Goal: Transaction & Acquisition: Purchase product/service

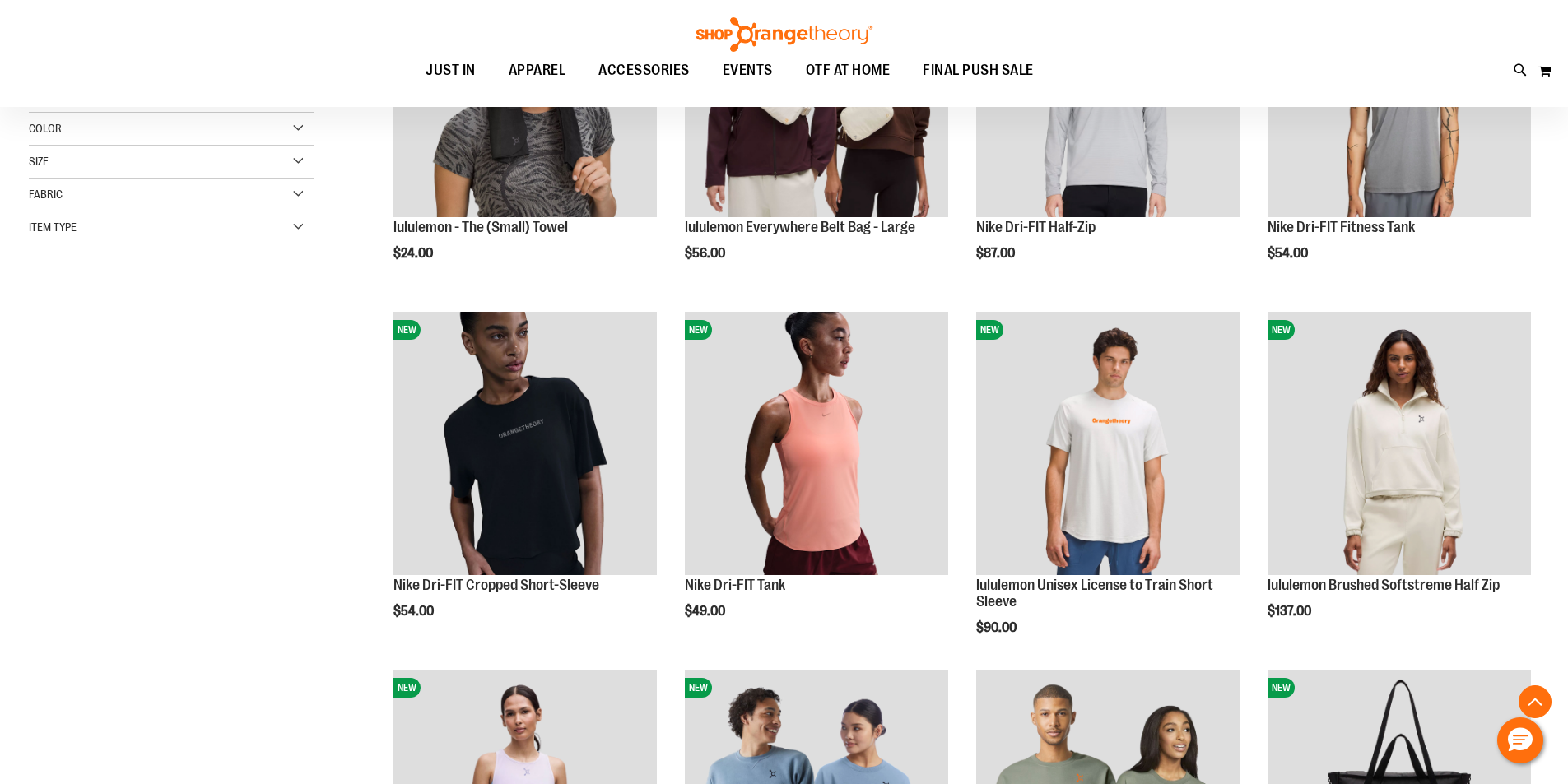
scroll to position [410, 0]
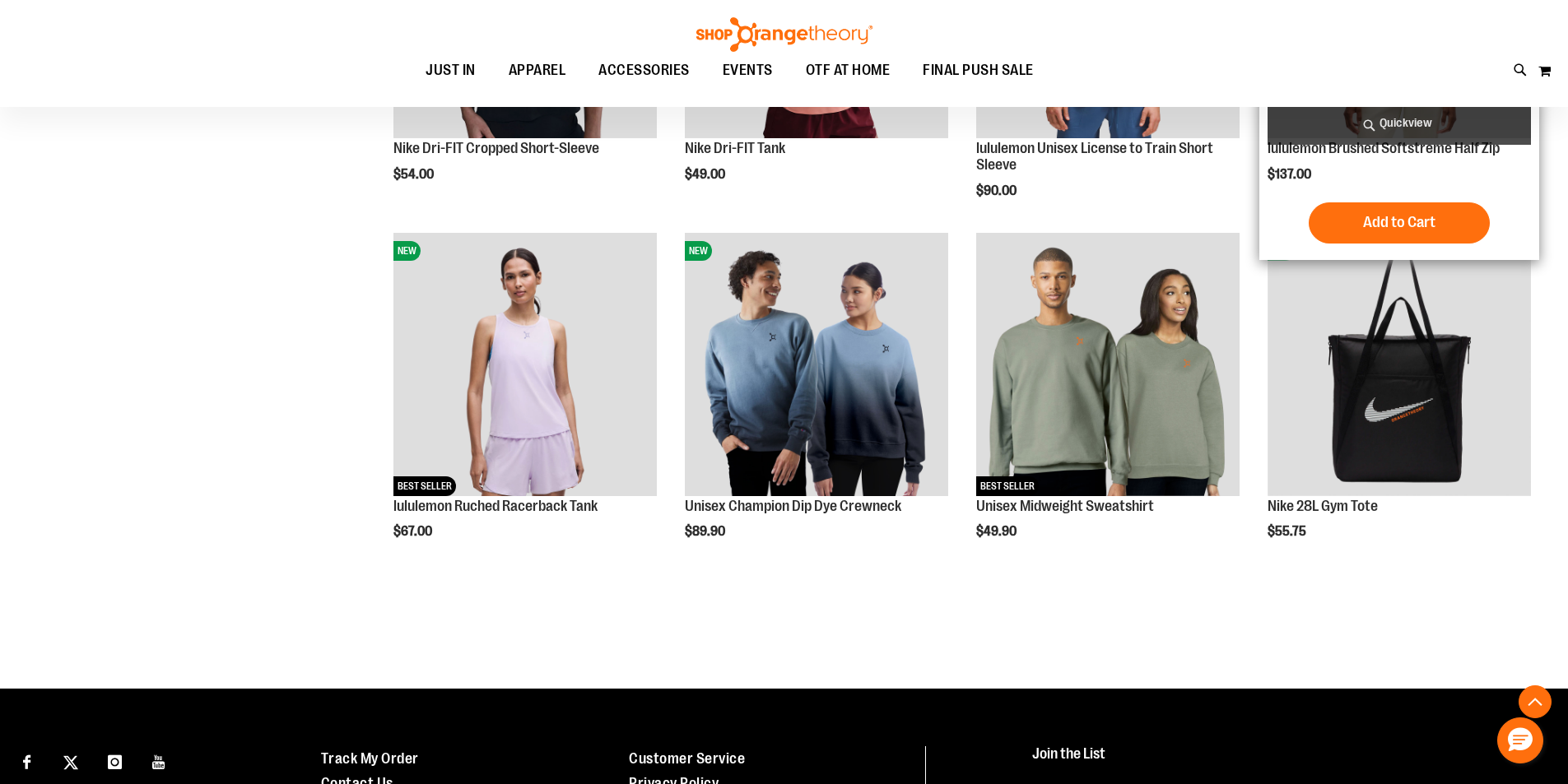
scroll to position [822, 0]
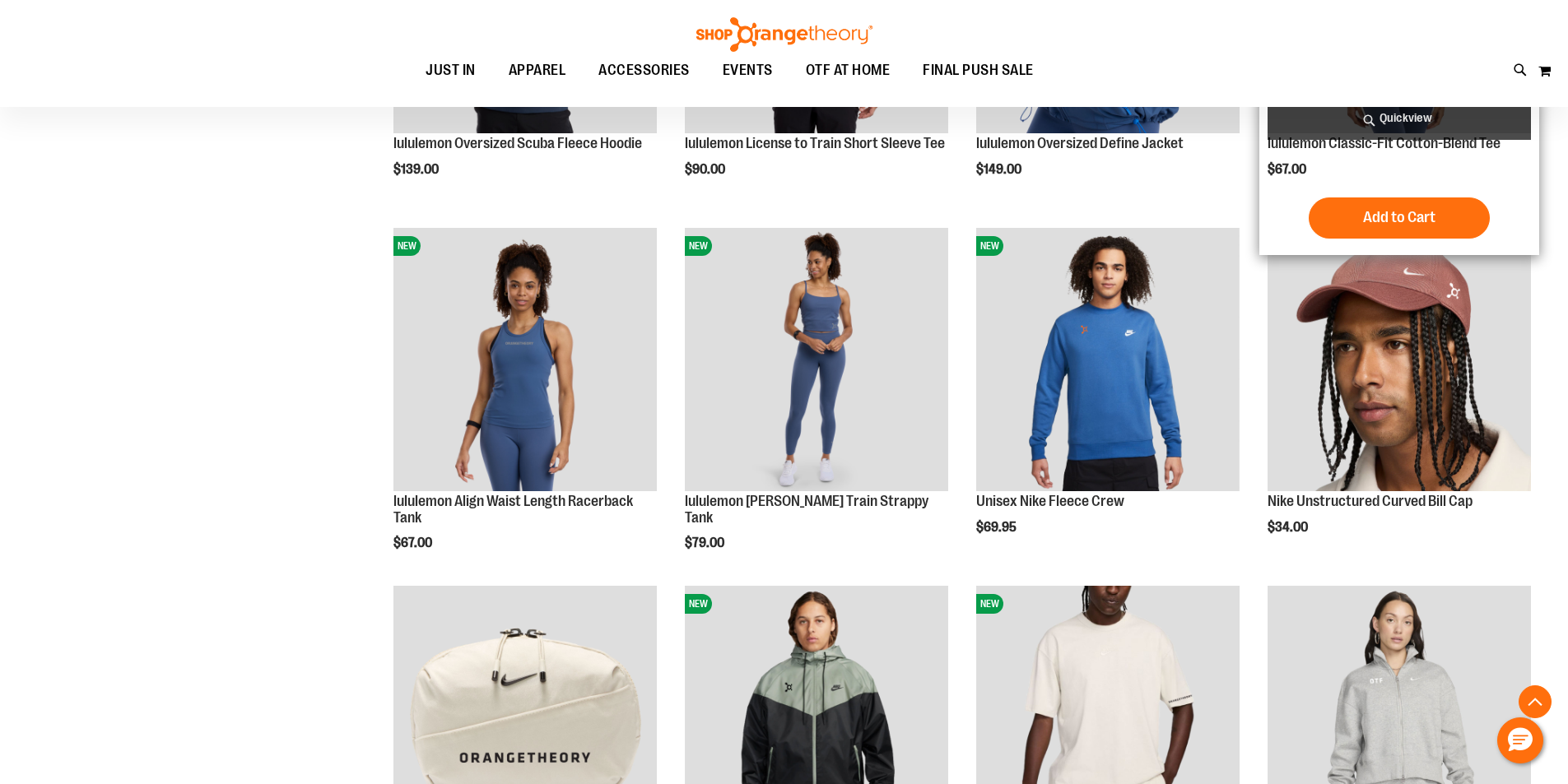
scroll to position [1562, 0]
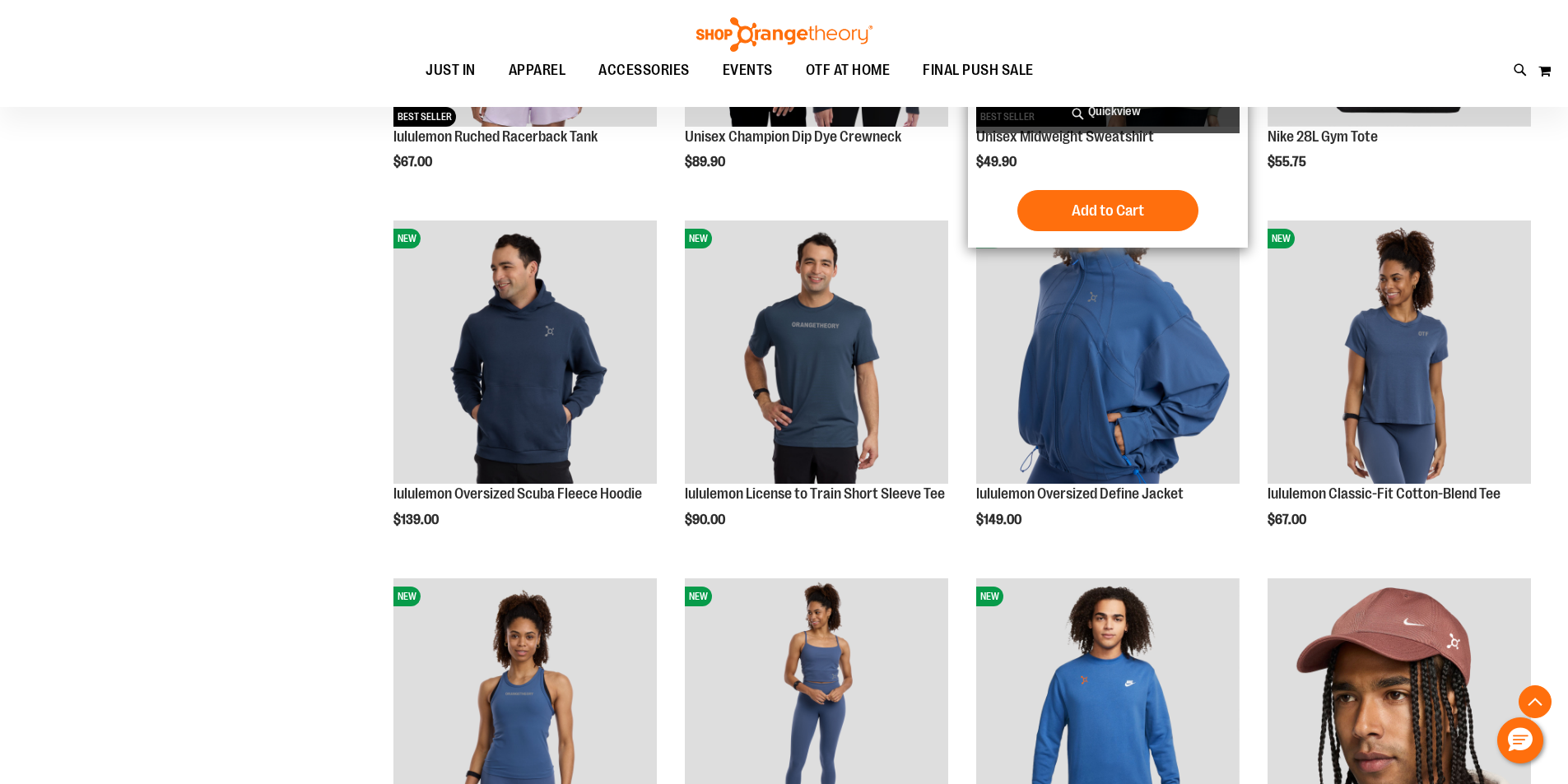
scroll to position [1151, 0]
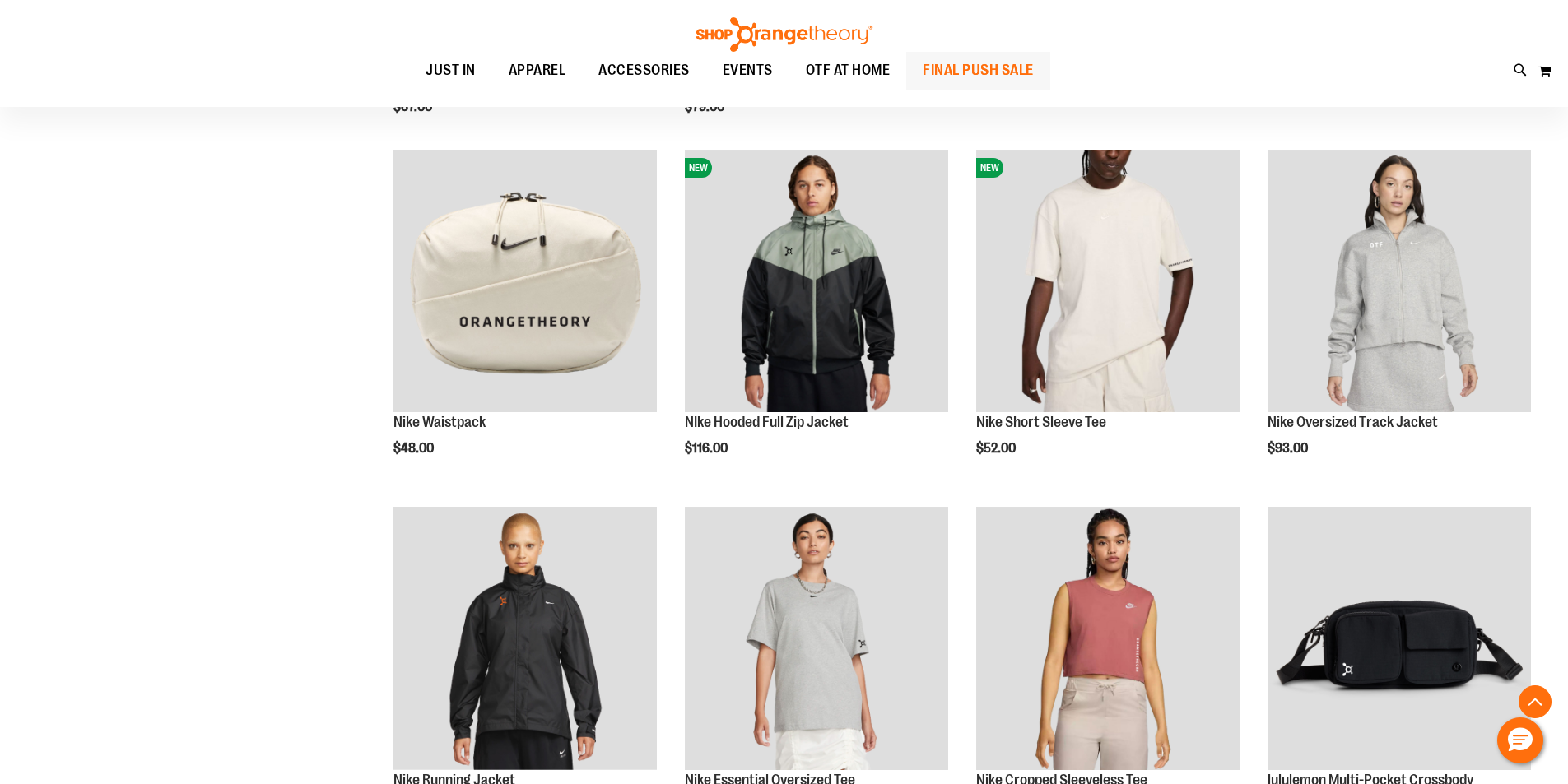
scroll to position [1398, 0]
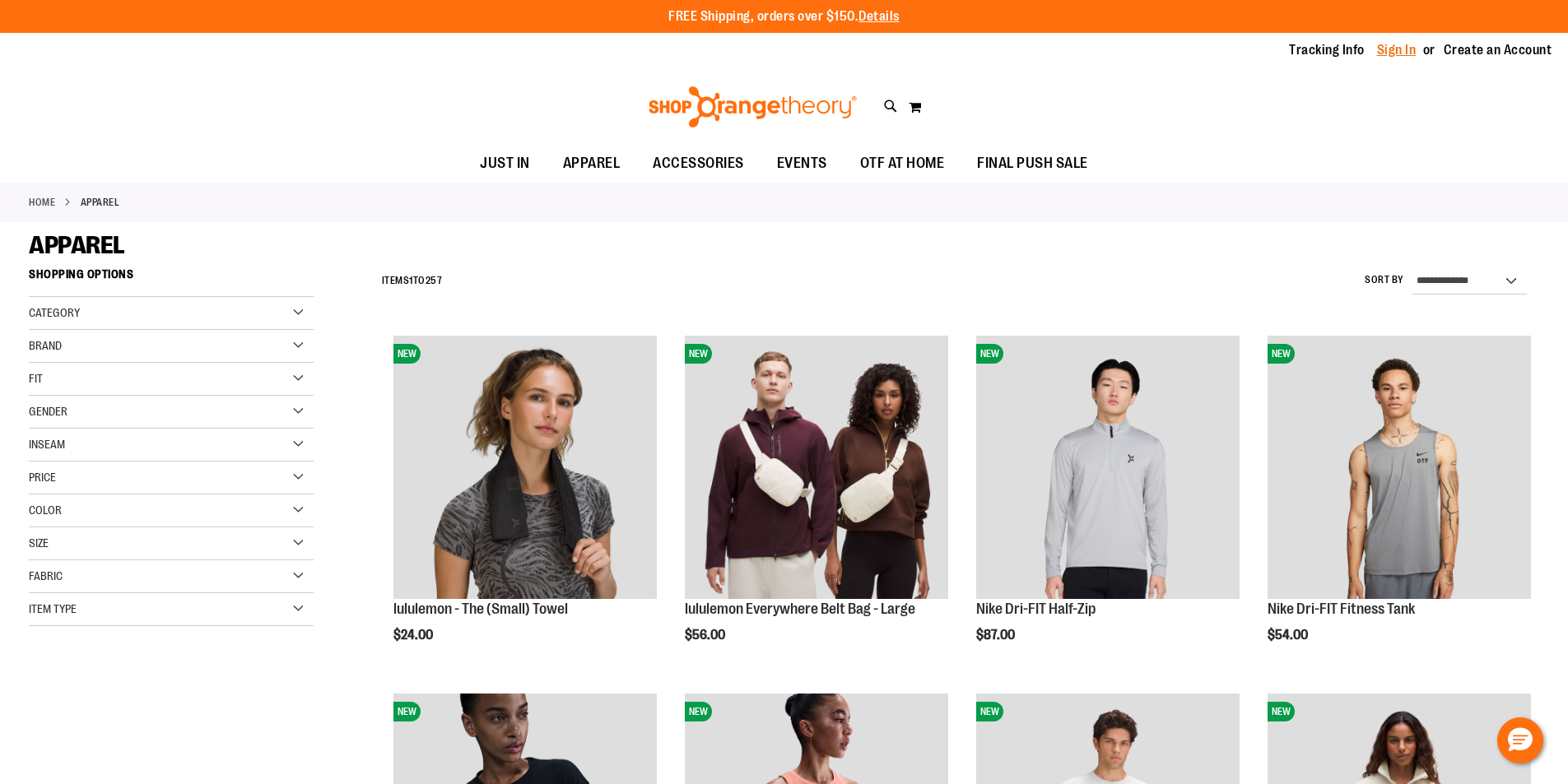
click at [1400, 49] on link "Sign In" at bounding box center [1397, 49] width 40 height 18
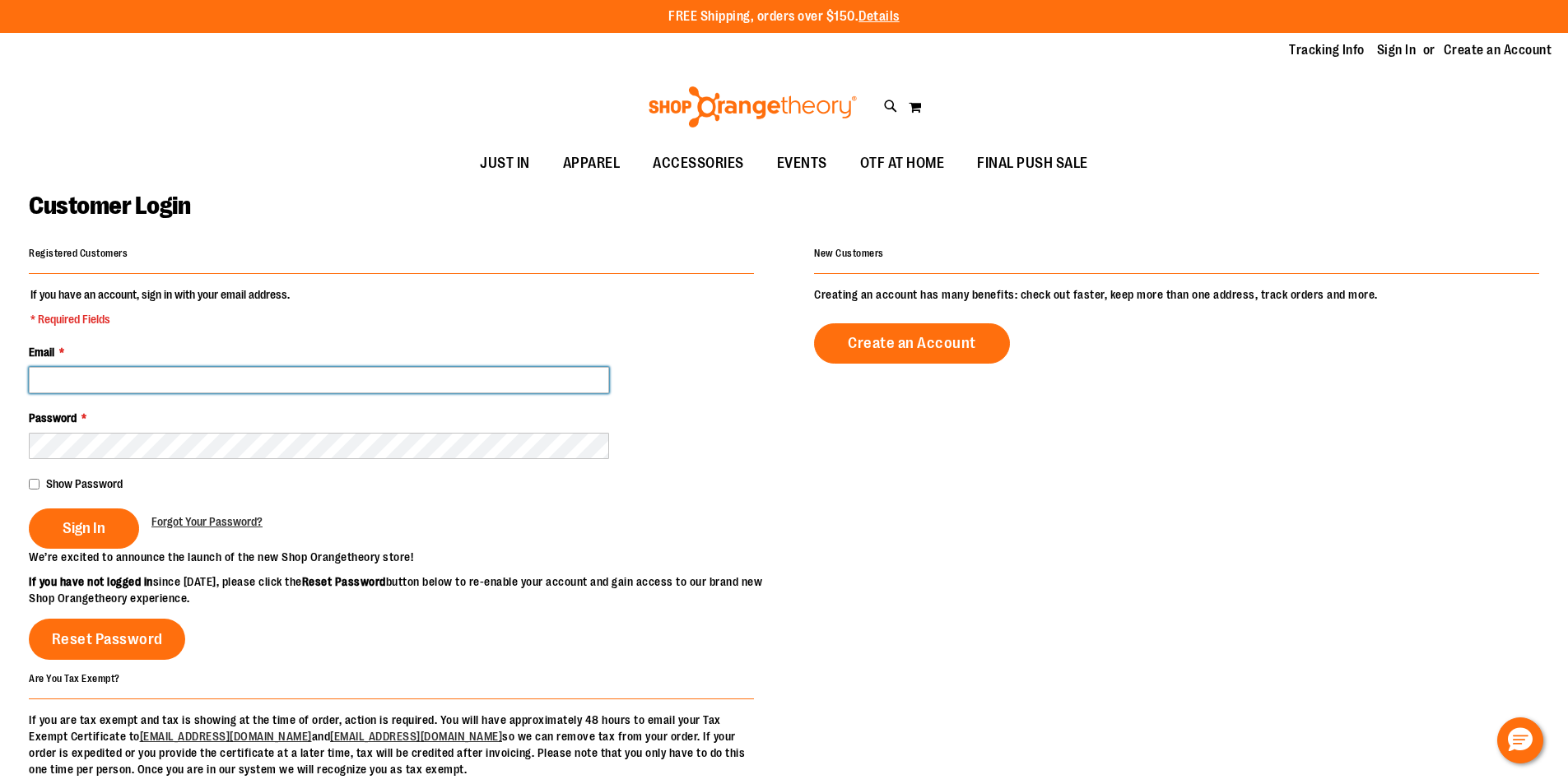
click at [247, 384] on input "Email *" at bounding box center [318, 380] width 580 height 26
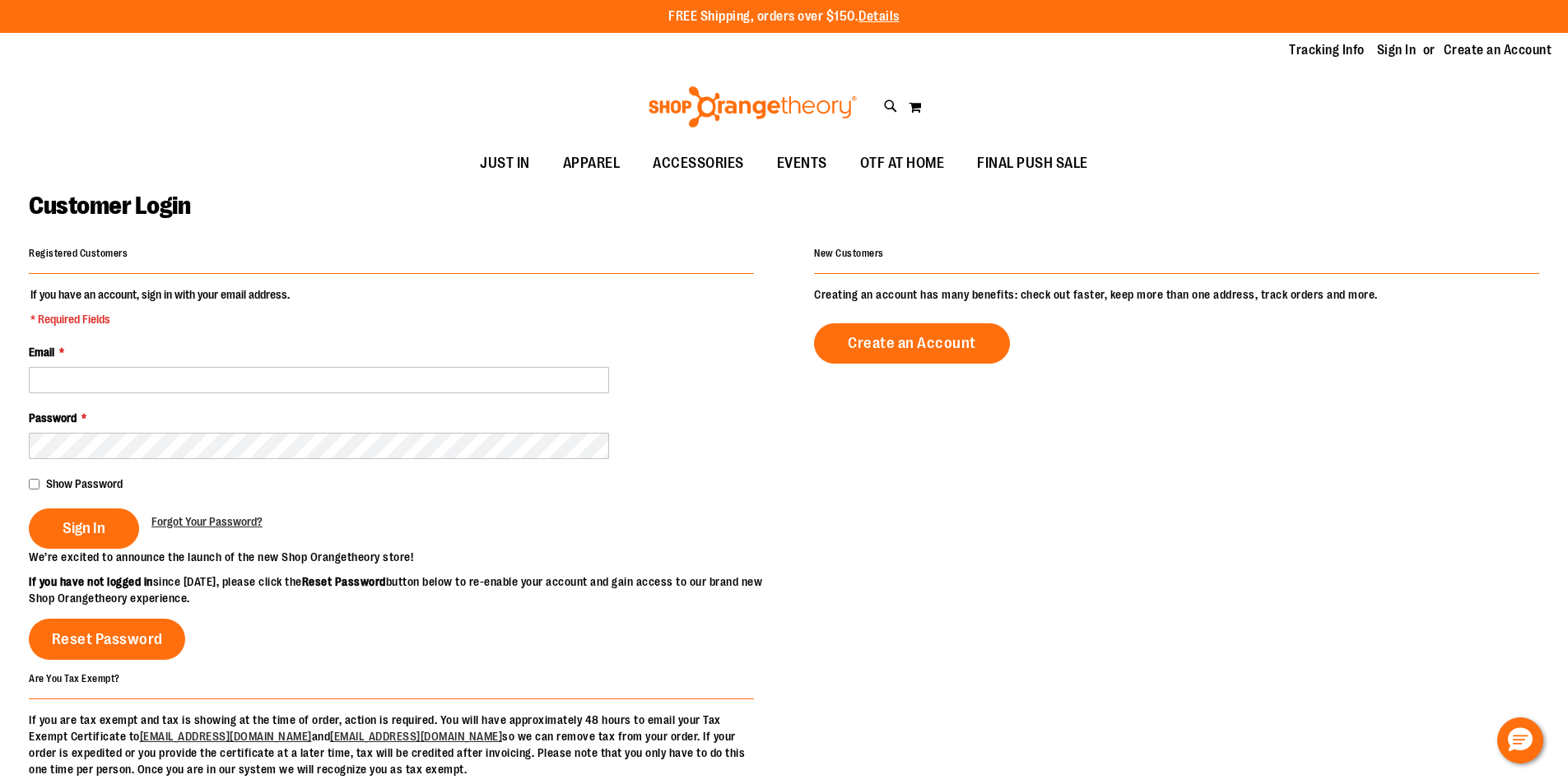
click at [760, 510] on div "Registered Customers If you have an account, sign in with your email address. *…" at bounding box center [784, 510] width 1510 height 535
click at [300, 393] on fieldset "If you have an account, sign in with your email address. * Required Fields Emai…" at bounding box center [391, 417] width 725 height 262
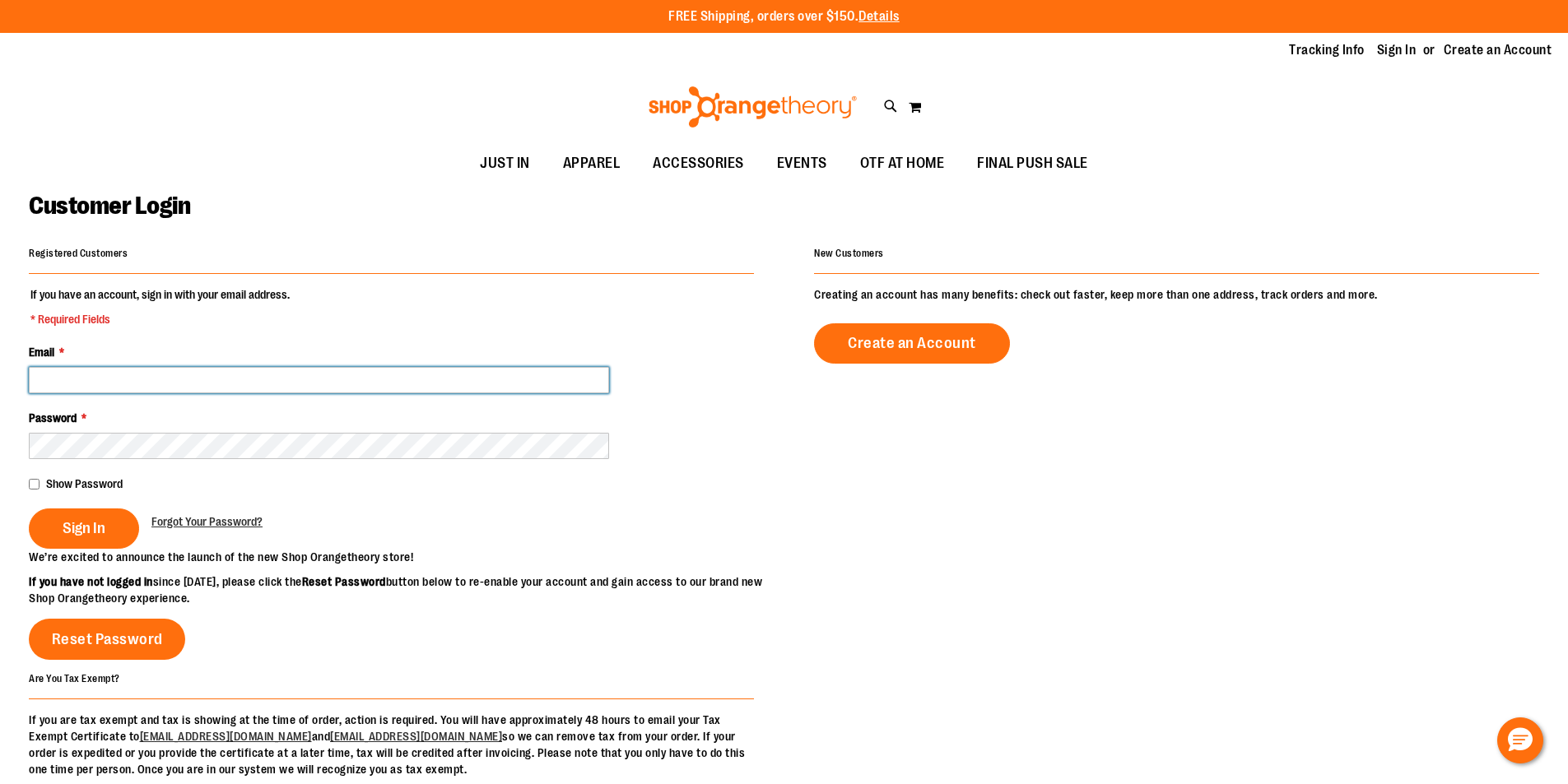
click at [307, 380] on input "Email *" at bounding box center [318, 380] width 580 height 26
type input "**********"
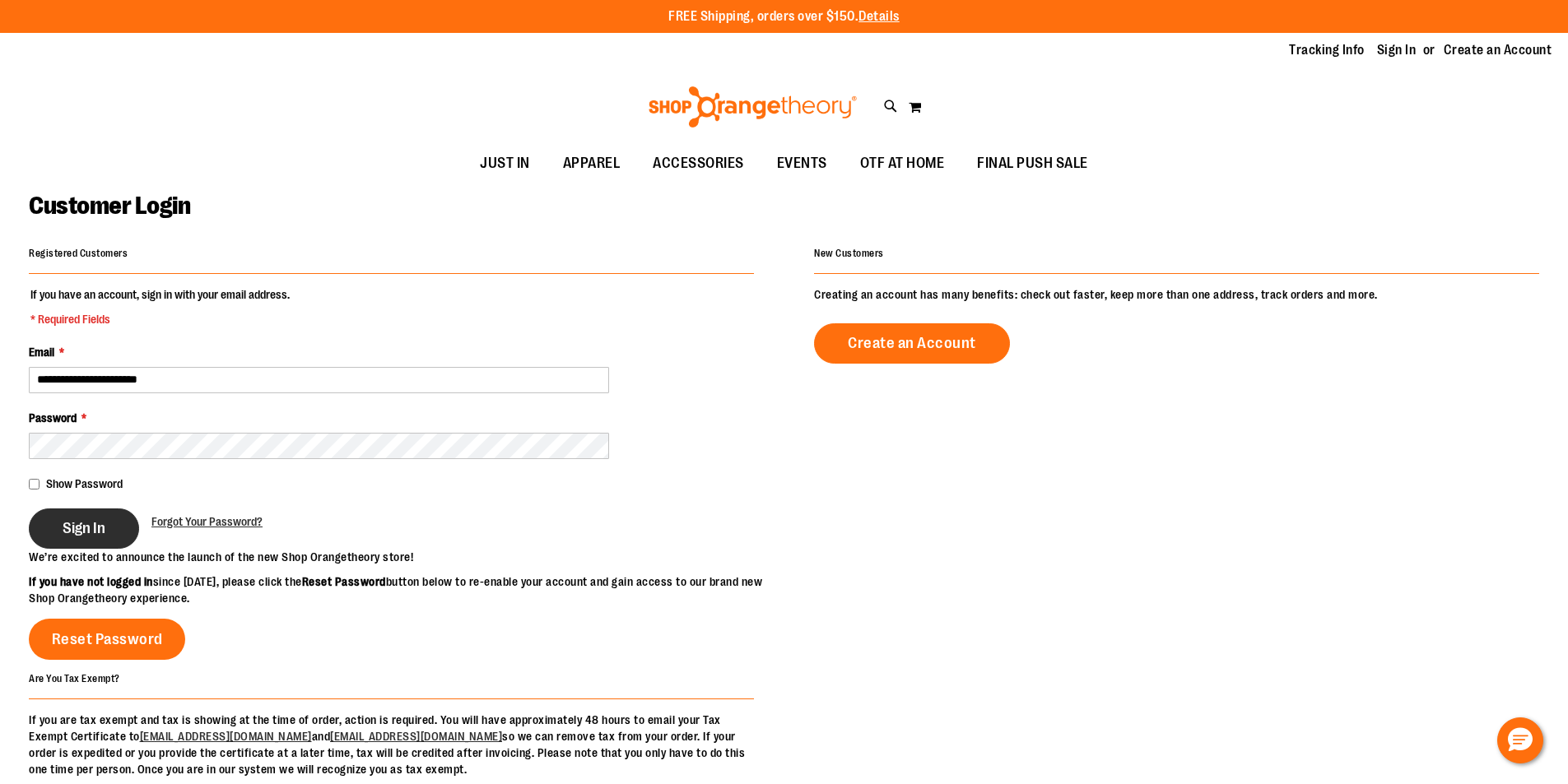
click at [90, 526] on span "Sign In" at bounding box center [83, 528] width 43 height 18
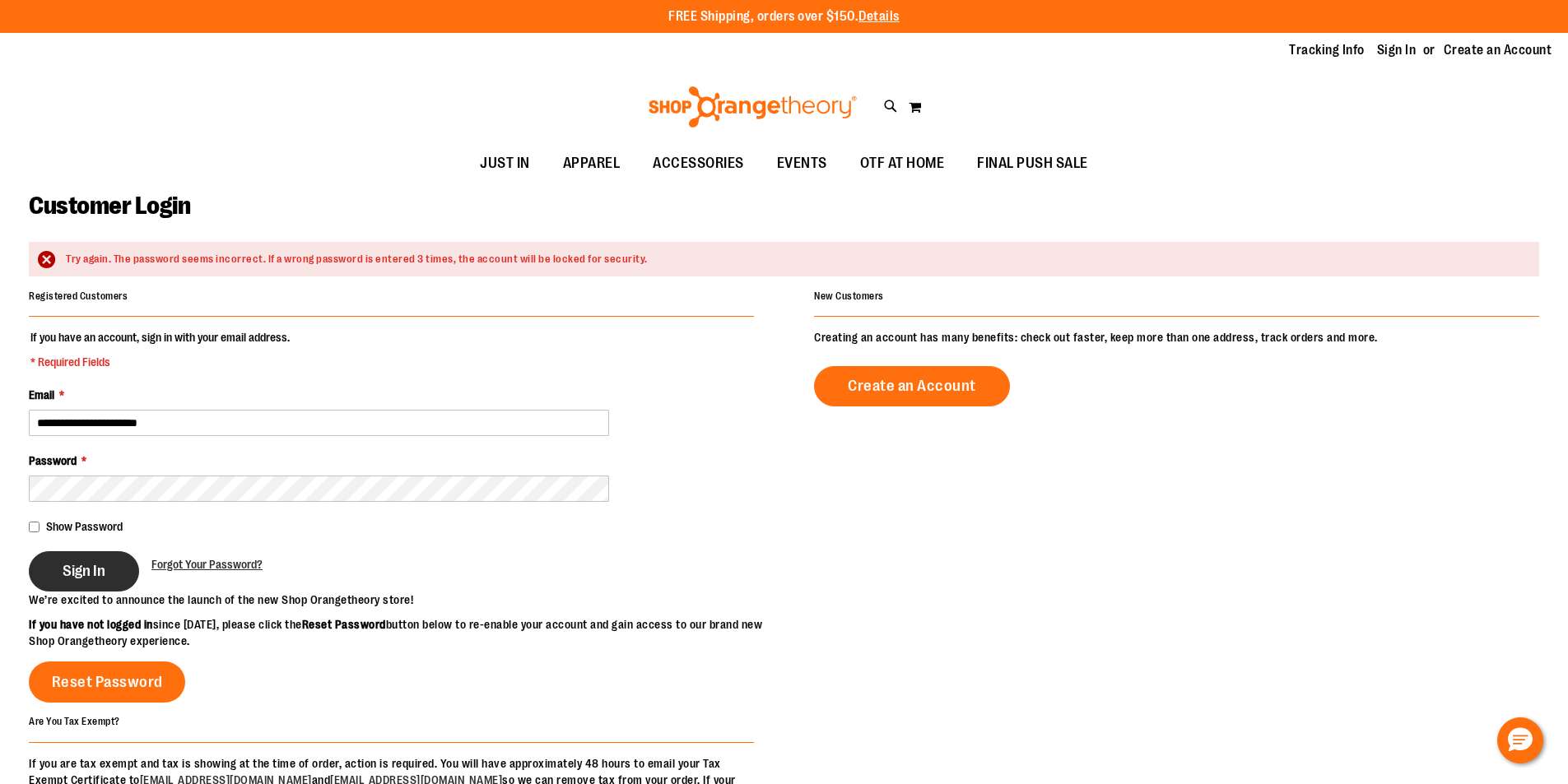
click at [130, 566] on button "Sign In" at bounding box center [83, 571] width 111 height 41
click at [115, 567] on button "Sign In" at bounding box center [83, 571] width 111 height 41
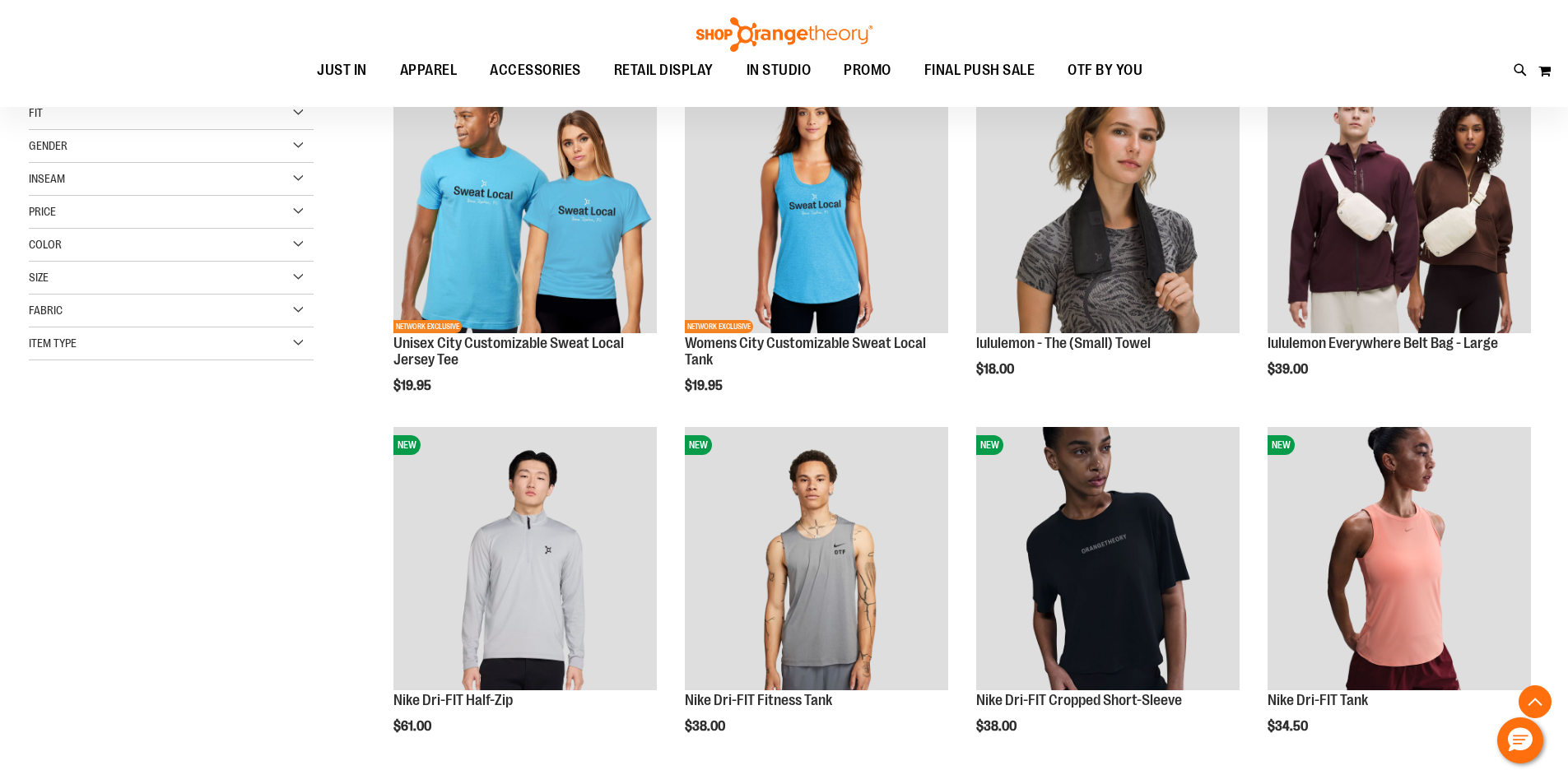
scroll to position [328, 0]
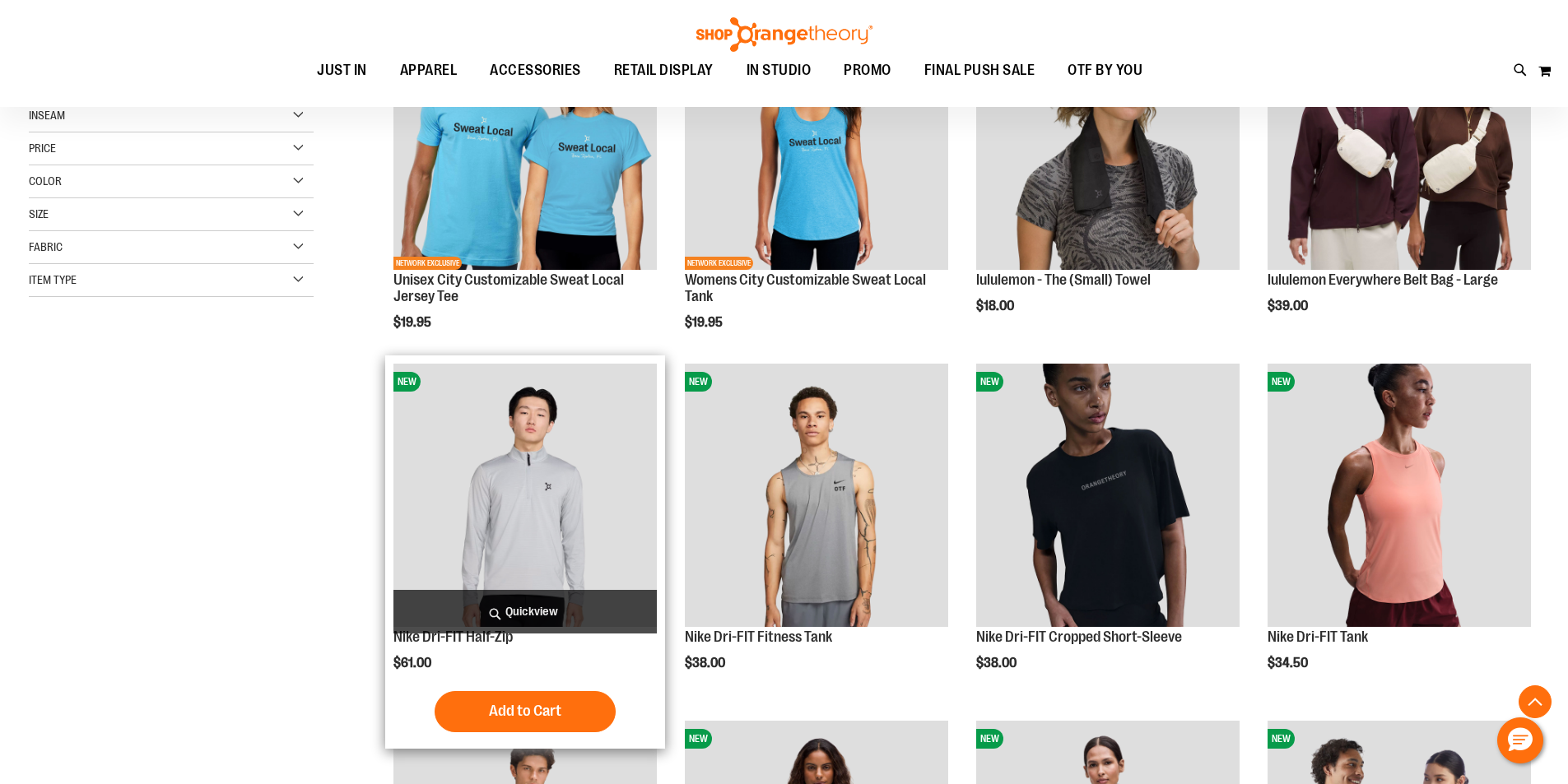
click at [557, 514] on img "product" at bounding box center [525, 495] width 263 height 263
click at [546, 538] on img "product" at bounding box center [525, 495] width 263 height 263
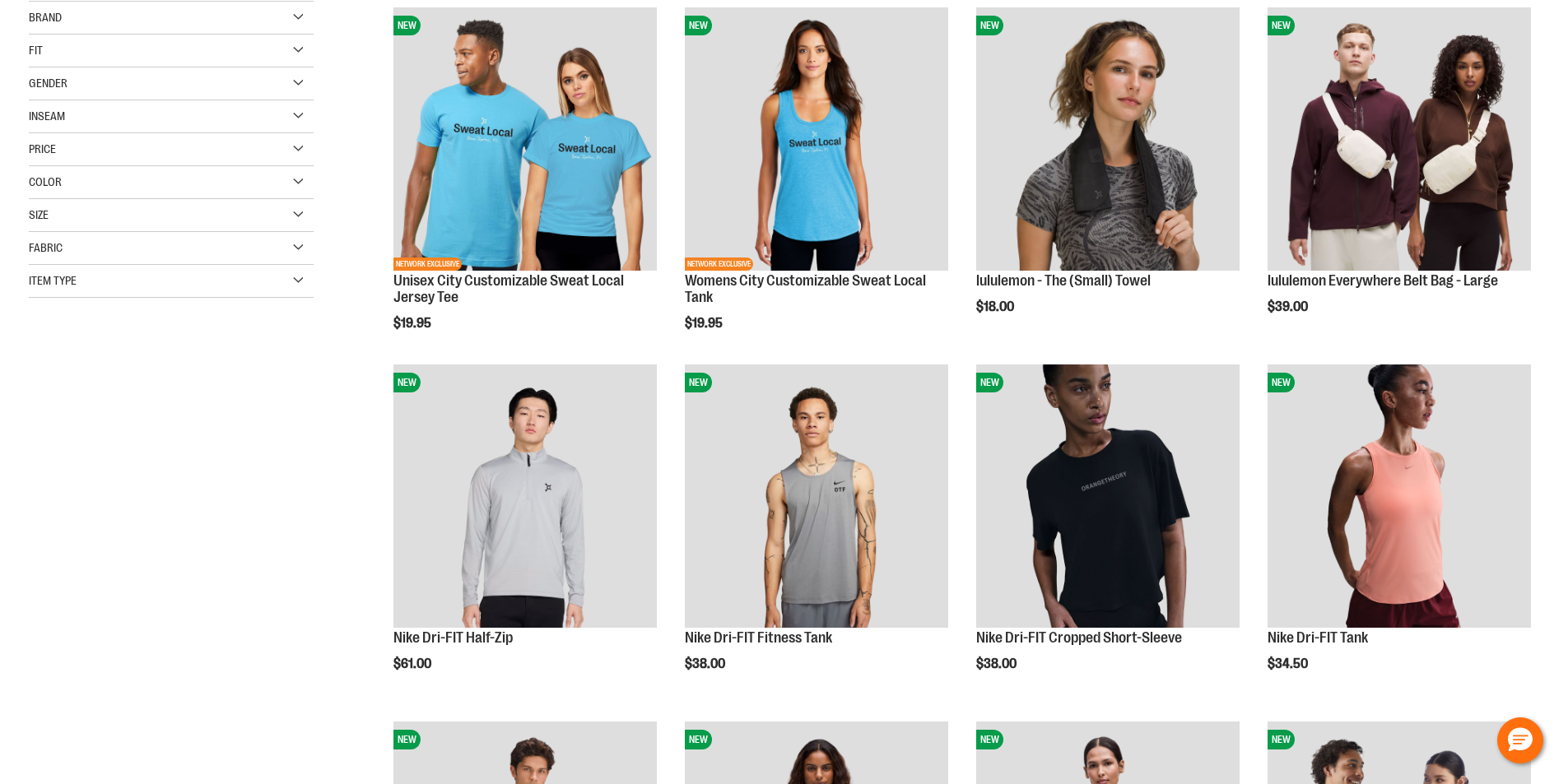
scroll to position [329, 0]
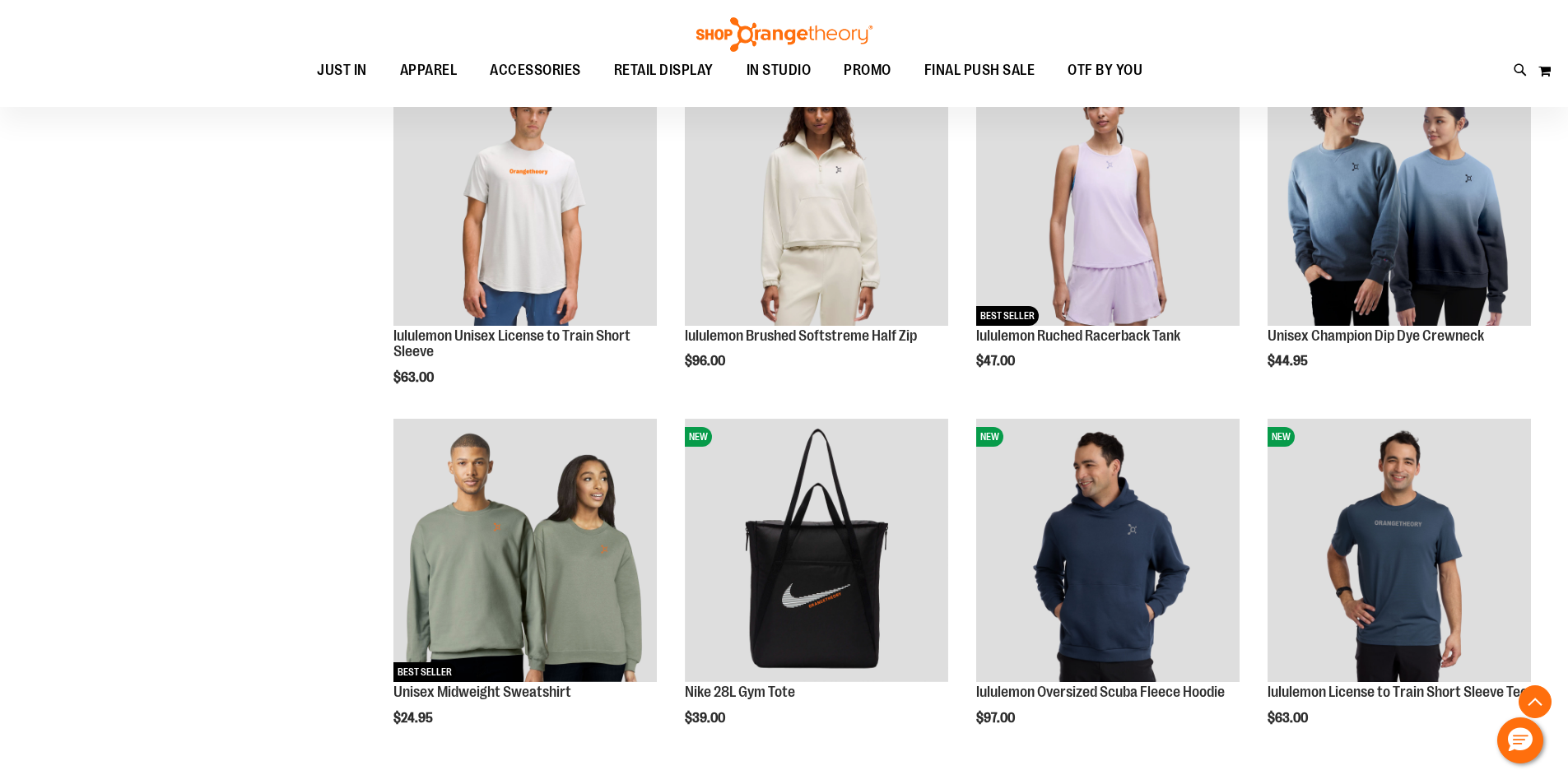
scroll to position [1069, 0]
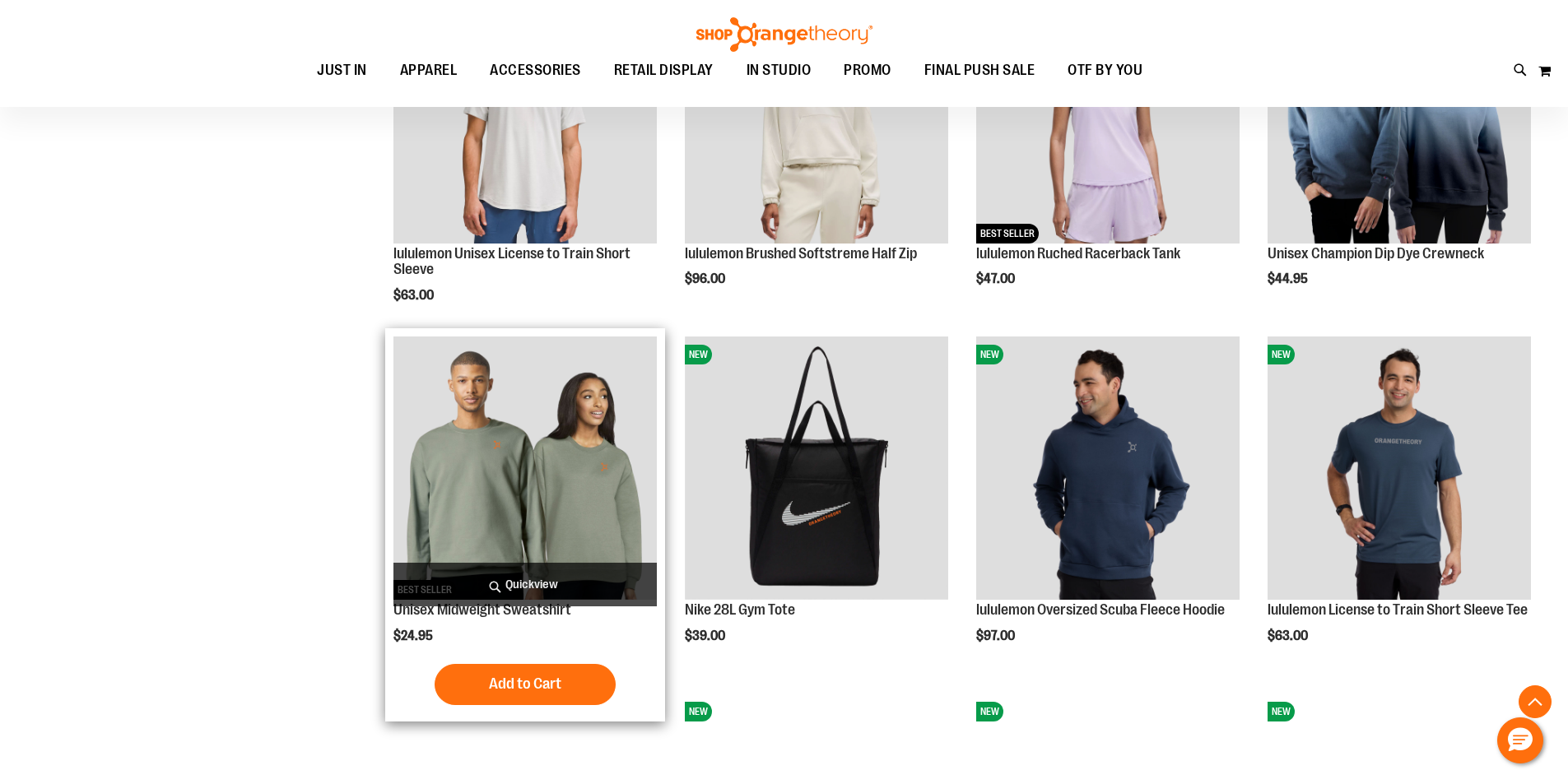
click at [631, 476] on img "product" at bounding box center [525, 468] width 263 height 263
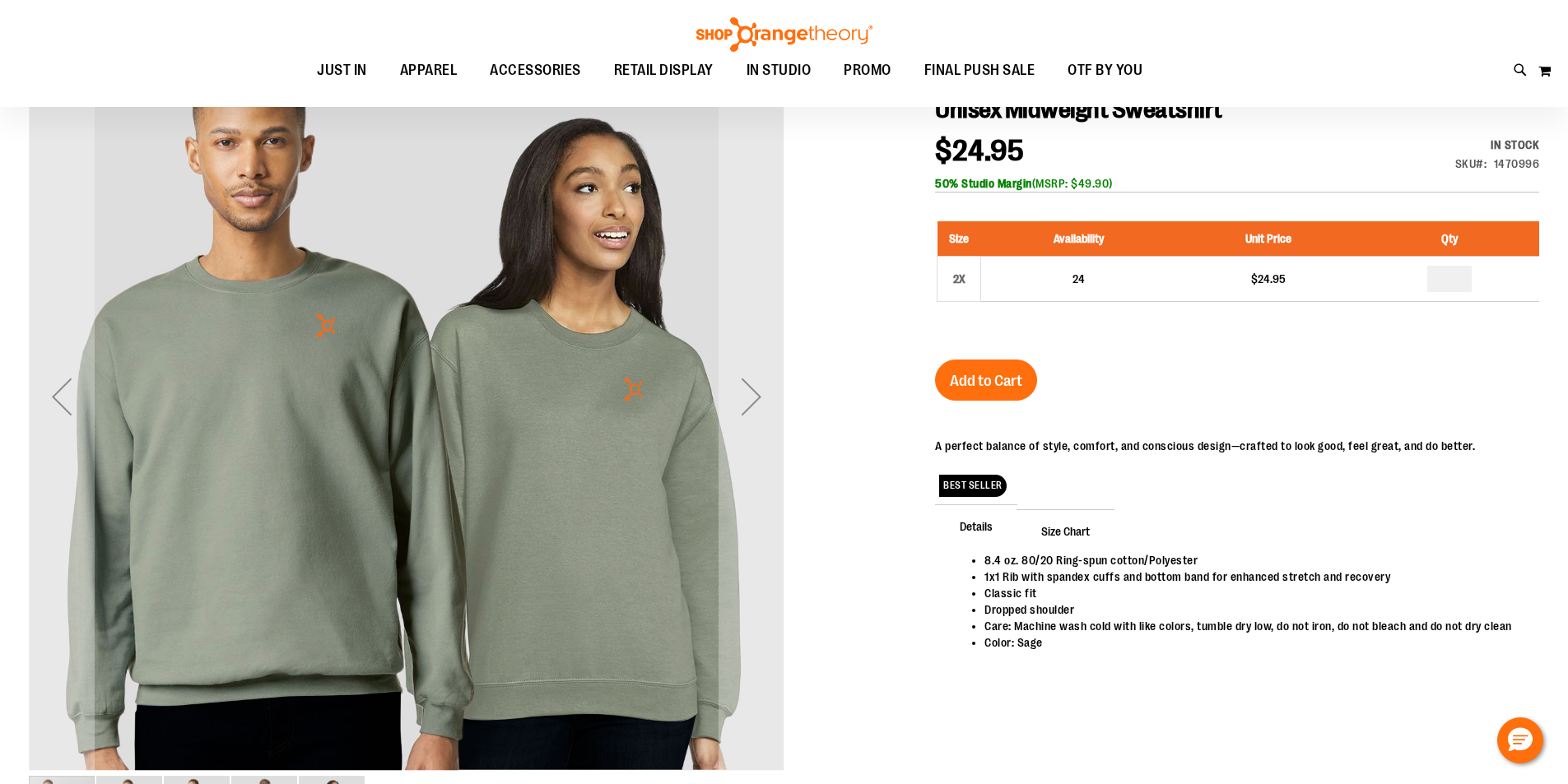
scroll to position [245, 0]
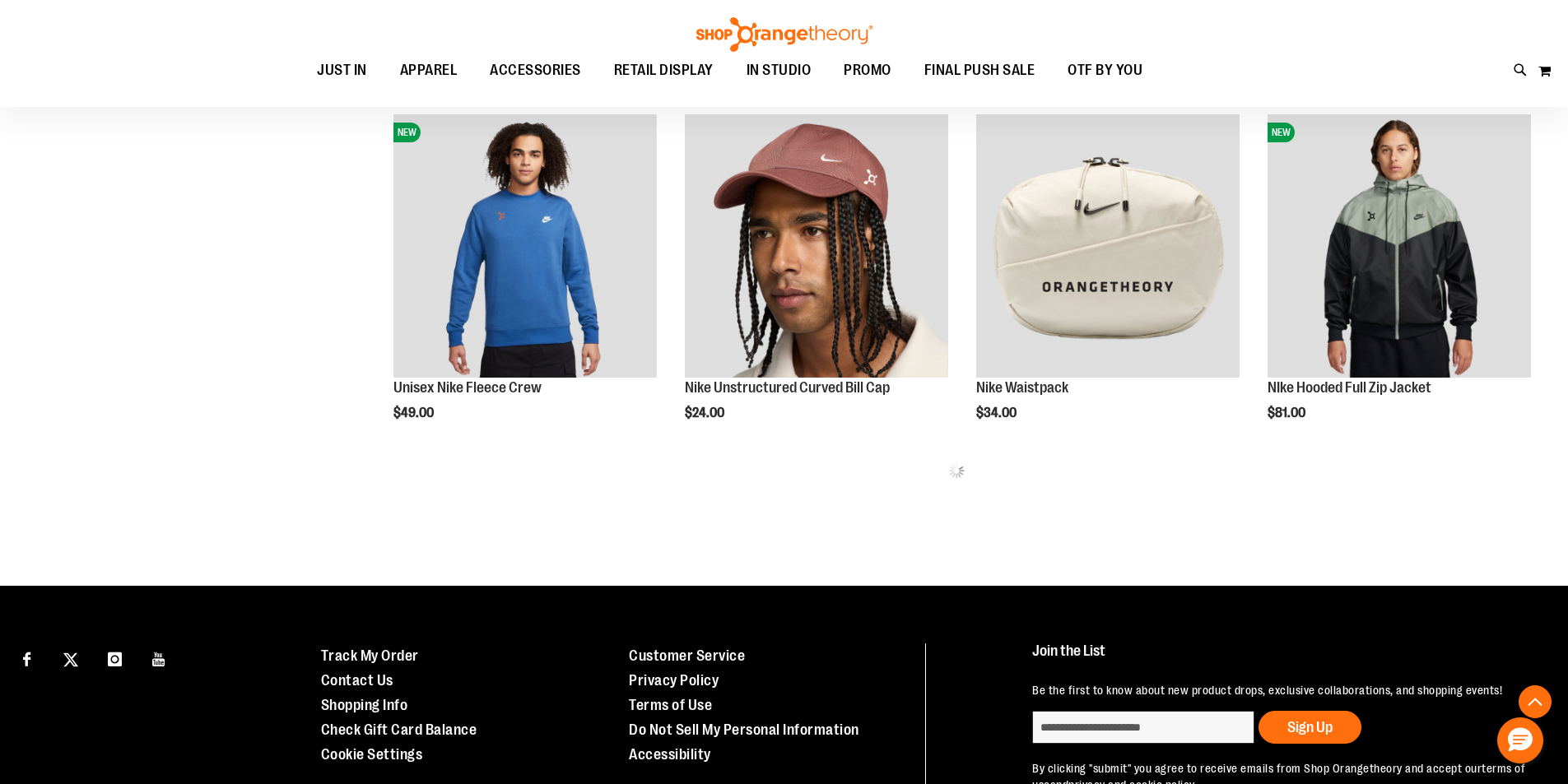
scroll to position [698, 0]
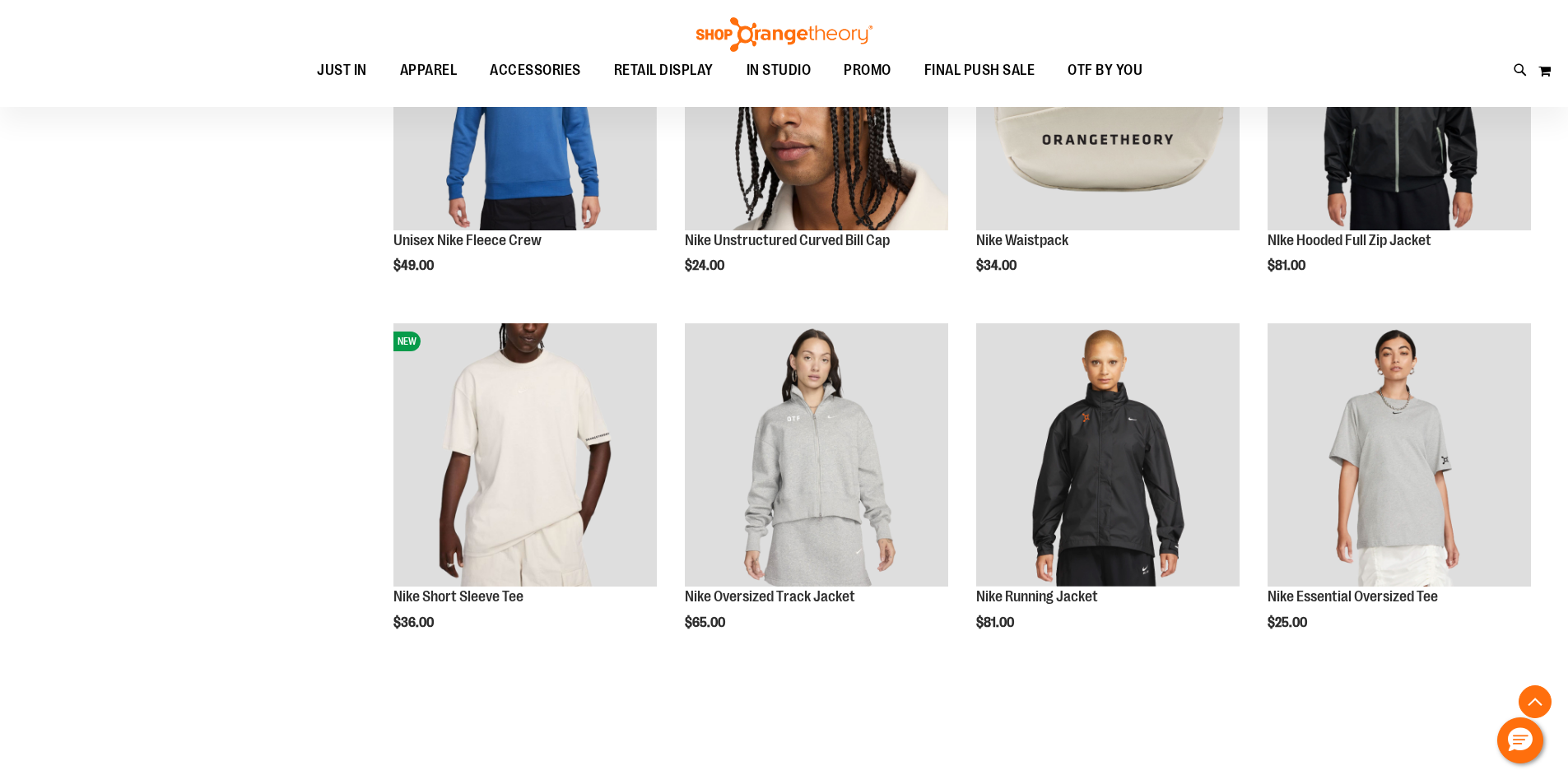
scroll to position [944, 0]
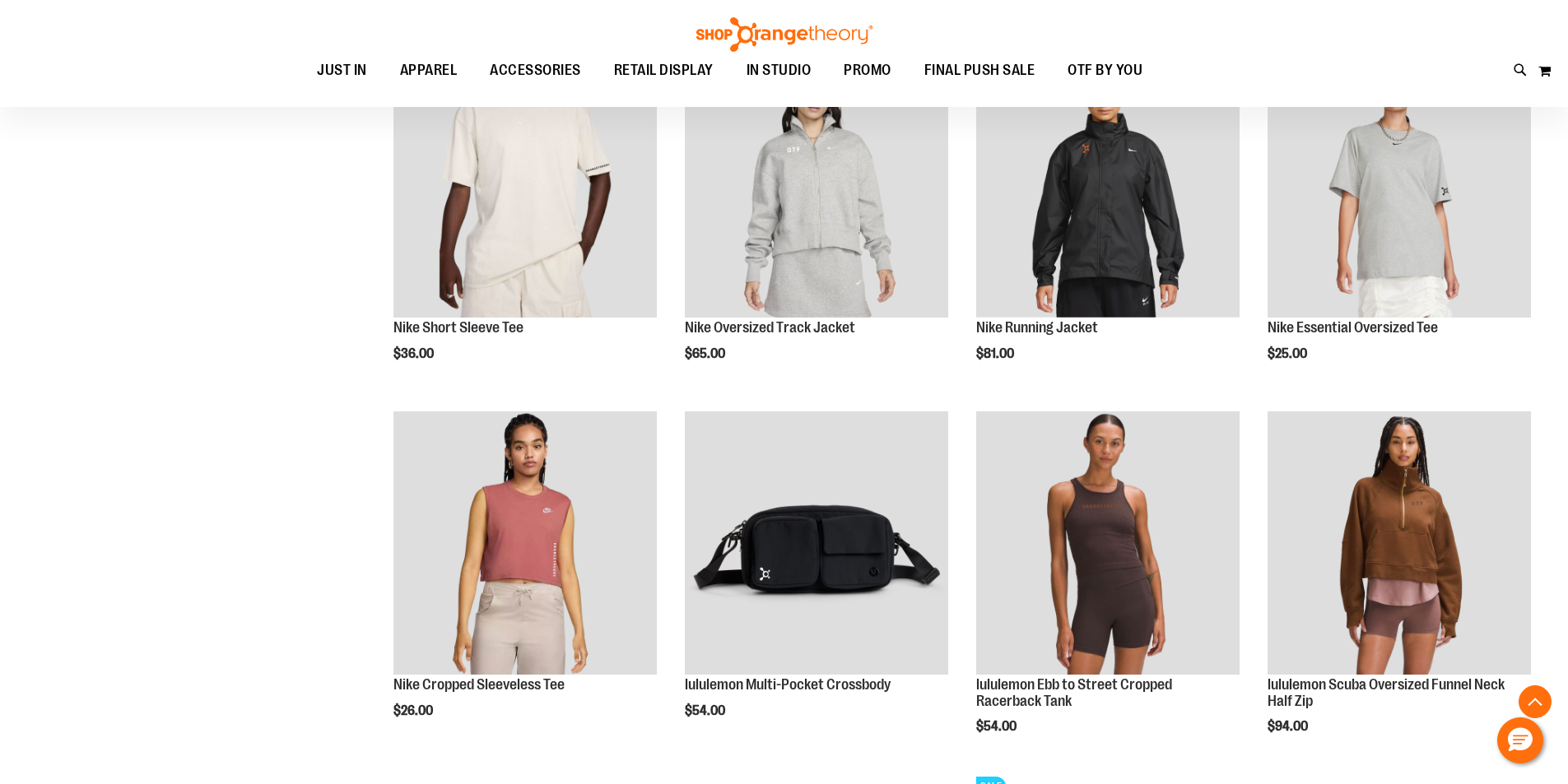
scroll to position [1355, 0]
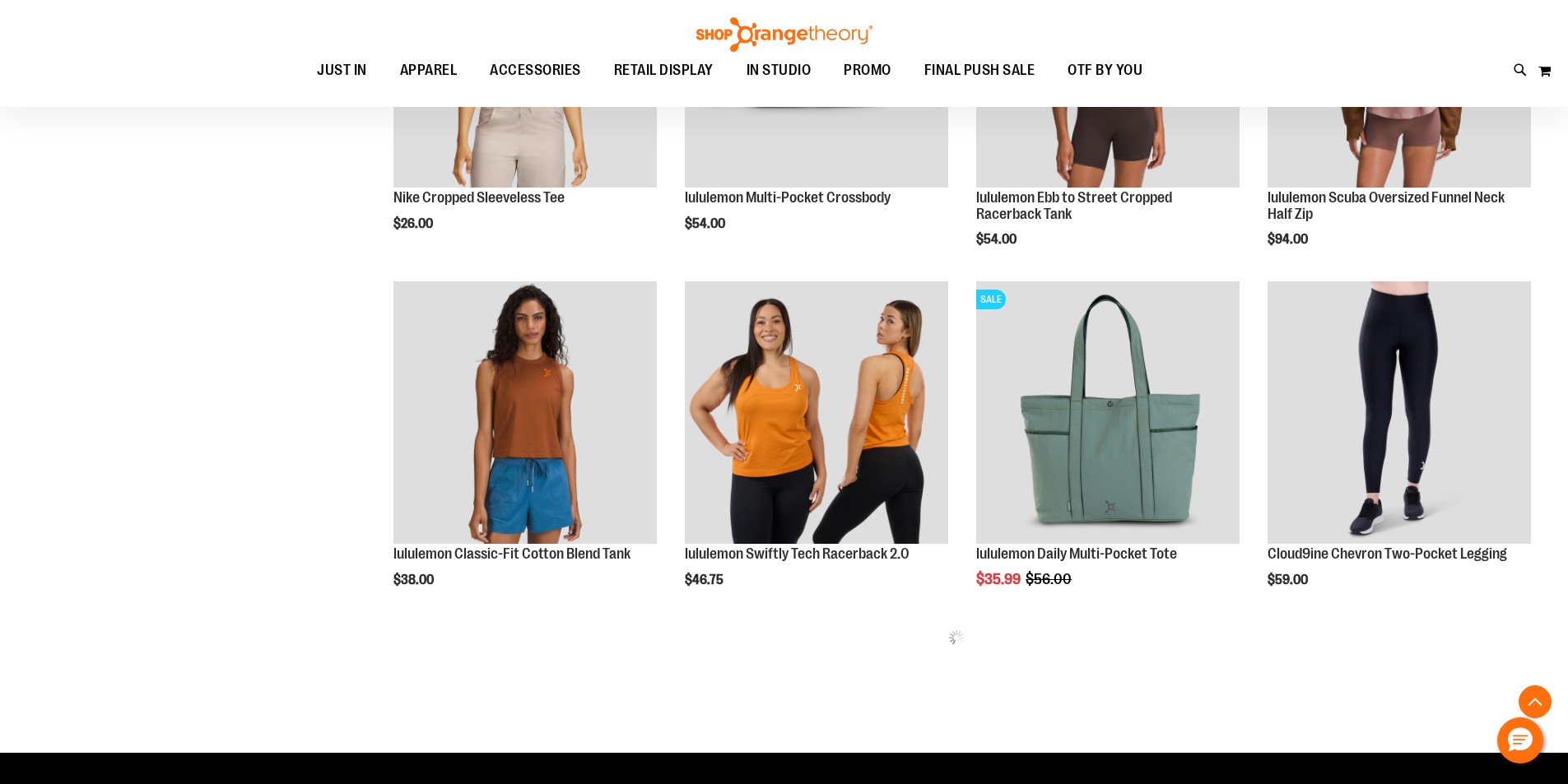
scroll to position [1684, 0]
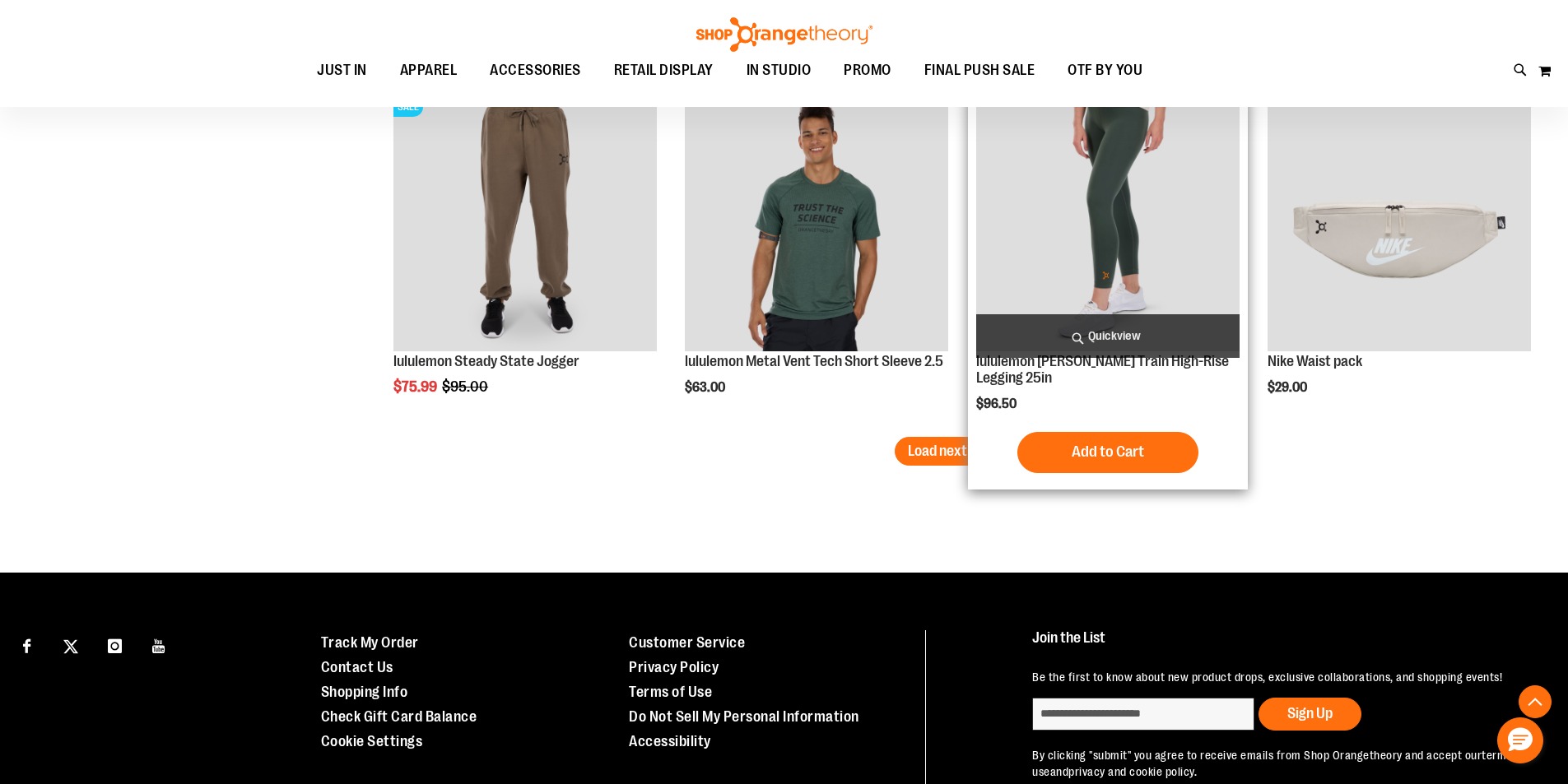
scroll to position [2891, 0]
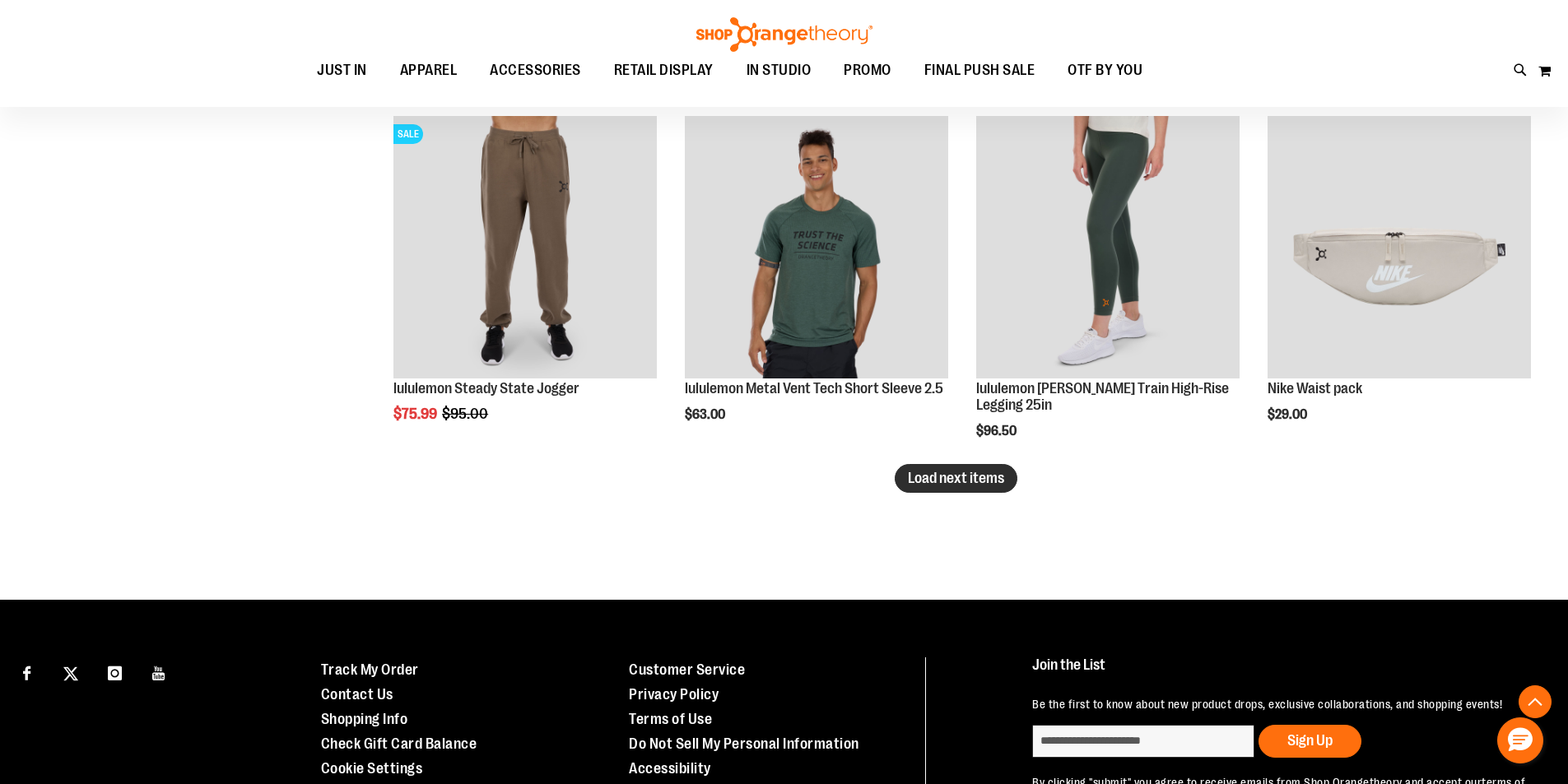
click at [938, 486] on span "Load next items" at bounding box center [956, 478] width 97 height 16
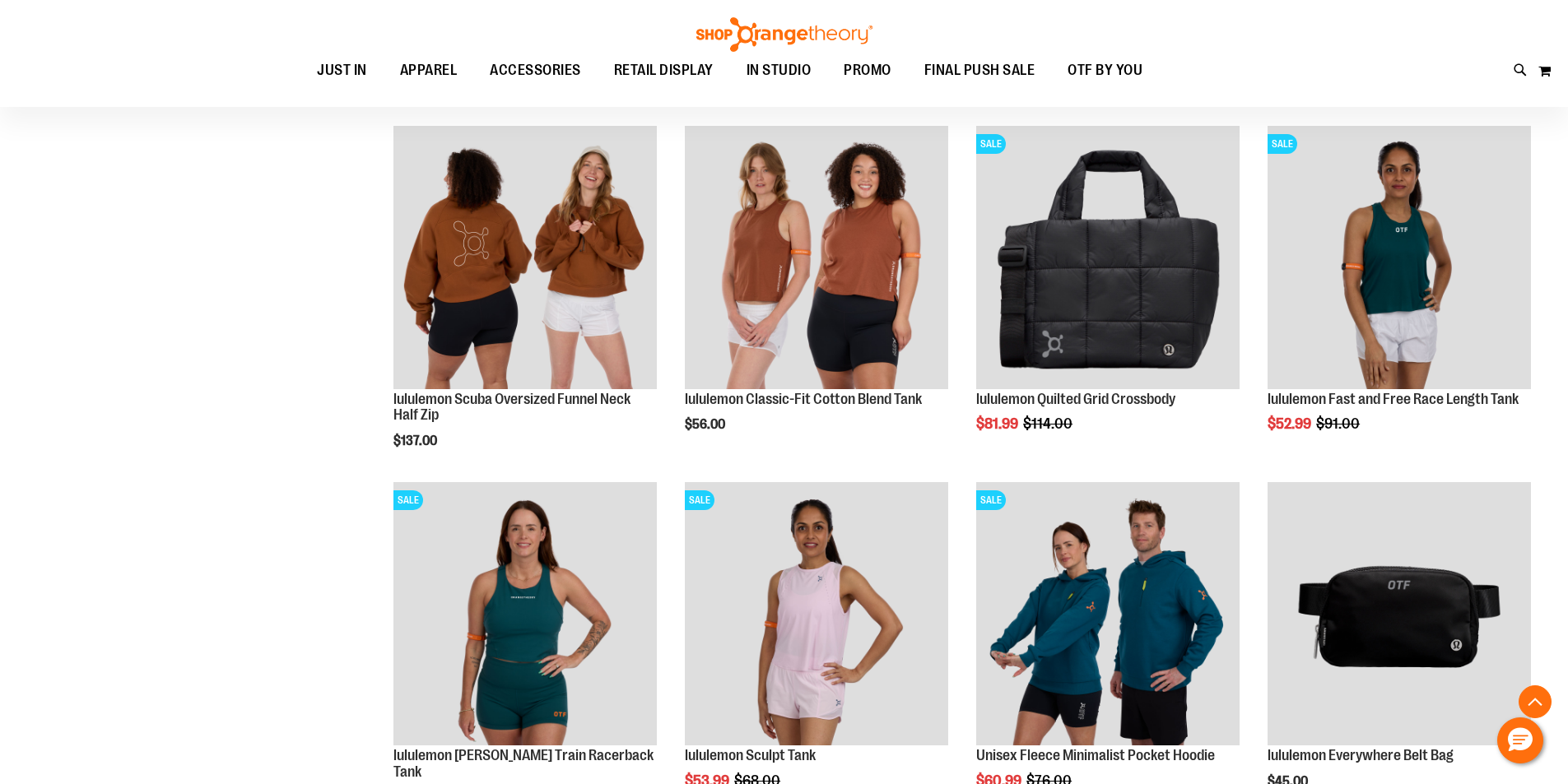
scroll to position [3467, 0]
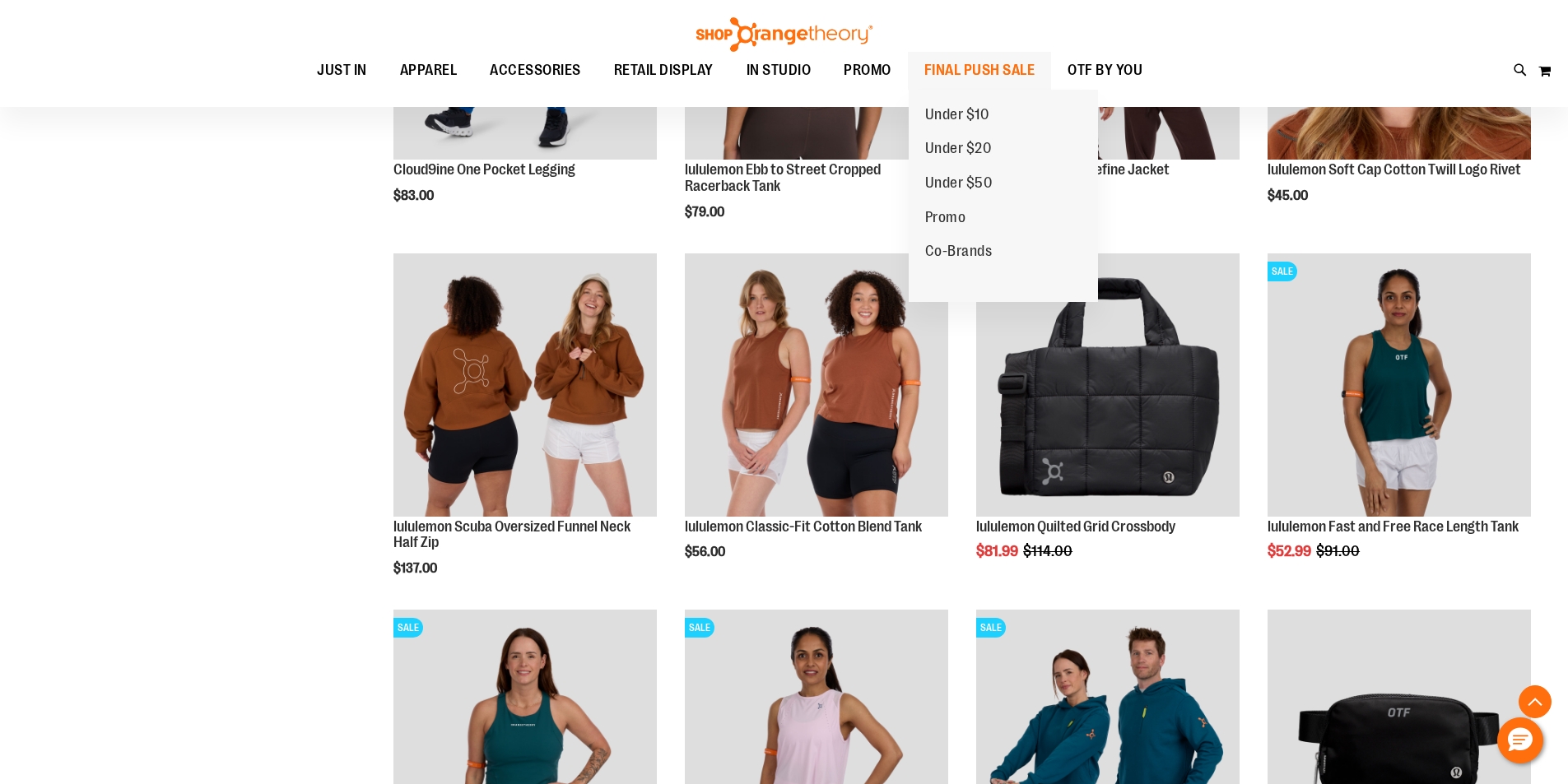
click at [973, 79] on span "FINAL PUSH SALE" at bounding box center [979, 70] width 111 height 37
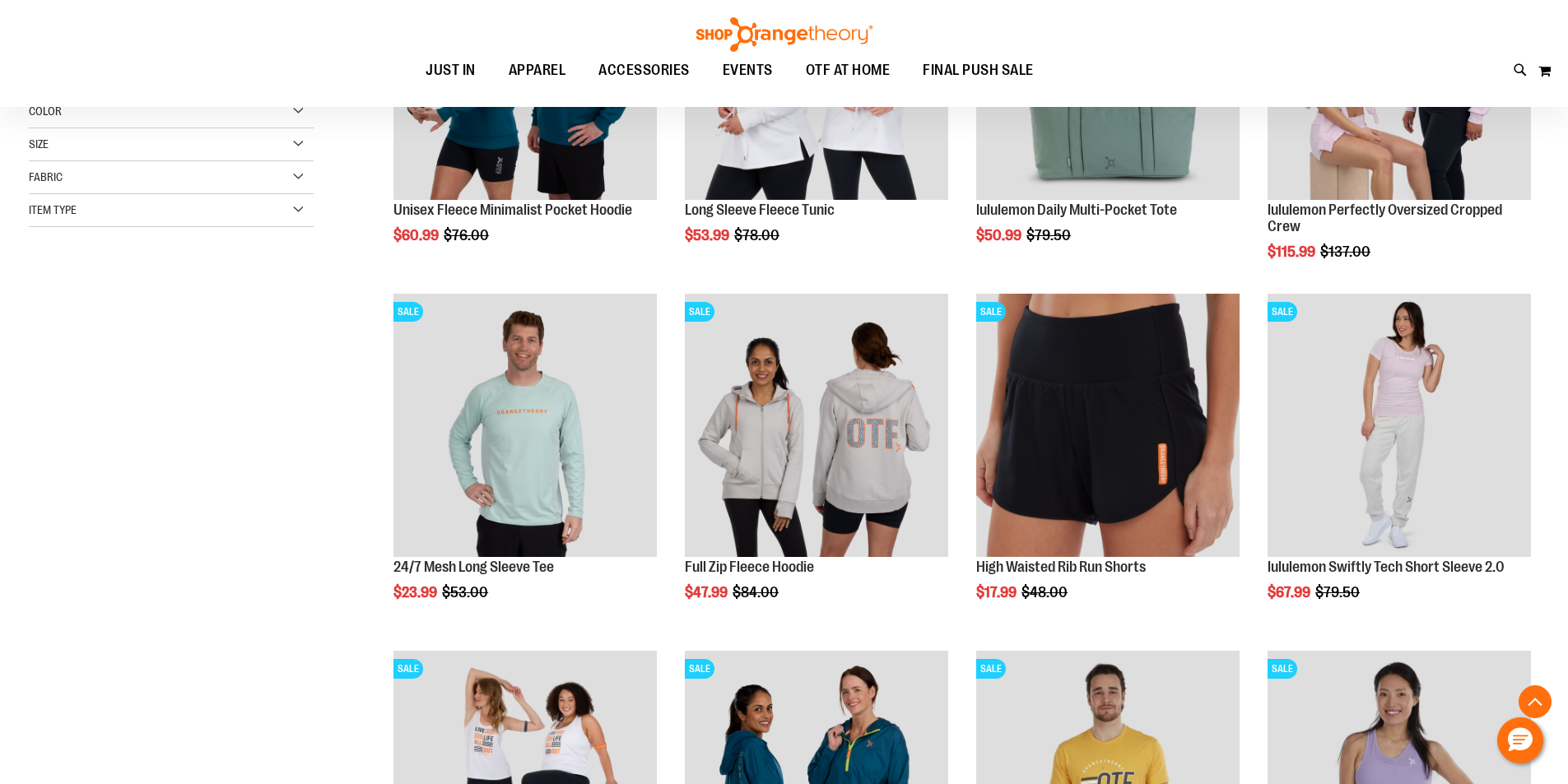
scroll to position [410, 0]
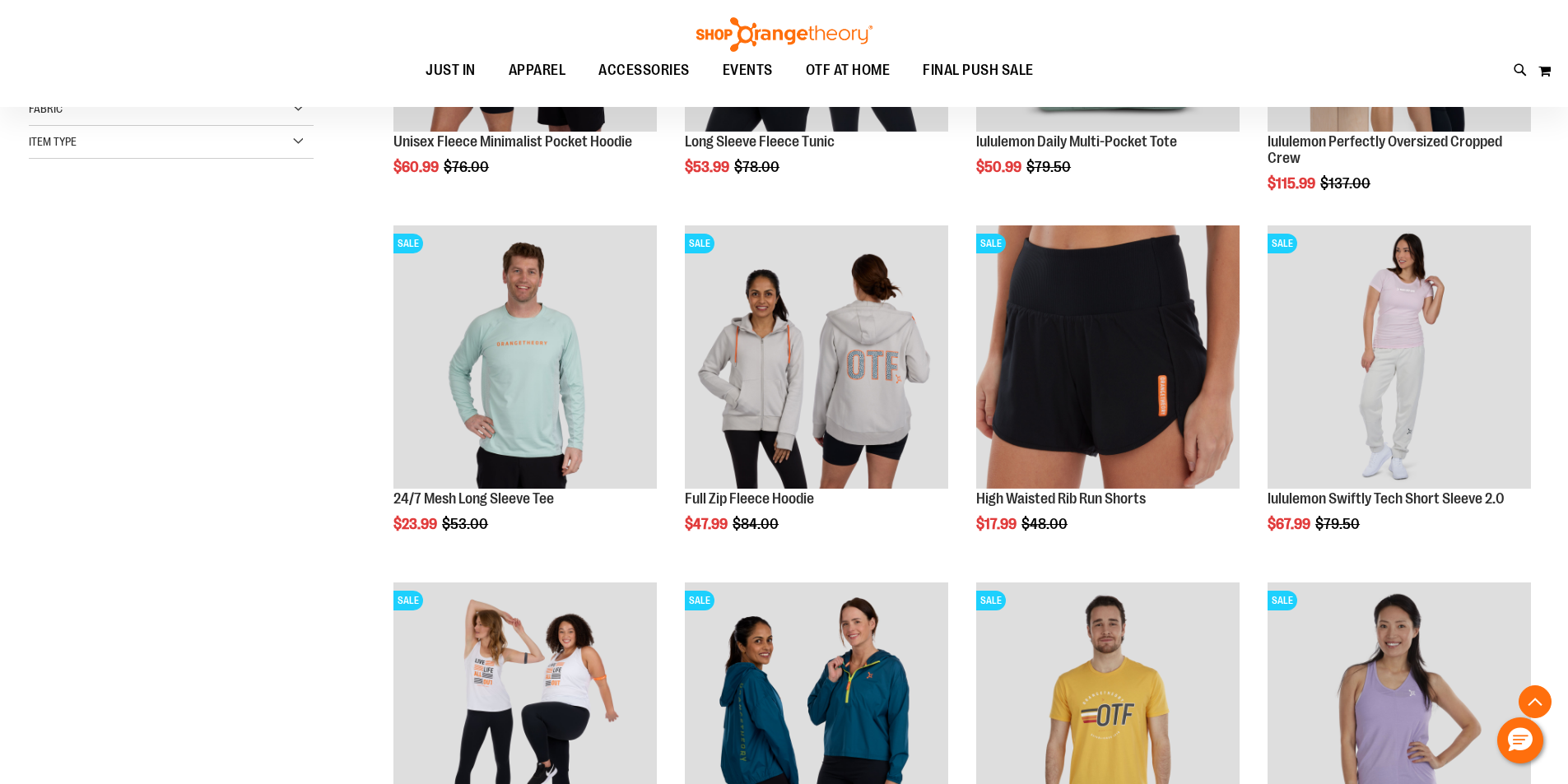
scroll to position [493, 0]
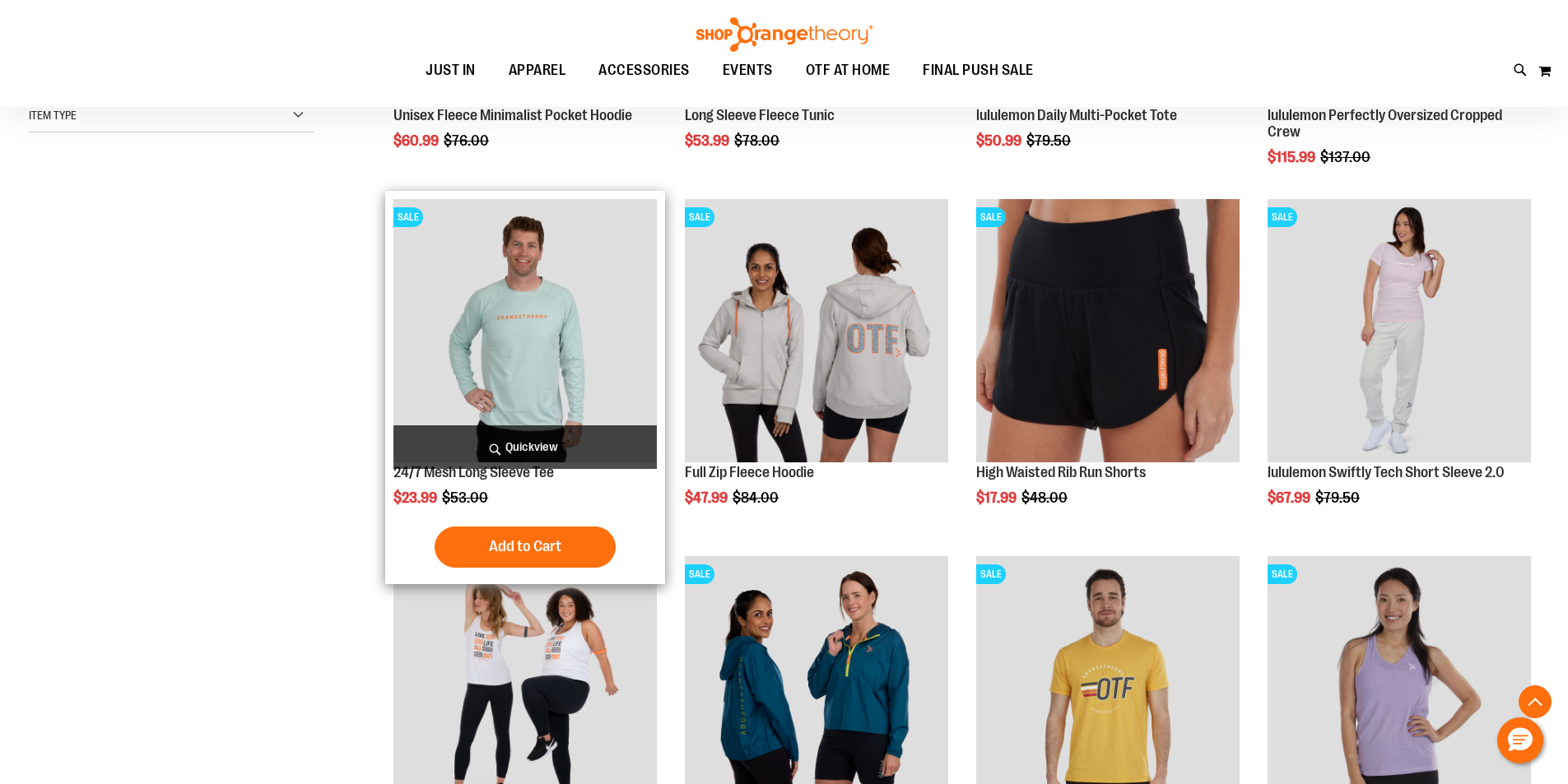
click at [591, 338] on img "product" at bounding box center [525, 330] width 263 height 263
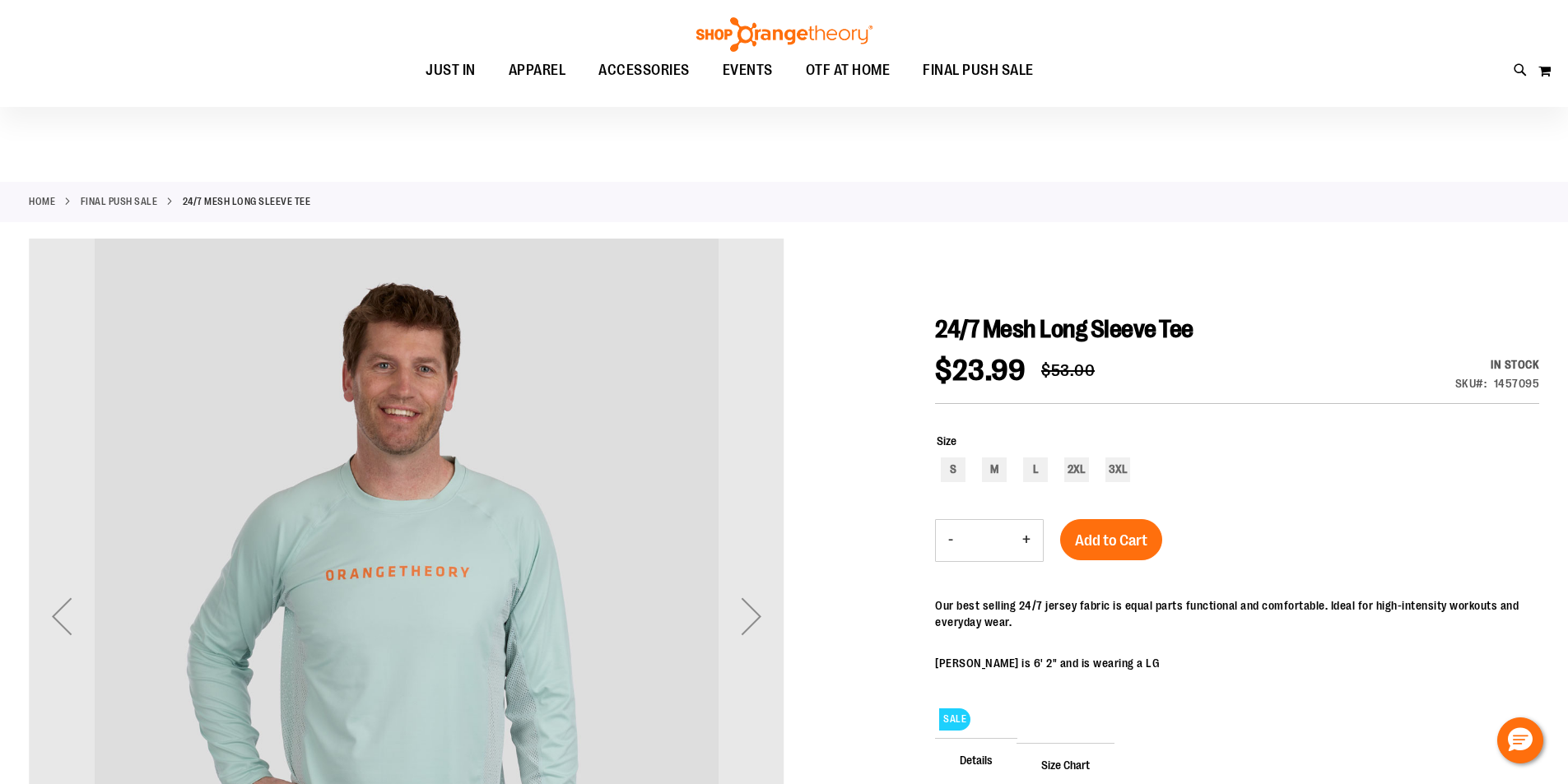
scroll to position [164, 0]
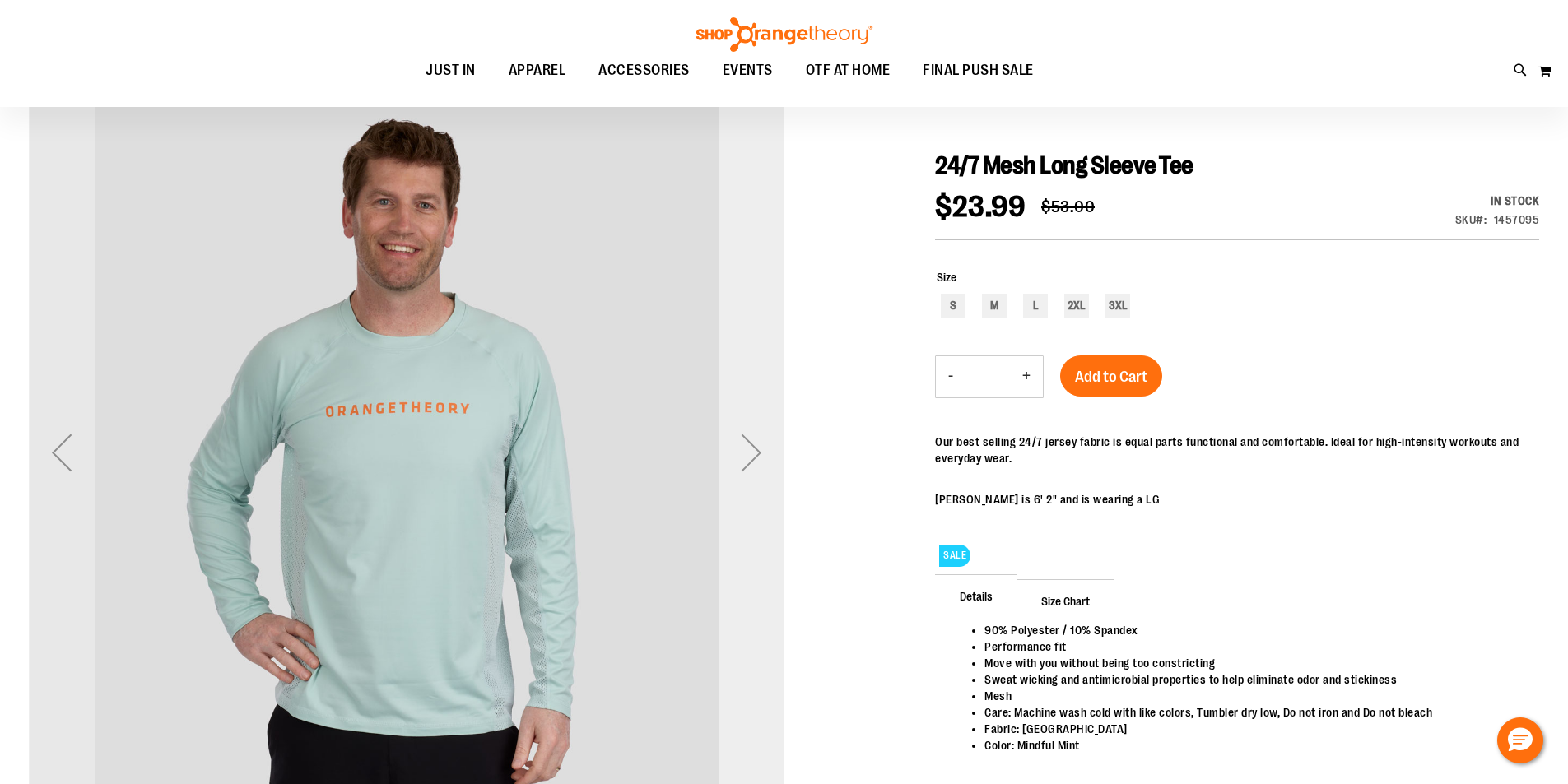
click at [760, 457] on div "Next" at bounding box center [751, 453] width 66 height 66
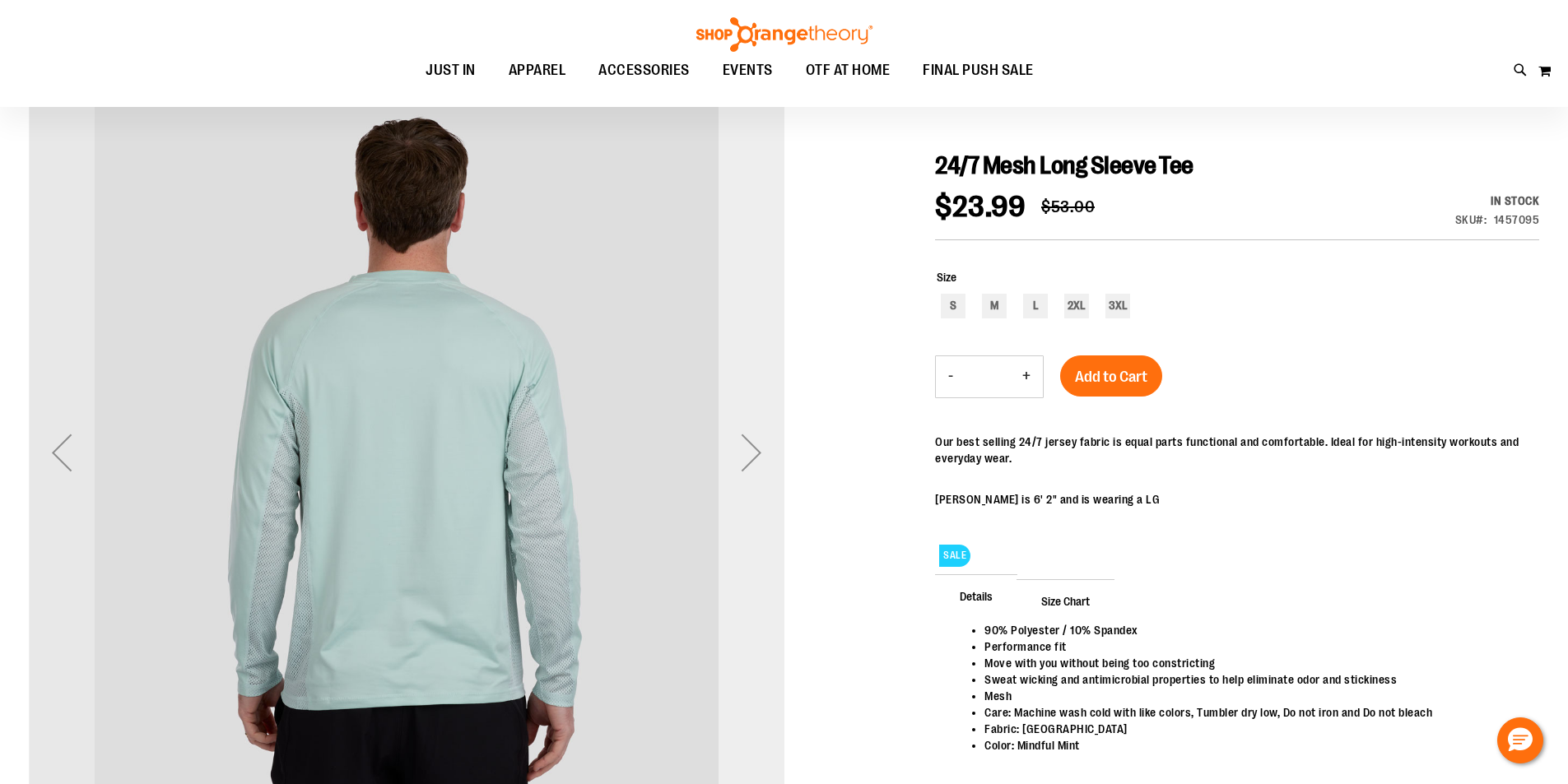
click at [758, 455] on div "Next" at bounding box center [751, 453] width 66 height 66
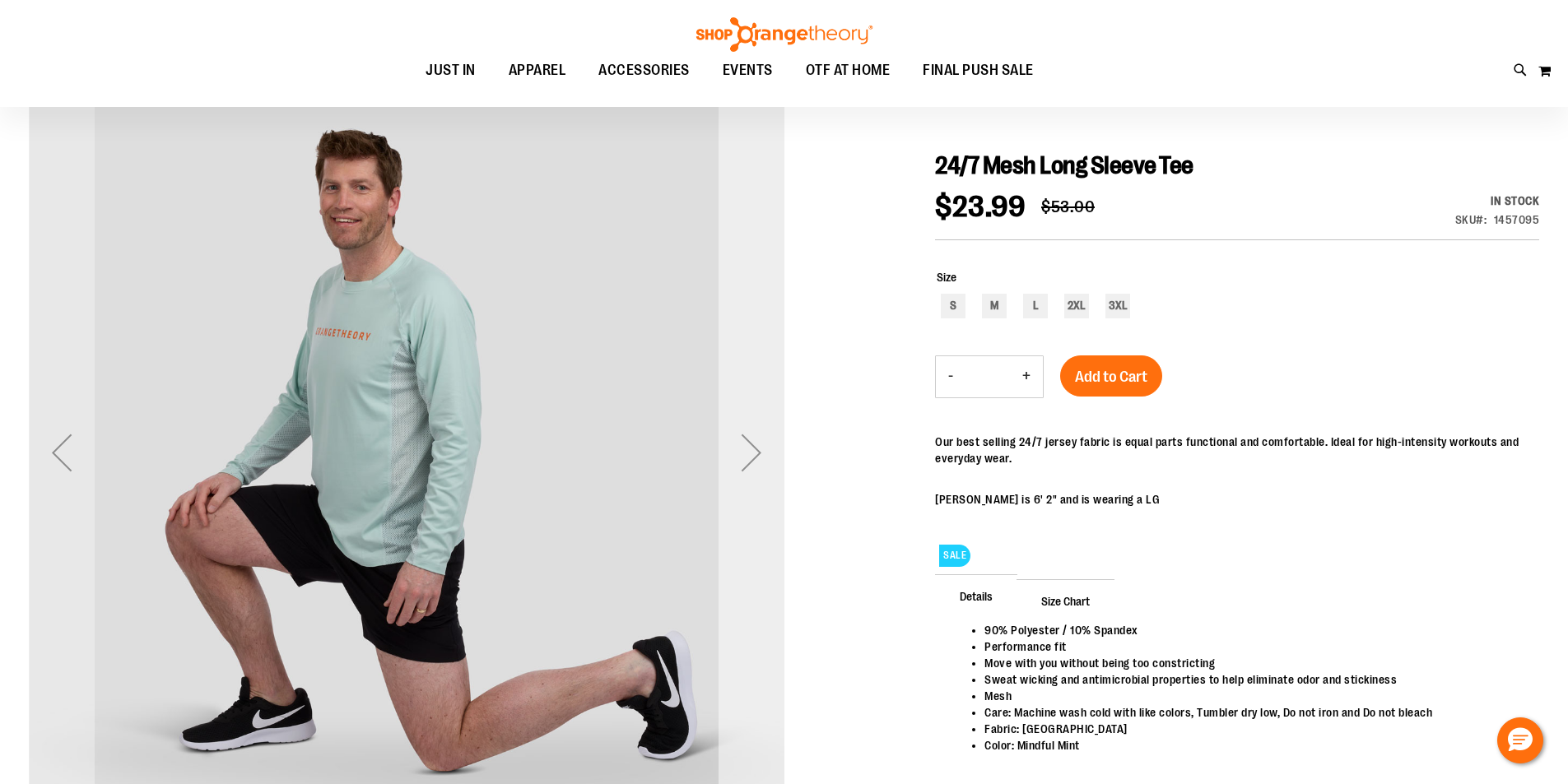
click at [758, 455] on div "Next" at bounding box center [751, 453] width 66 height 66
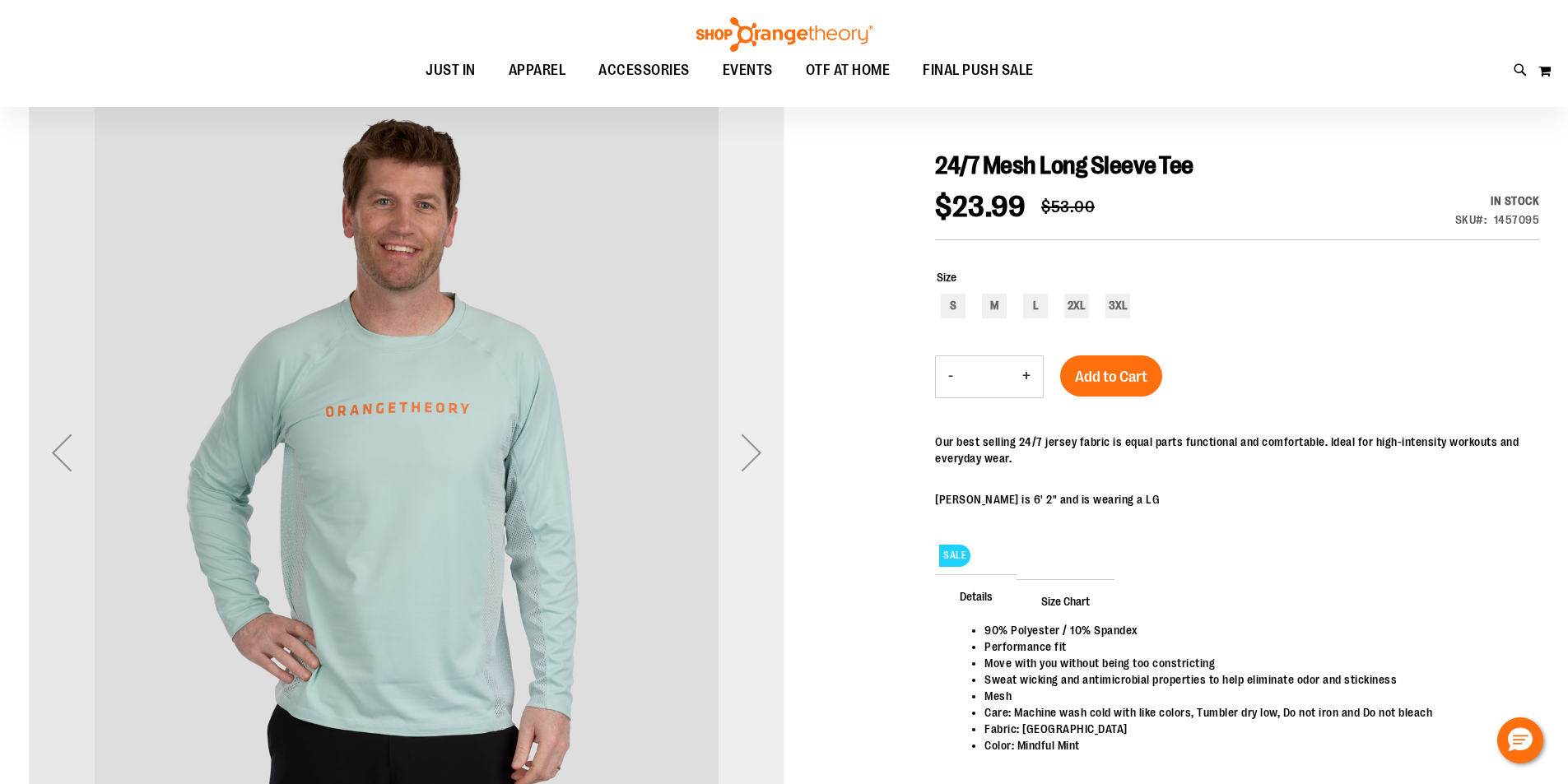
click at [758, 454] on div "Next" at bounding box center [751, 453] width 66 height 66
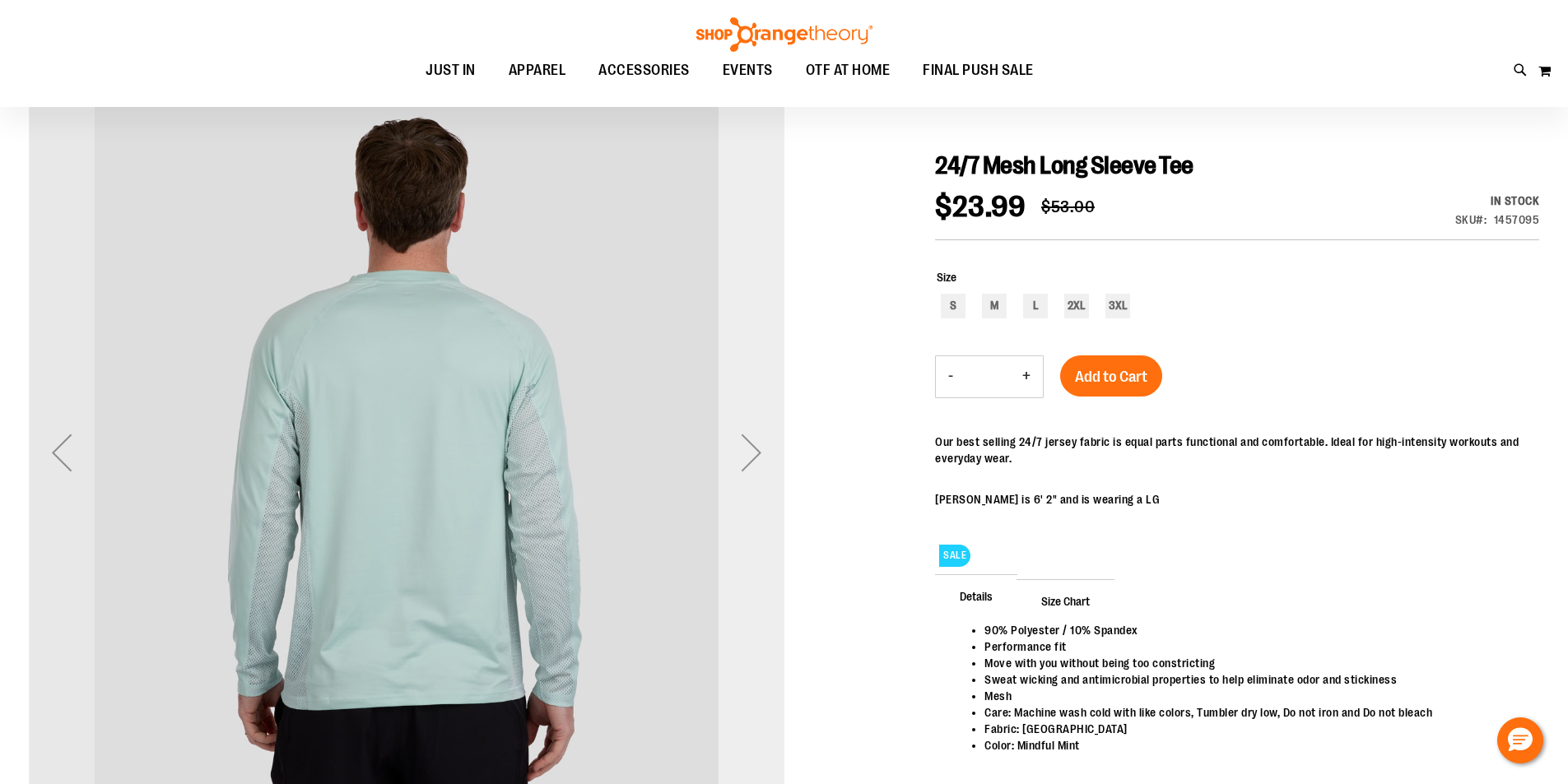
click at [758, 454] on div "Next" at bounding box center [751, 453] width 66 height 66
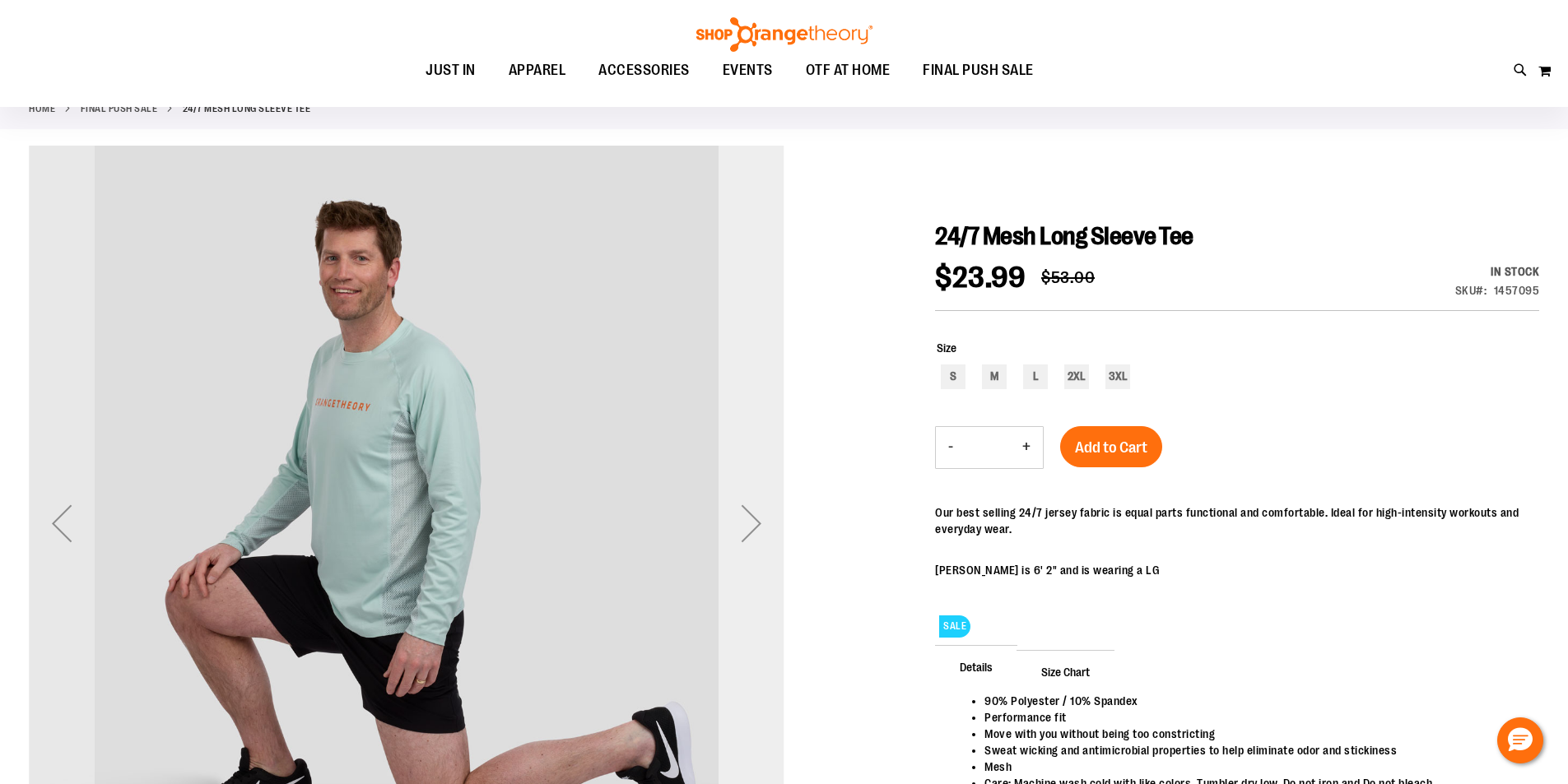
scroll to position [81, 0]
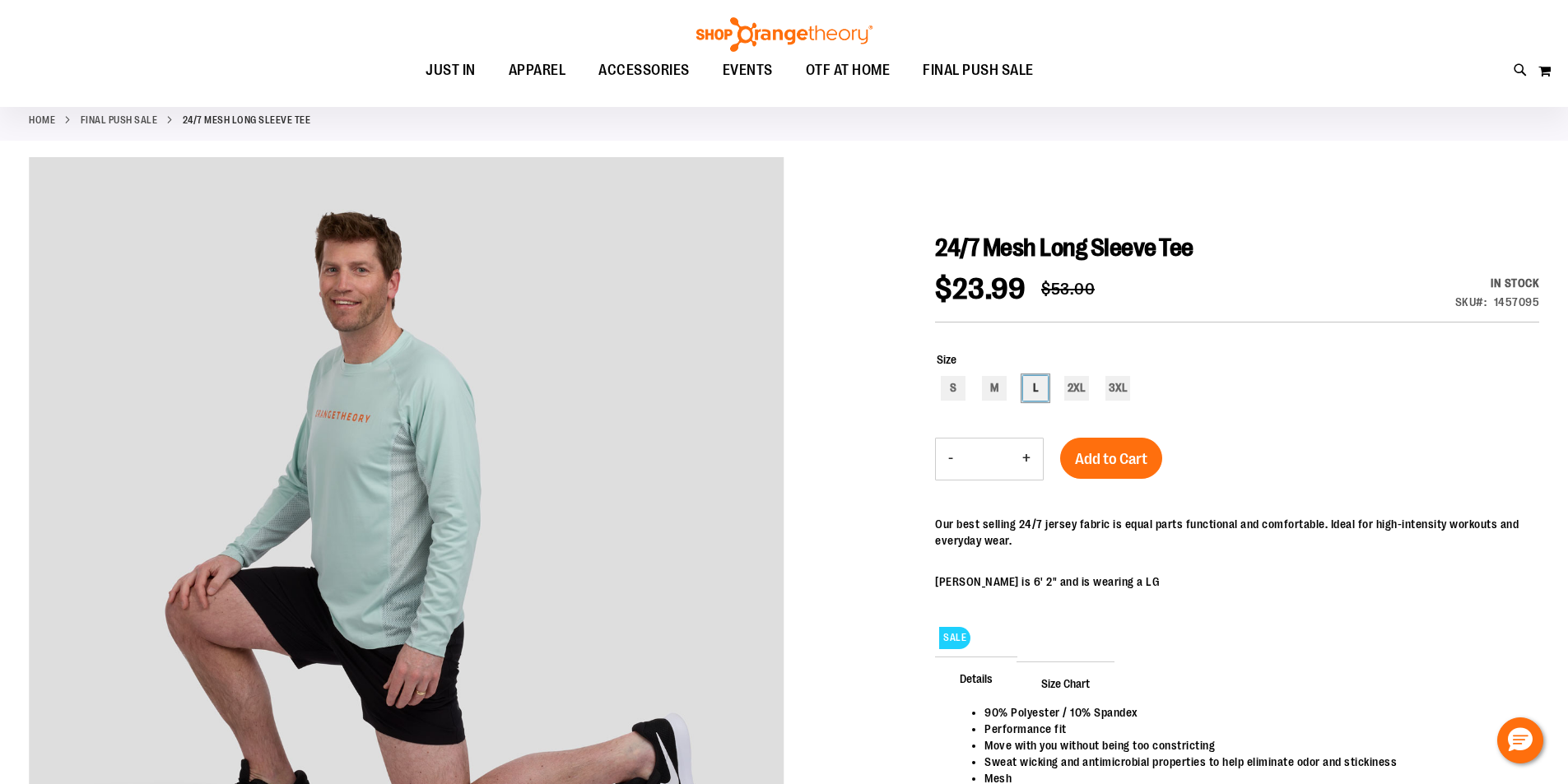
click at [1029, 390] on div "L" at bounding box center [1035, 388] width 25 height 25
type input "***"
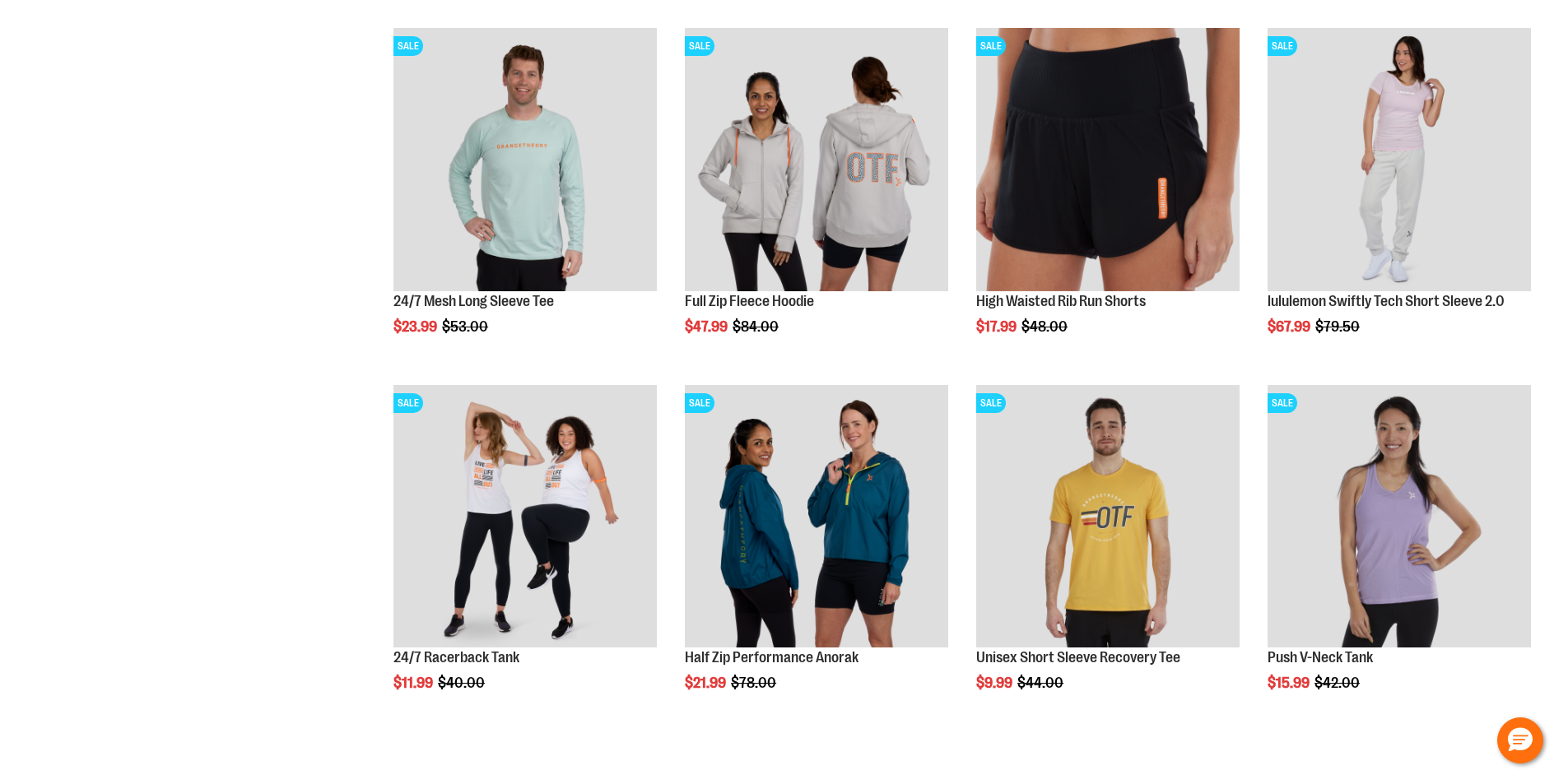
scroll to position [492, 0]
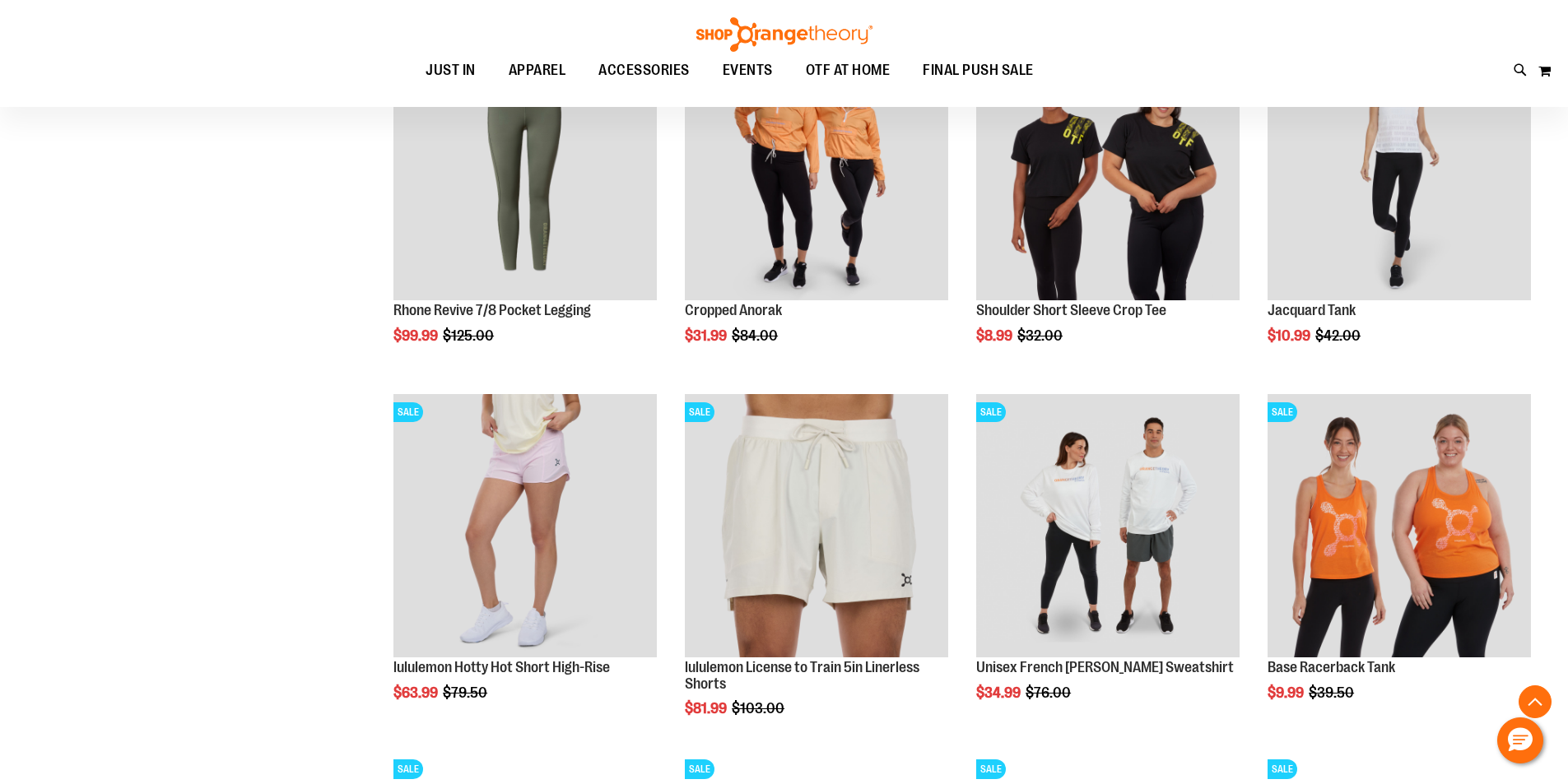
scroll to position [1397, 0]
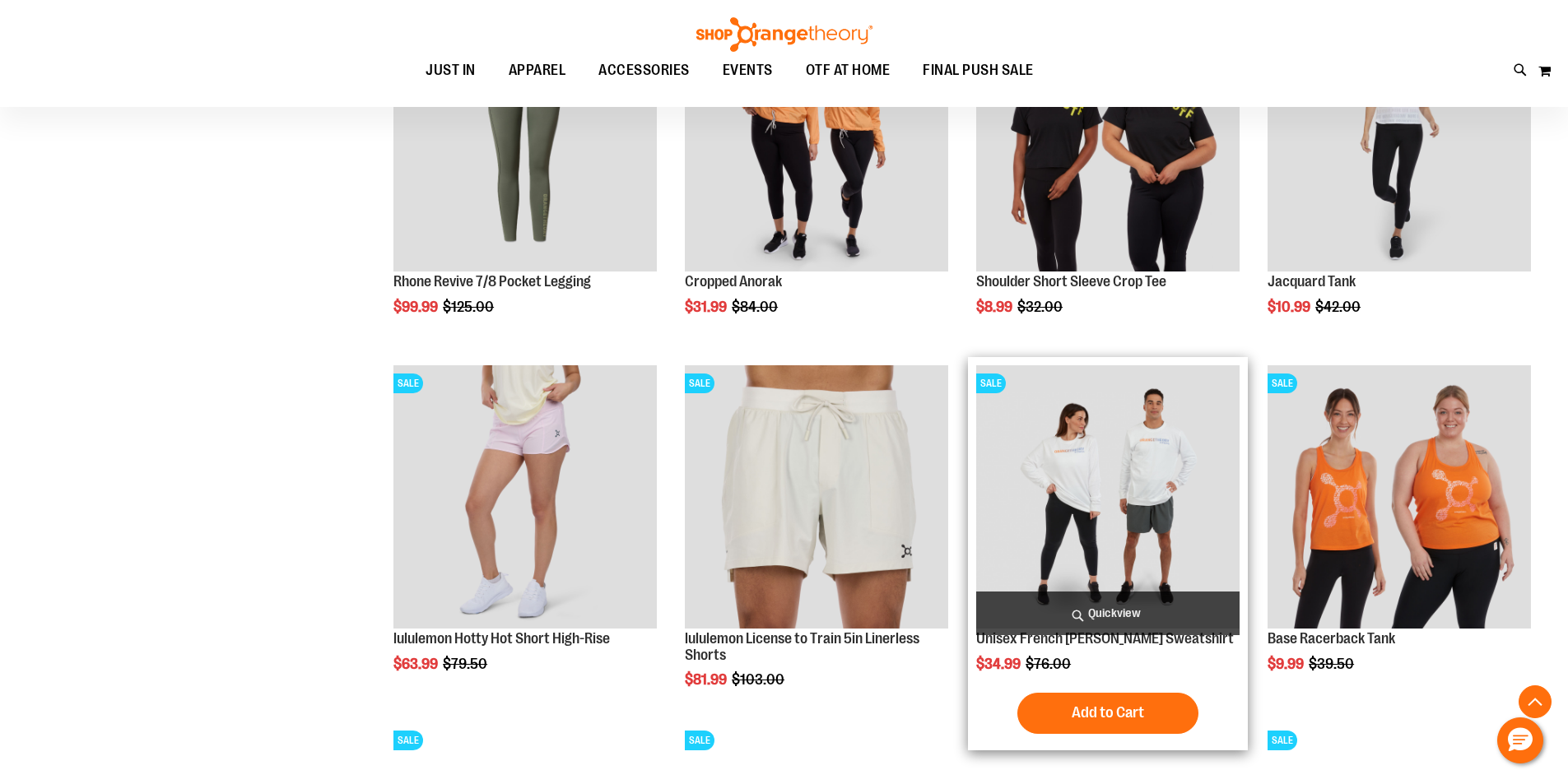
click at [1174, 483] on img "product" at bounding box center [1107, 497] width 263 height 263
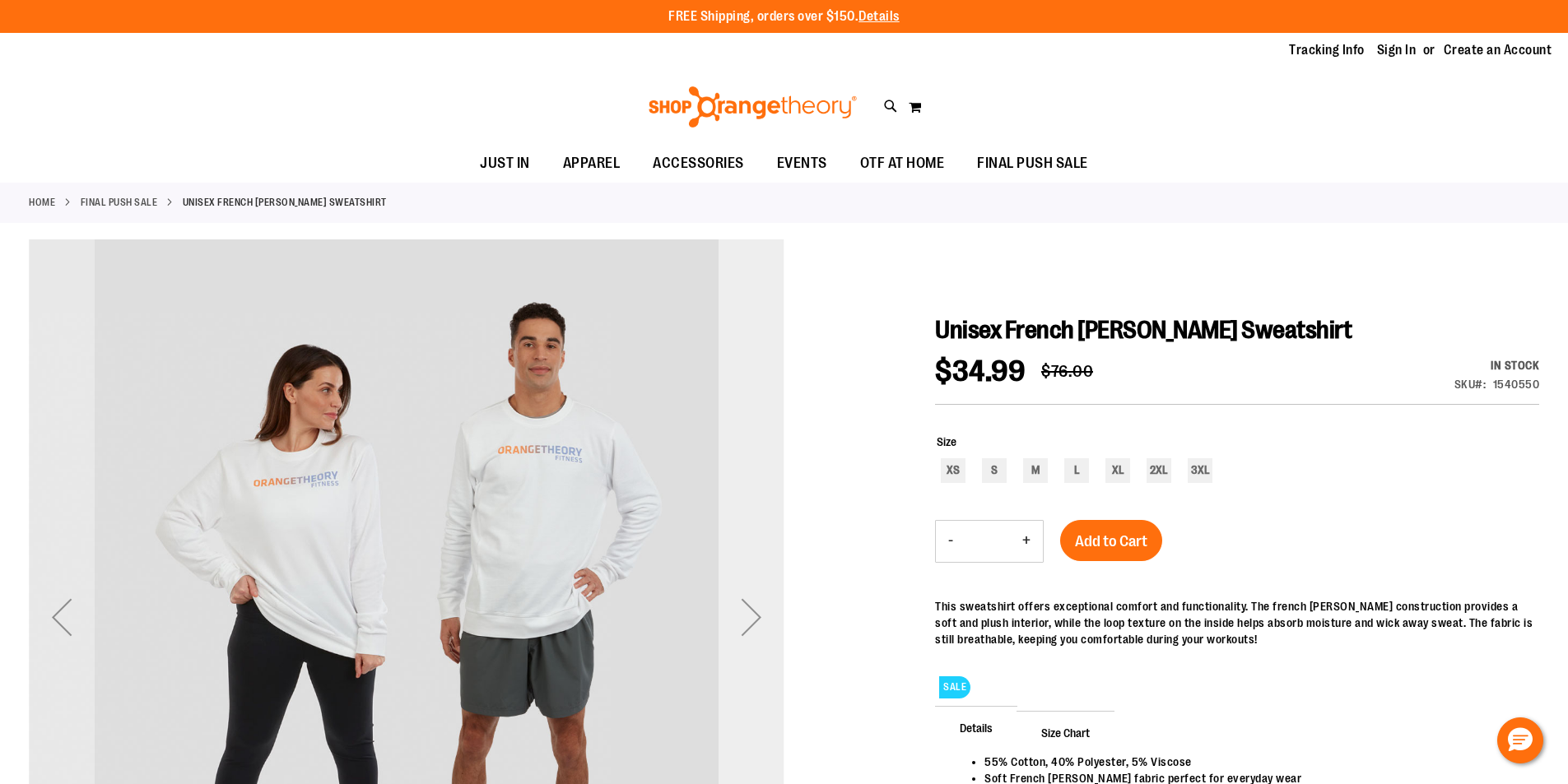
click at [751, 616] on div "Next" at bounding box center [751, 618] width 66 height 66
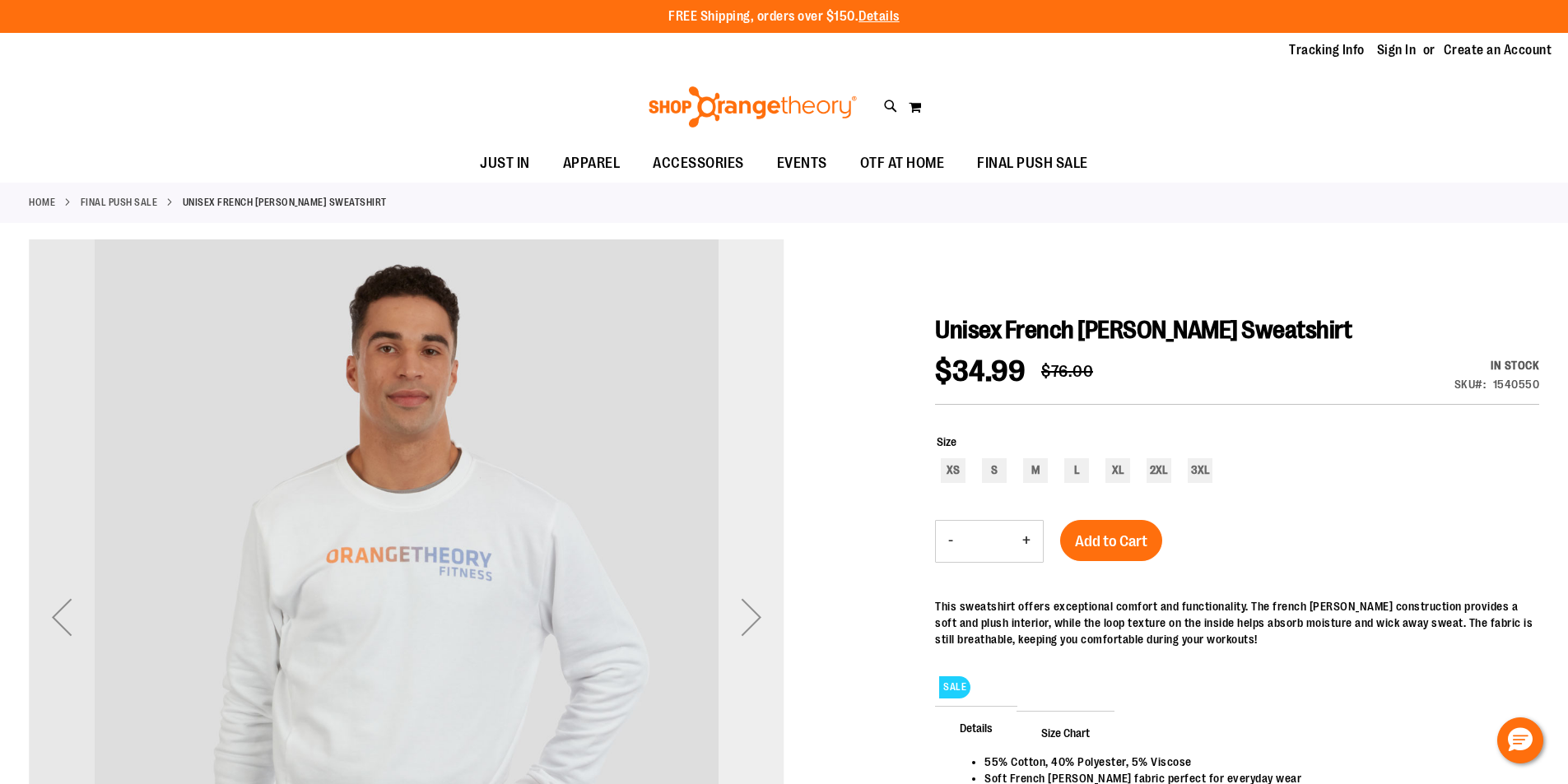
click at [751, 616] on div "Next" at bounding box center [751, 618] width 66 height 66
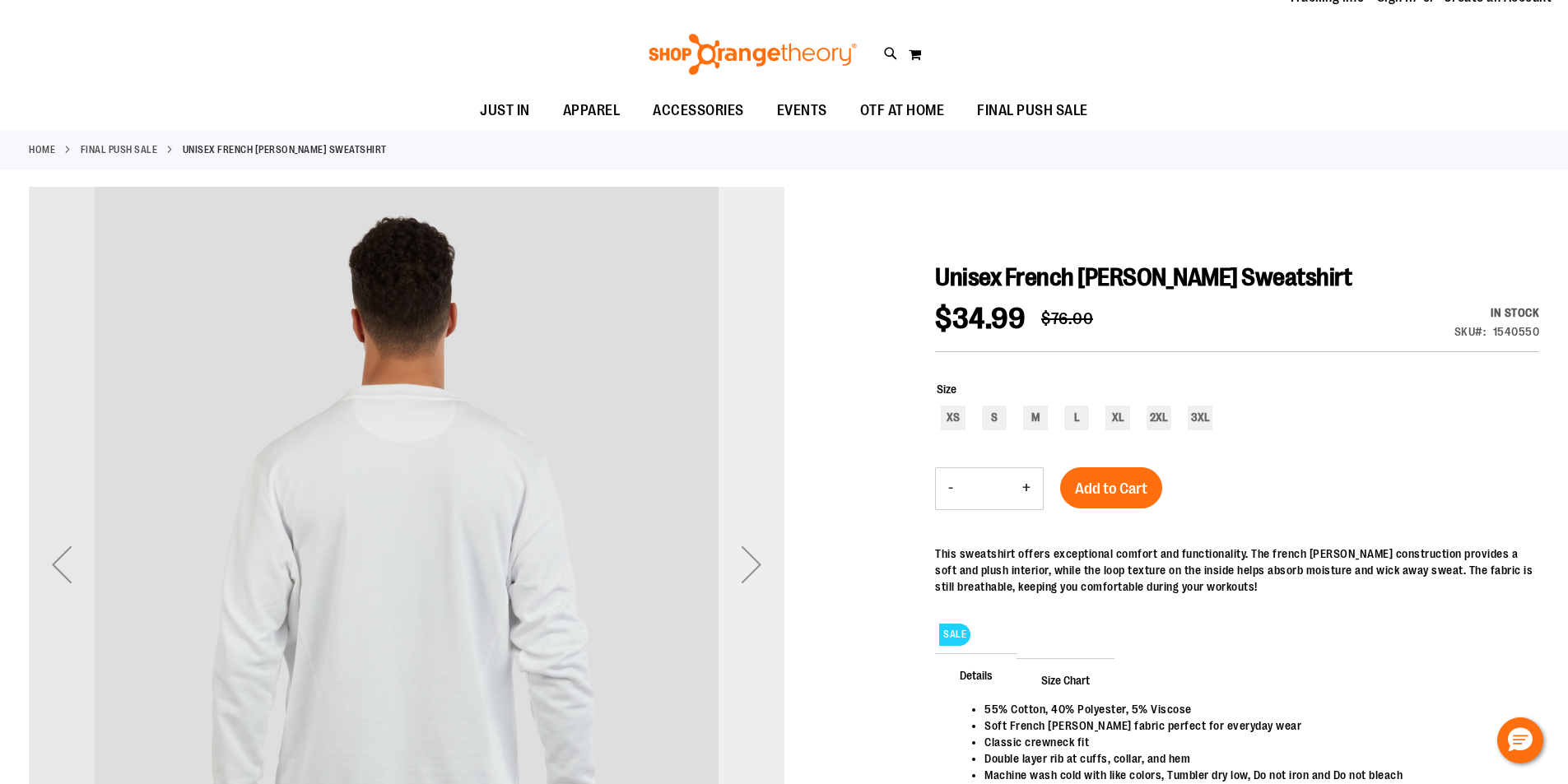
scroll to position [81, 0]
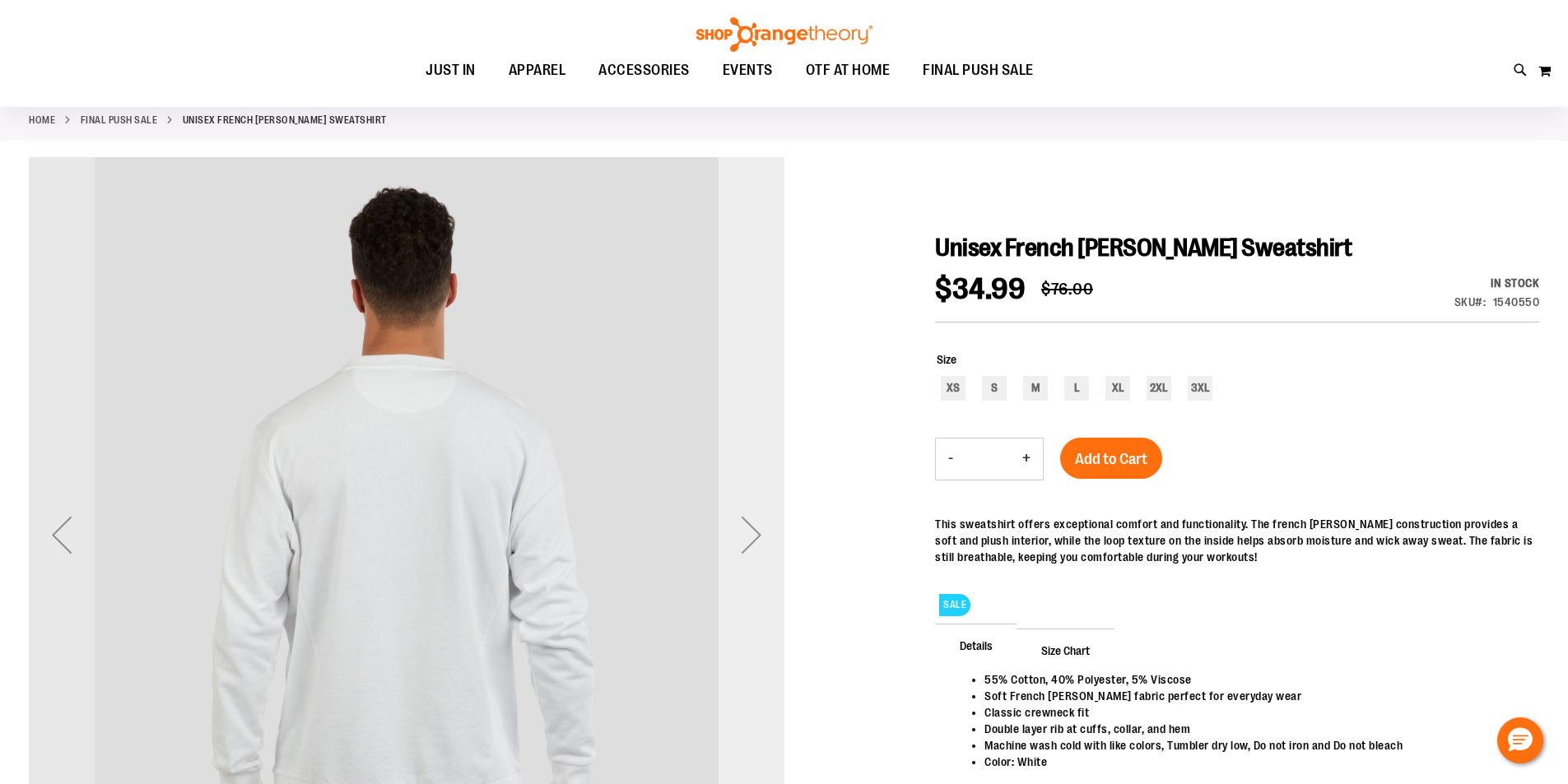
click at [757, 547] on div "Next" at bounding box center [751, 535] width 66 height 66
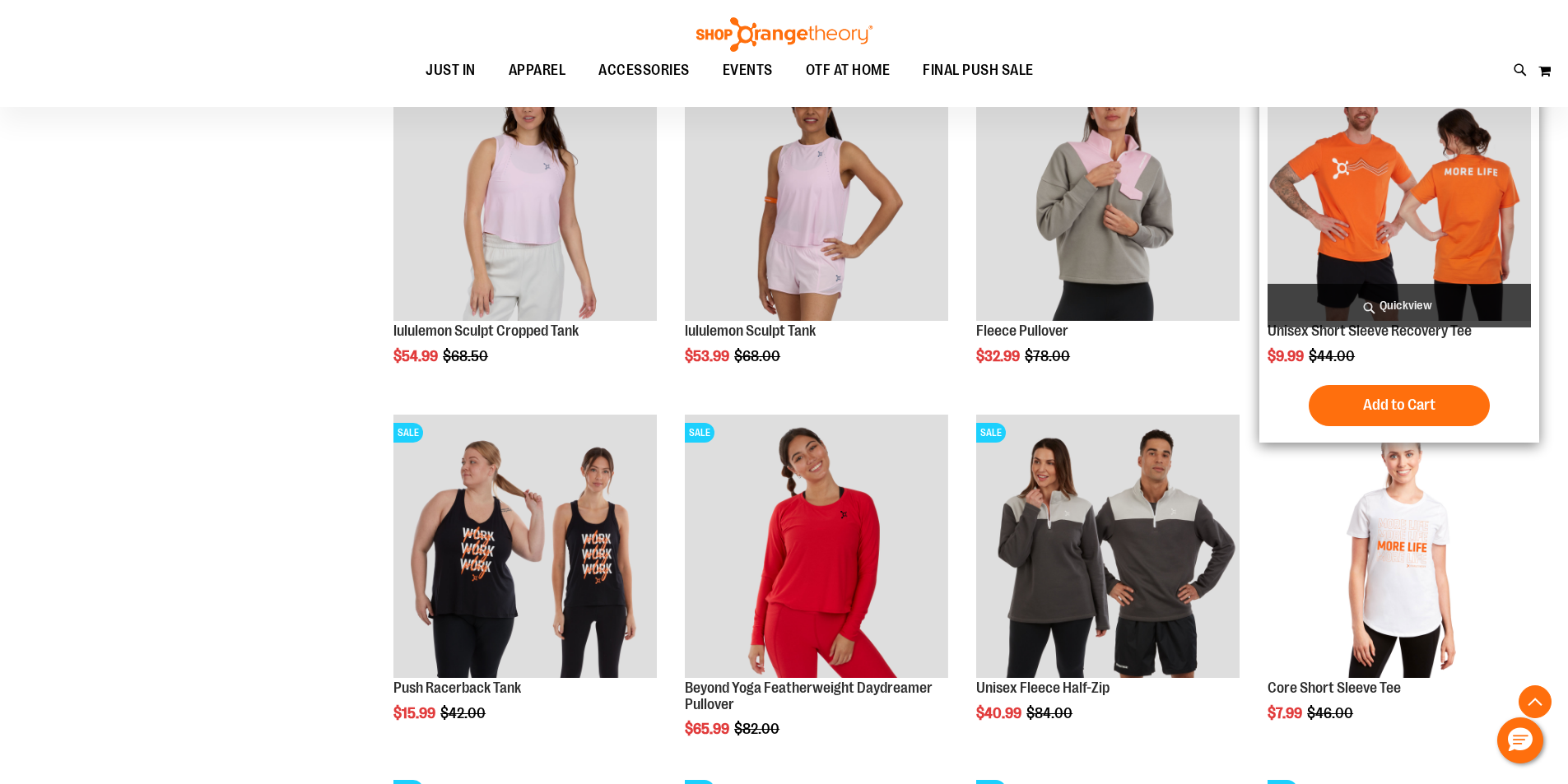
scroll to position [1414, 0]
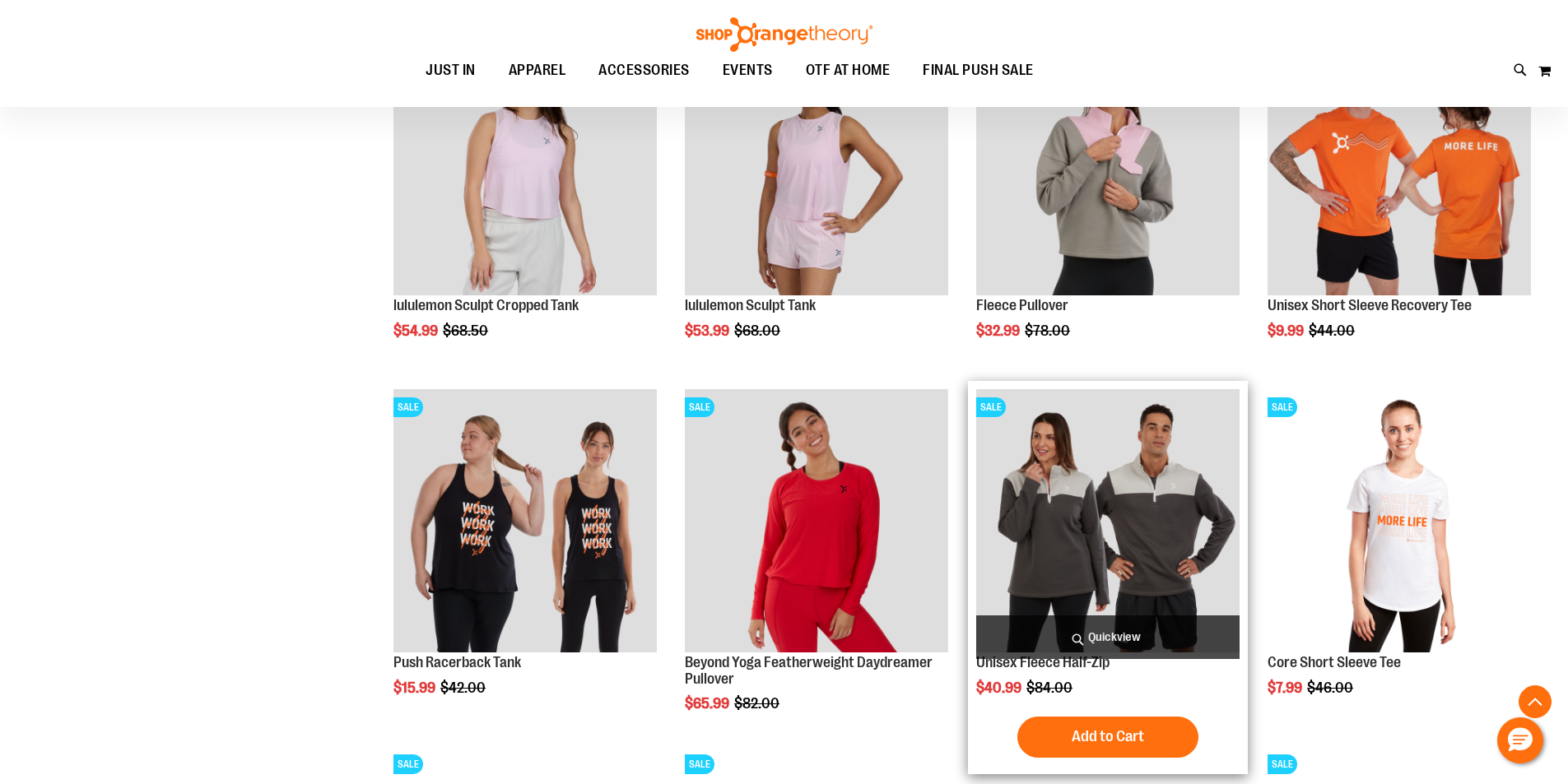
click at [1154, 573] on img "product" at bounding box center [1107, 520] width 263 height 263
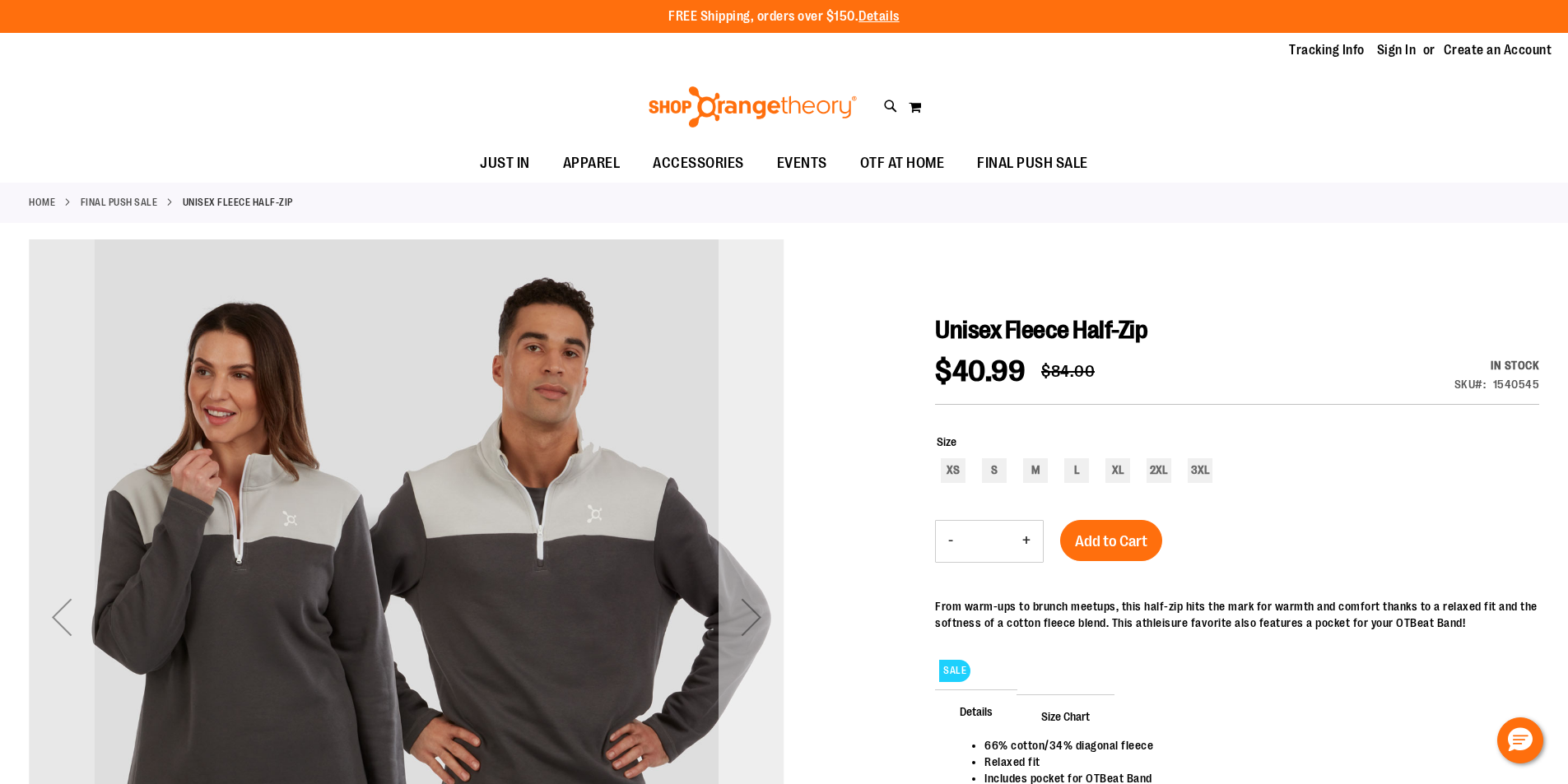
click at [748, 626] on div "Next" at bounding box center [751, 618] width 66 height 66
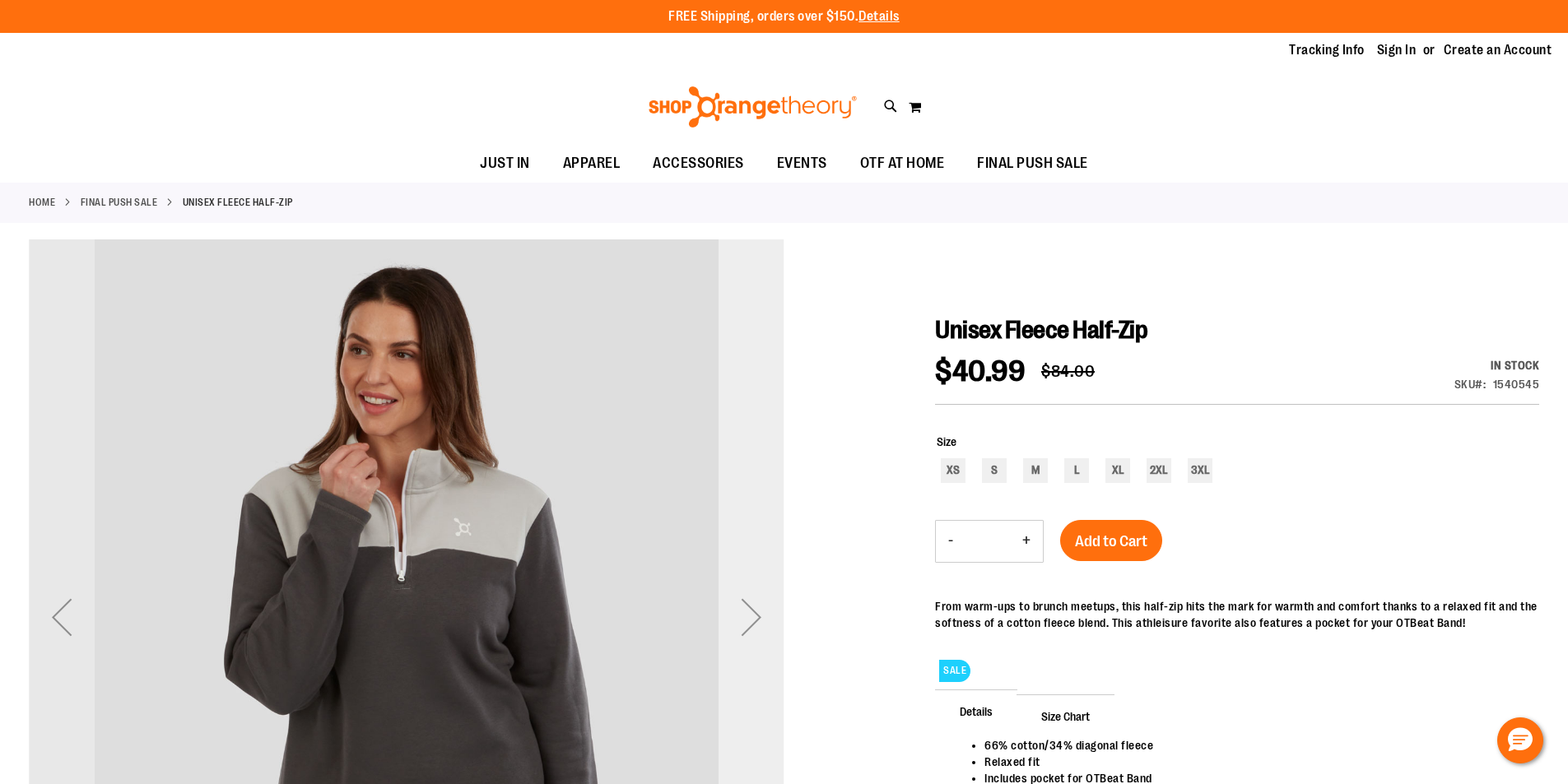
click at [746, 626] on div "Next" at bounding box center [751, 618] width 66 height 66
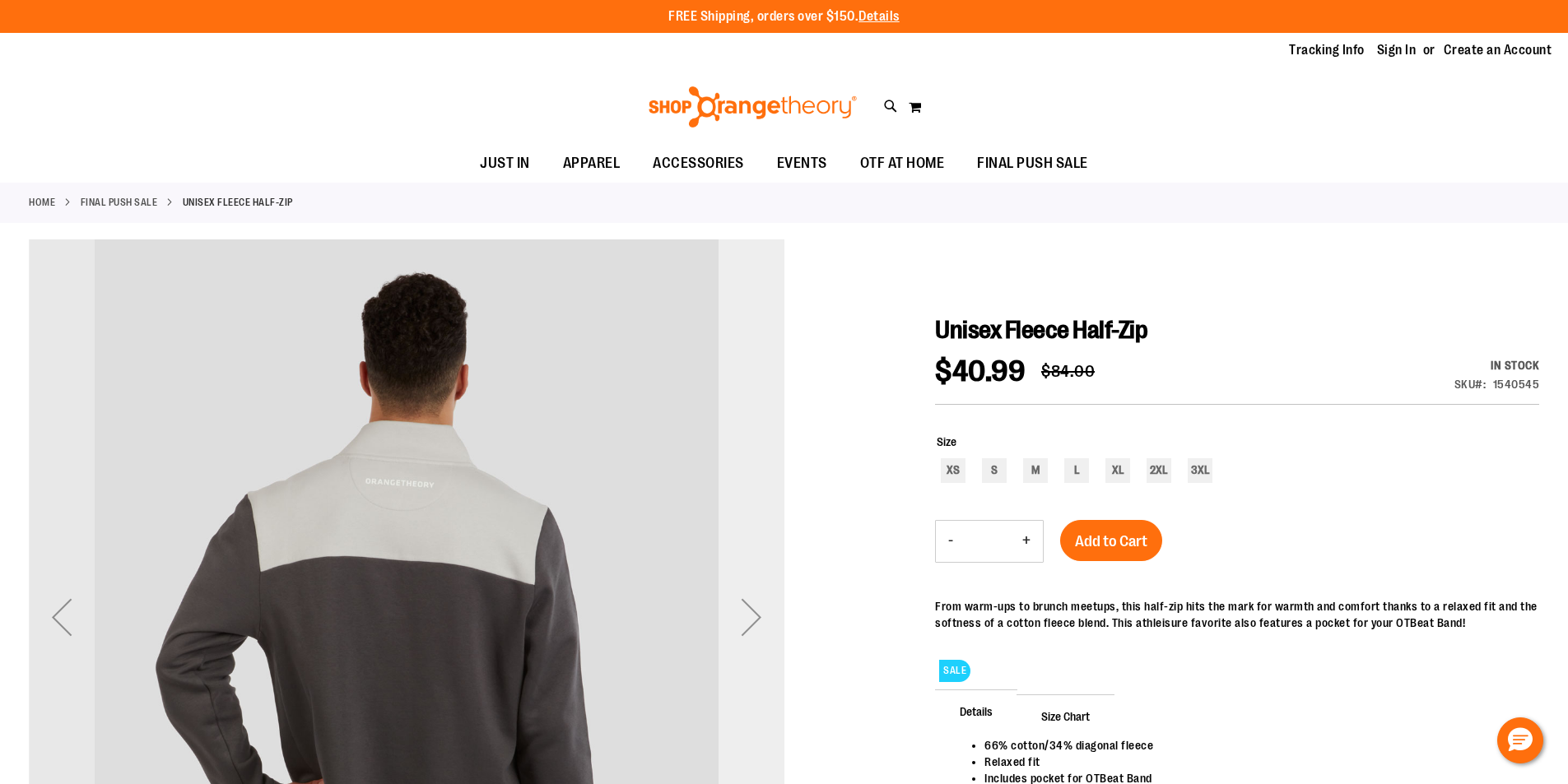
click at [746, 626] on div "Next" at bounding box center [751, 618] width 66 height 66
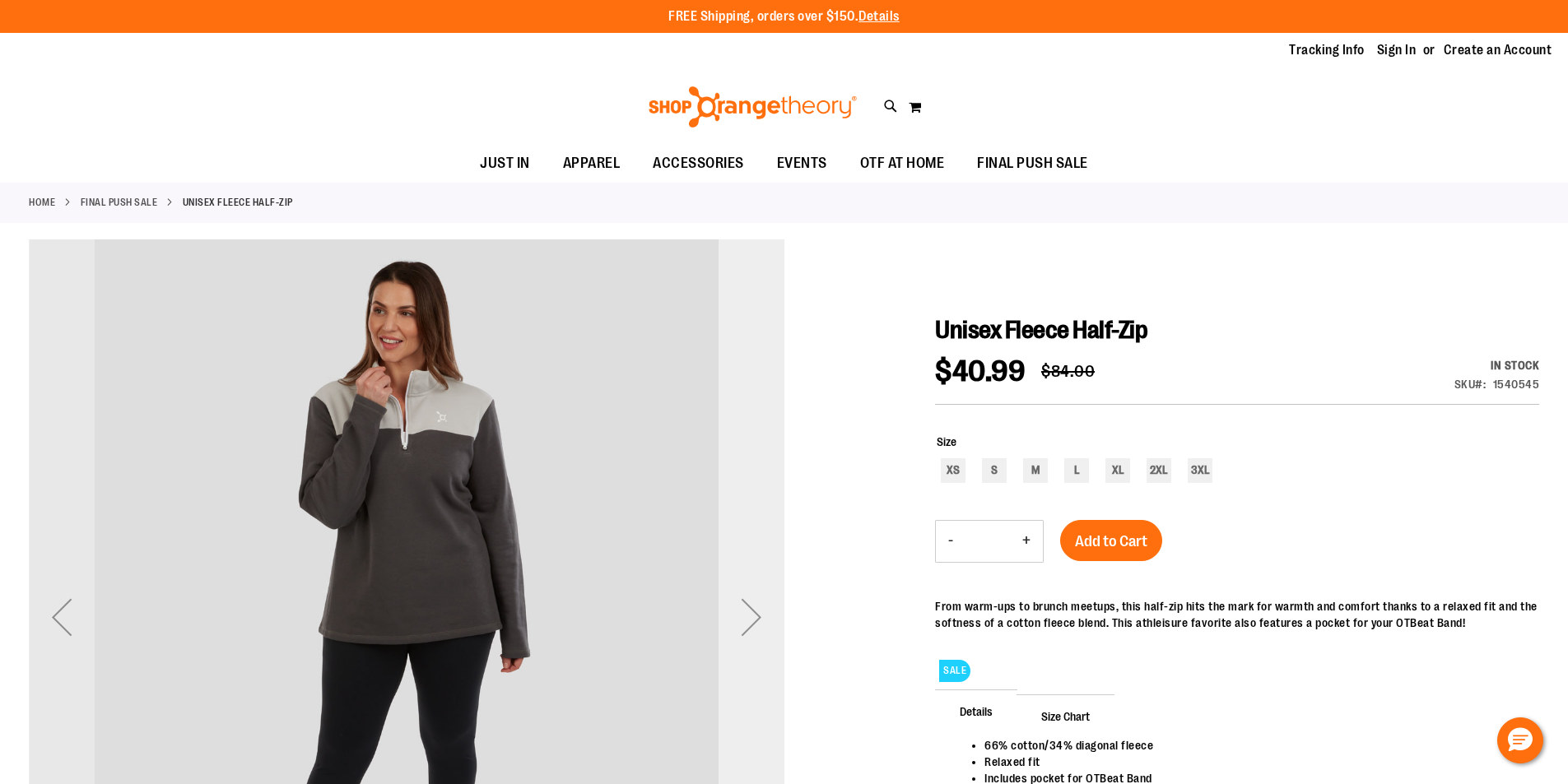
click at [746, 626] on div "Next" at bounding box center [751, 618] width 66 height 66
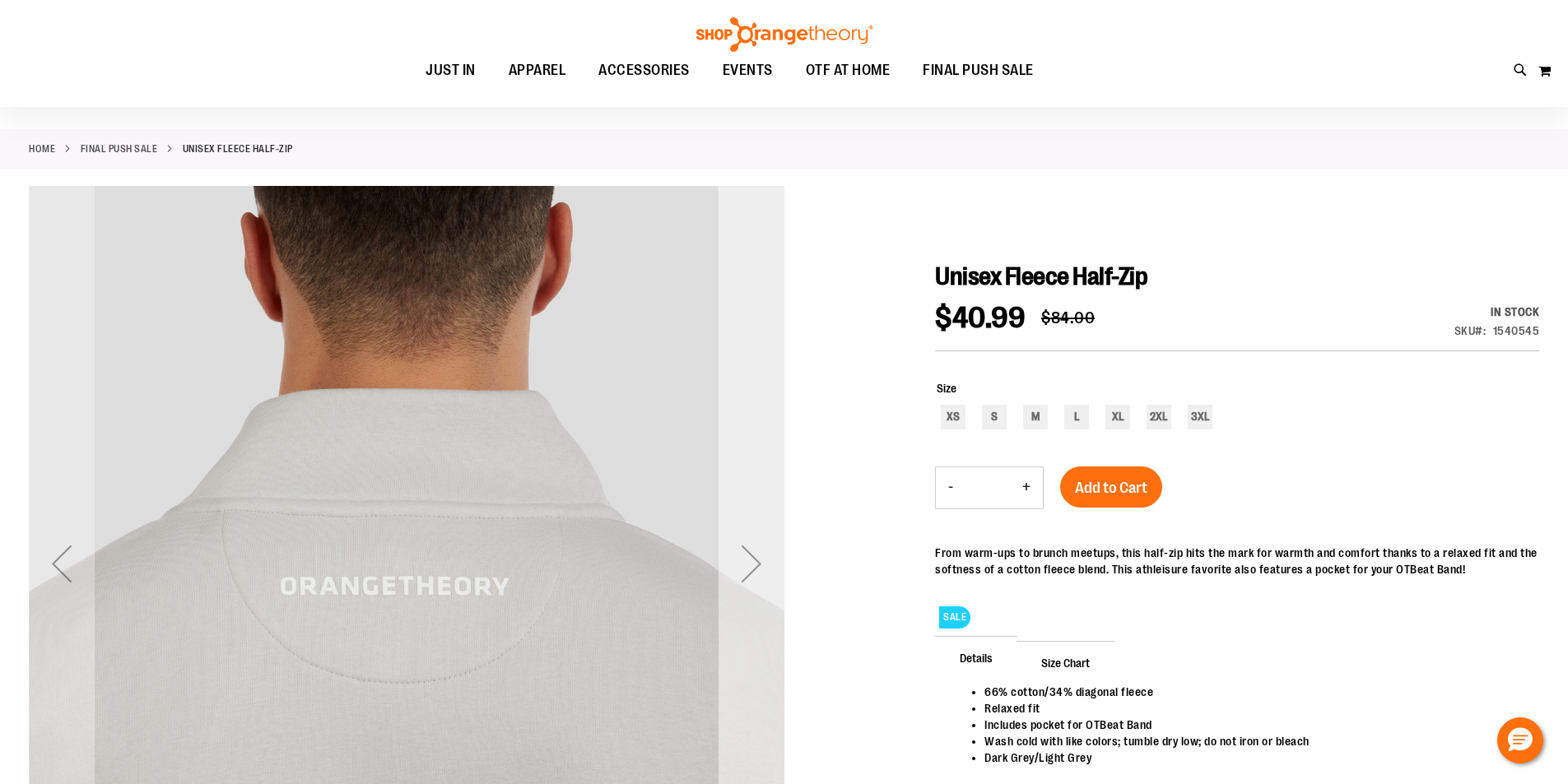
scroll to position [81, 0]
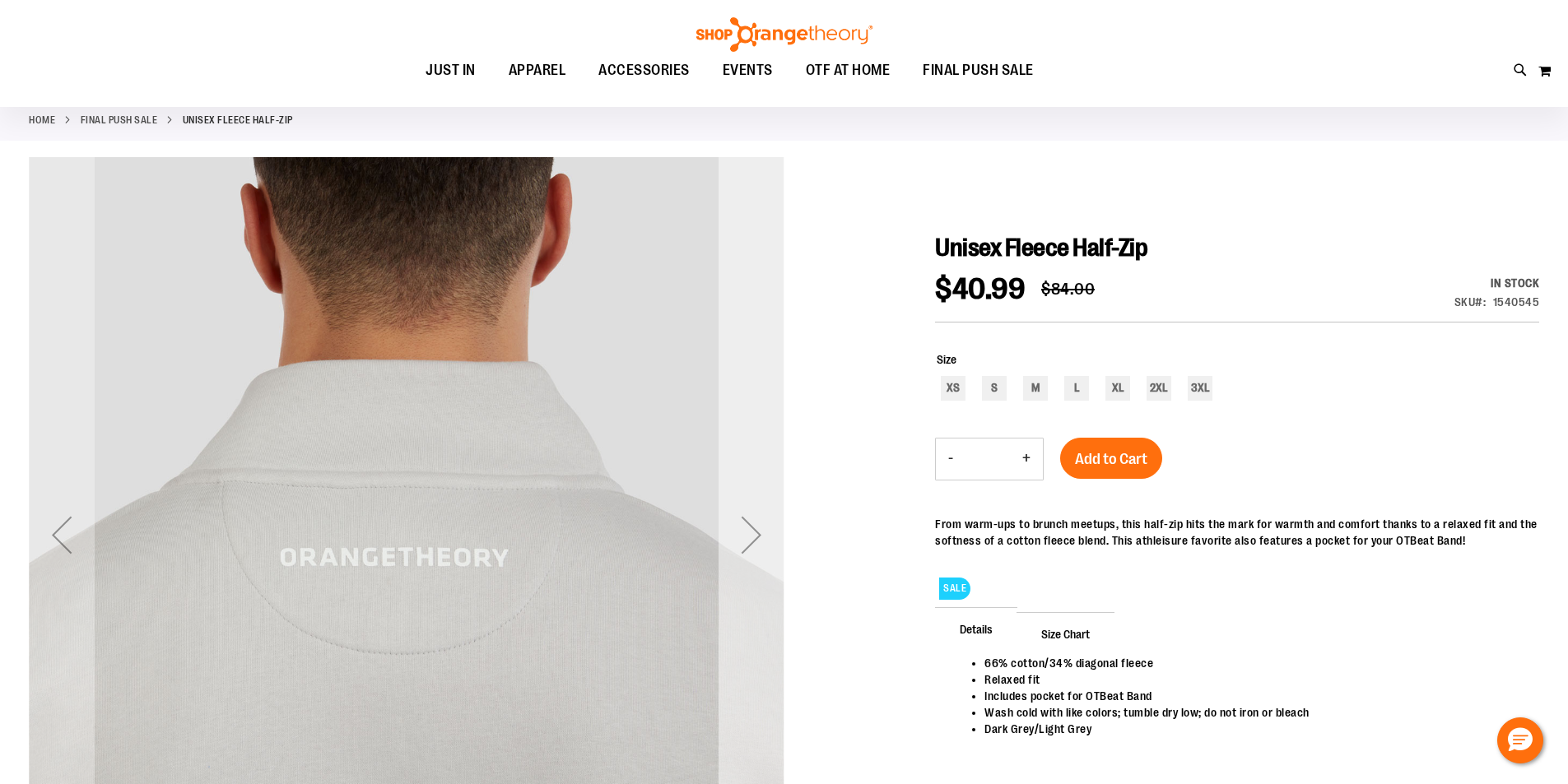
click at [765, 529] on div "Next" at bounding box center [751, 535] width 66 height 66
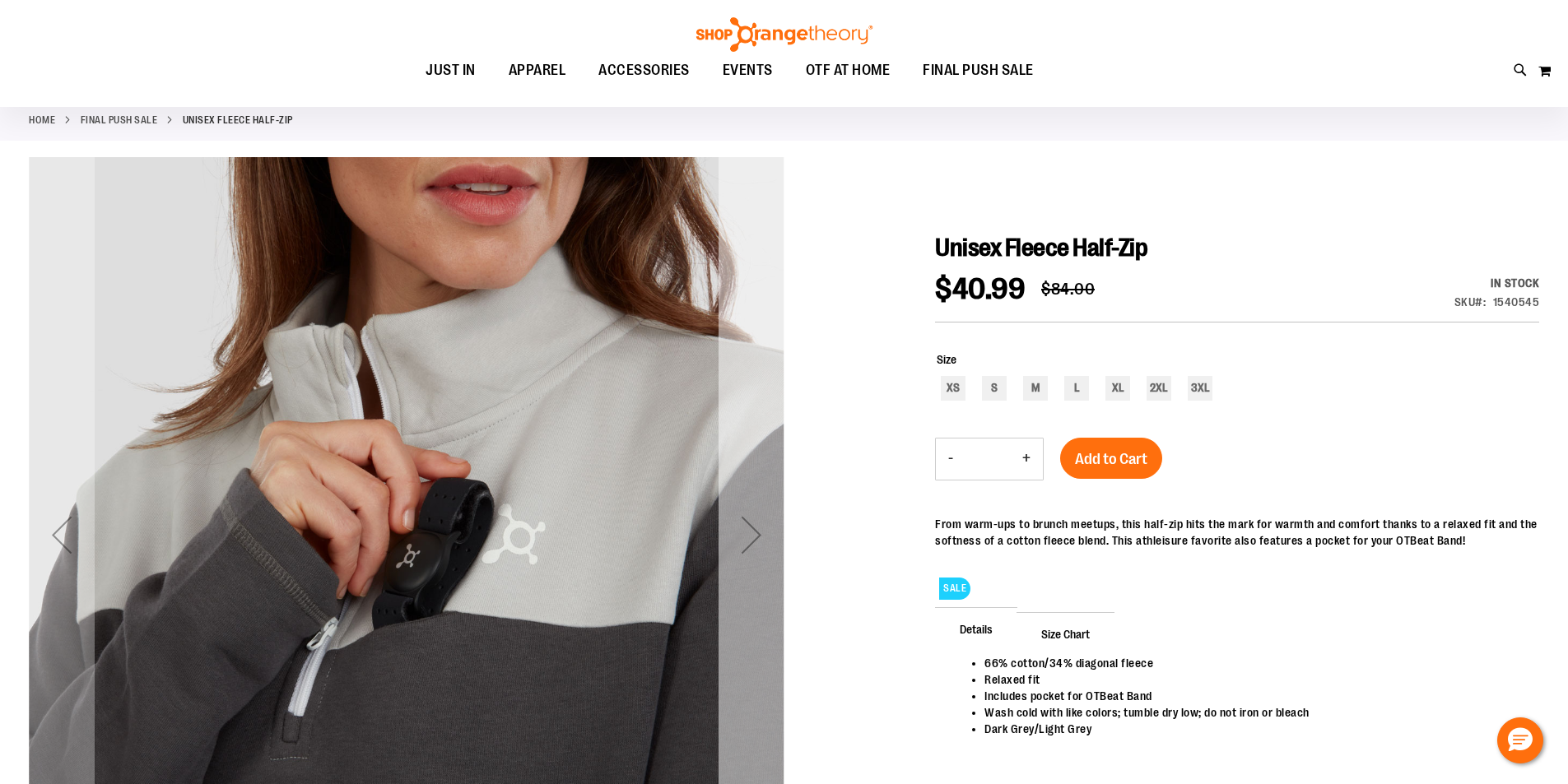
click at [755, 528] on div "Next" at bounding box center [751, 535] width 66 height 66
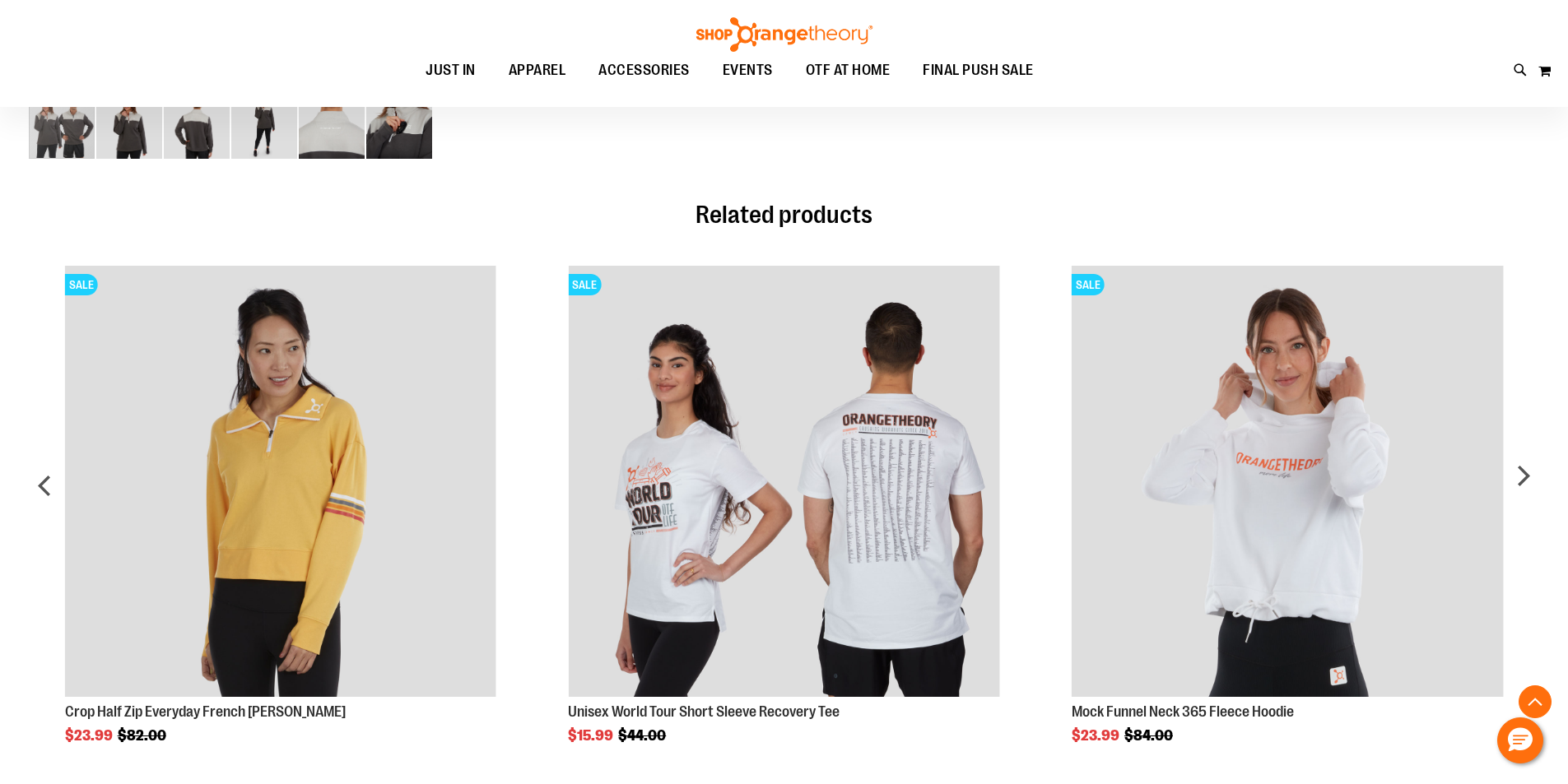
scroll to position [904, 0]
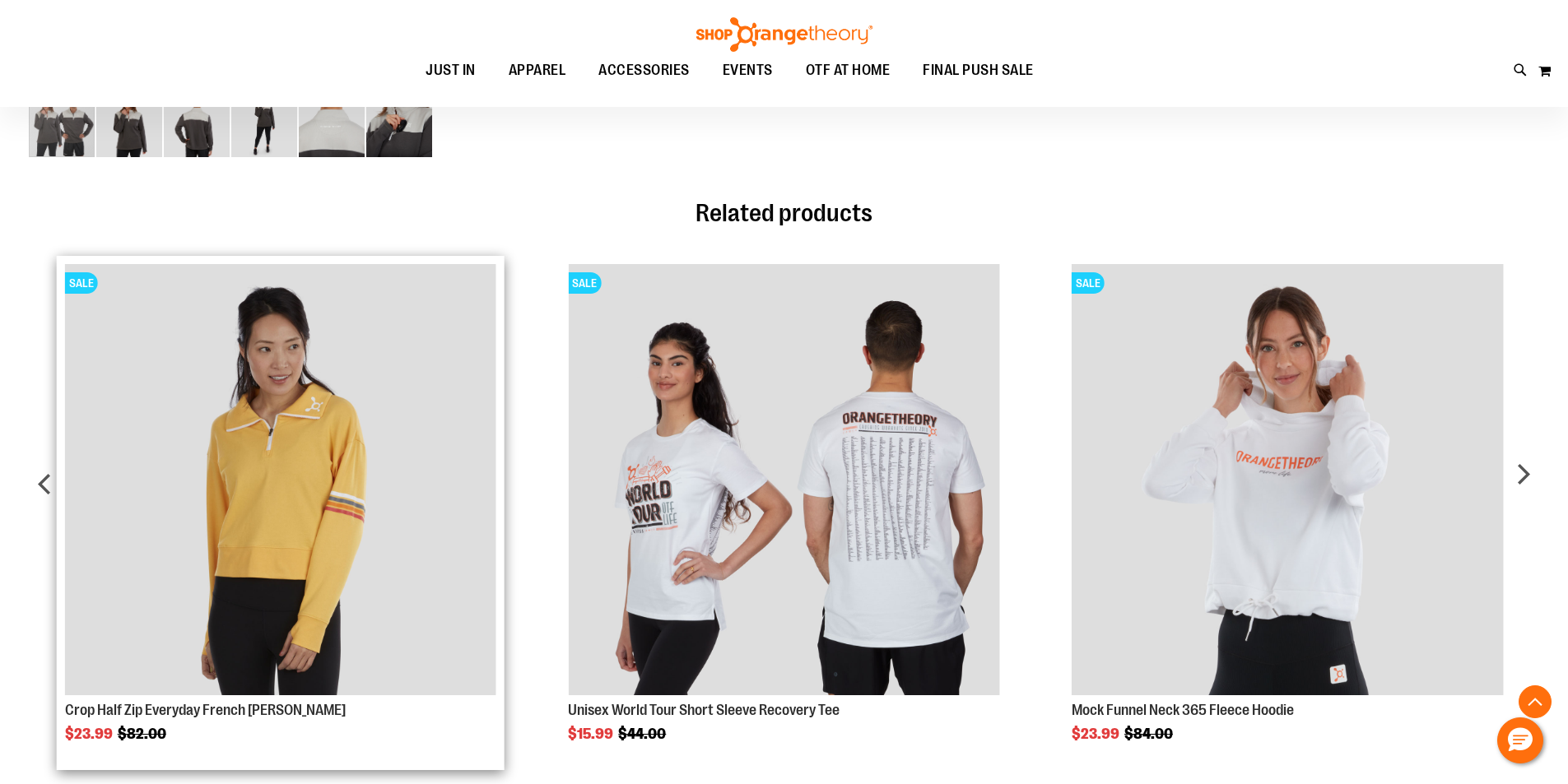
click at [193, 492] on img "Product Page Link" at bounding box center [281, 479] width 432 height 431
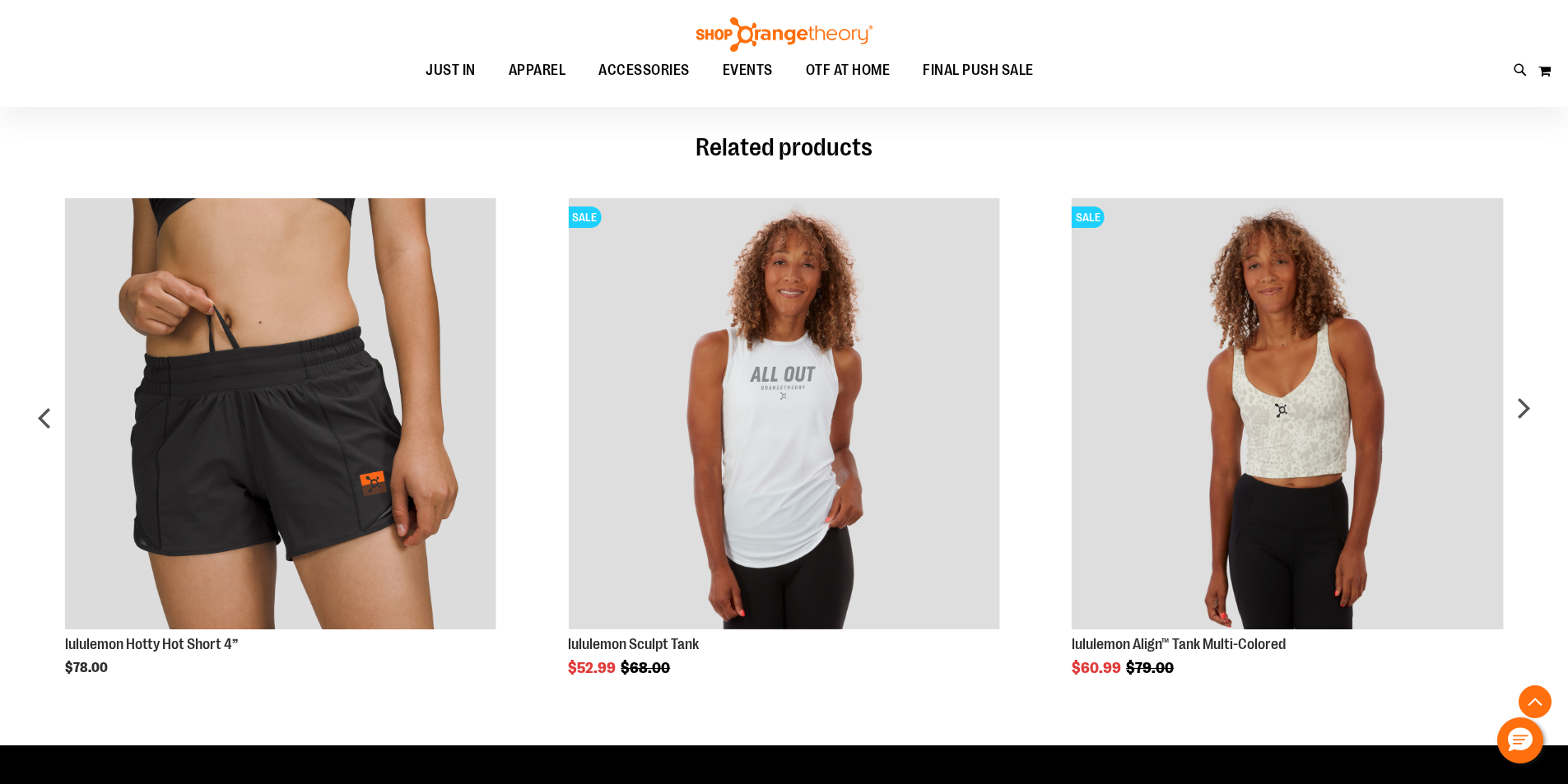
scroll to position [986, 0]
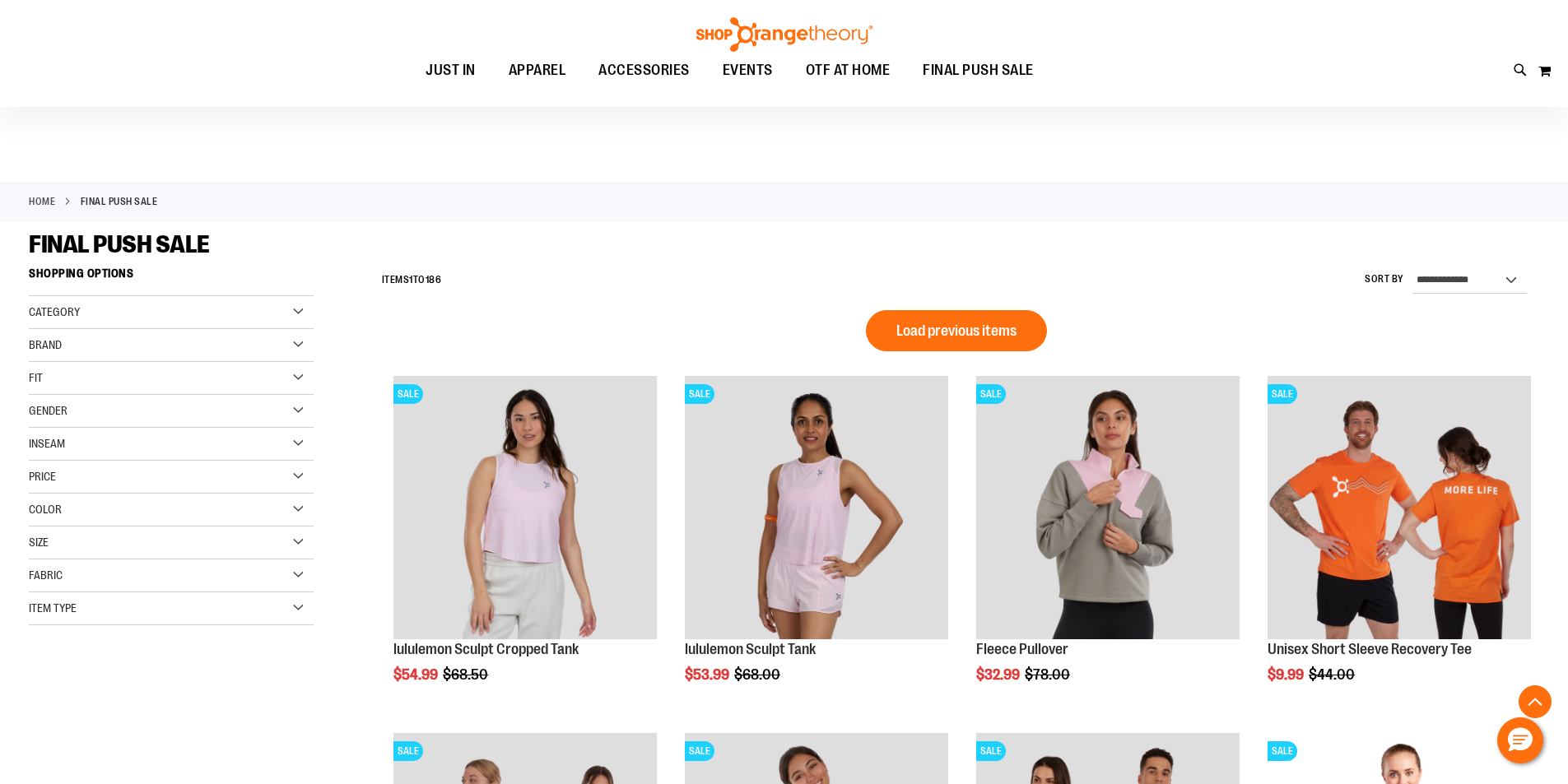
scroll to position [1069, 0]
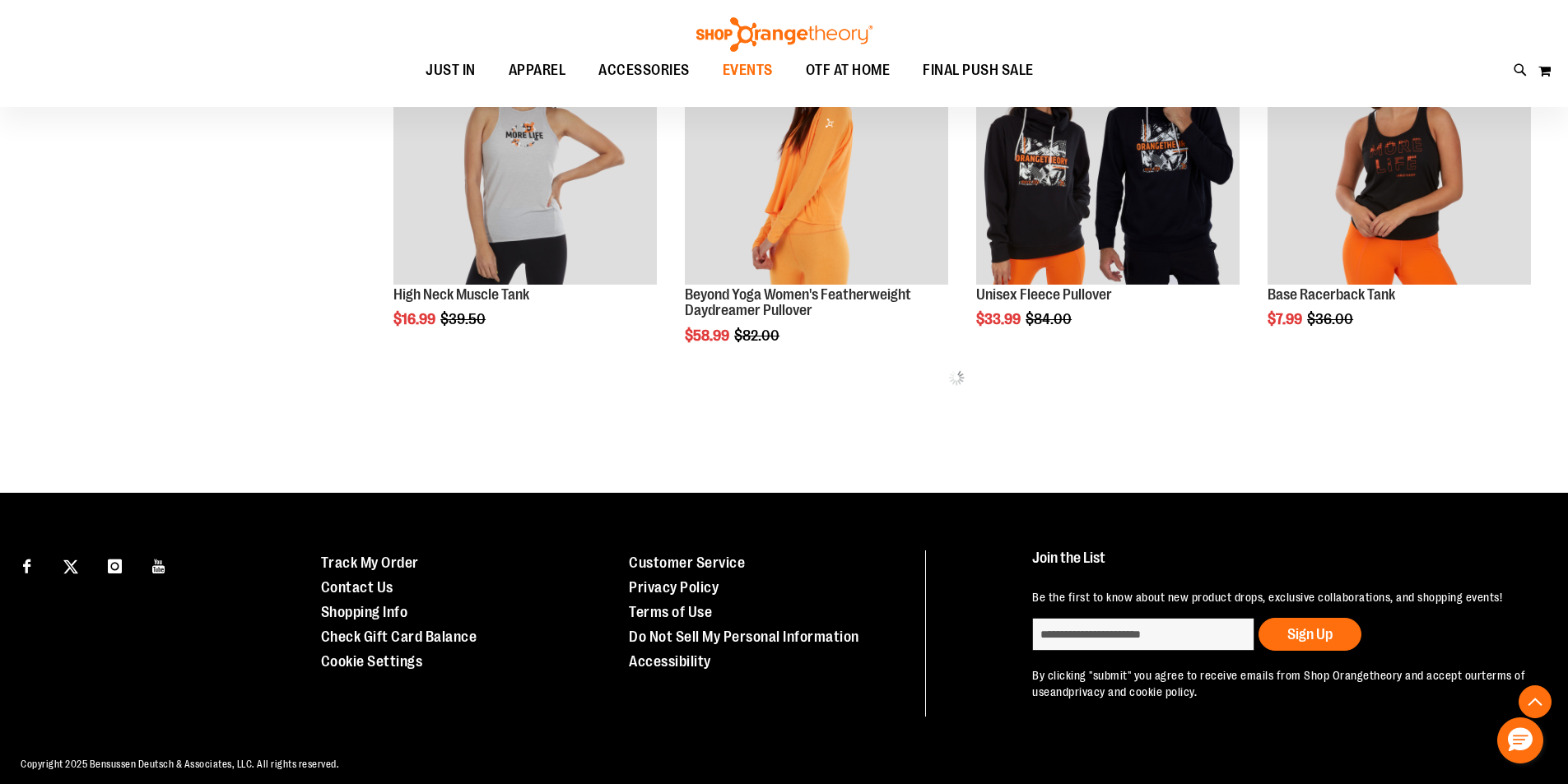
drag, startPoint x: 763, startPoint y: 67, endPoint x: 767, endPoint y: 76, distance: 9.8
click at [767, 76] on span "EVENTS" at bounding box center [748, 70] width 50 height 37
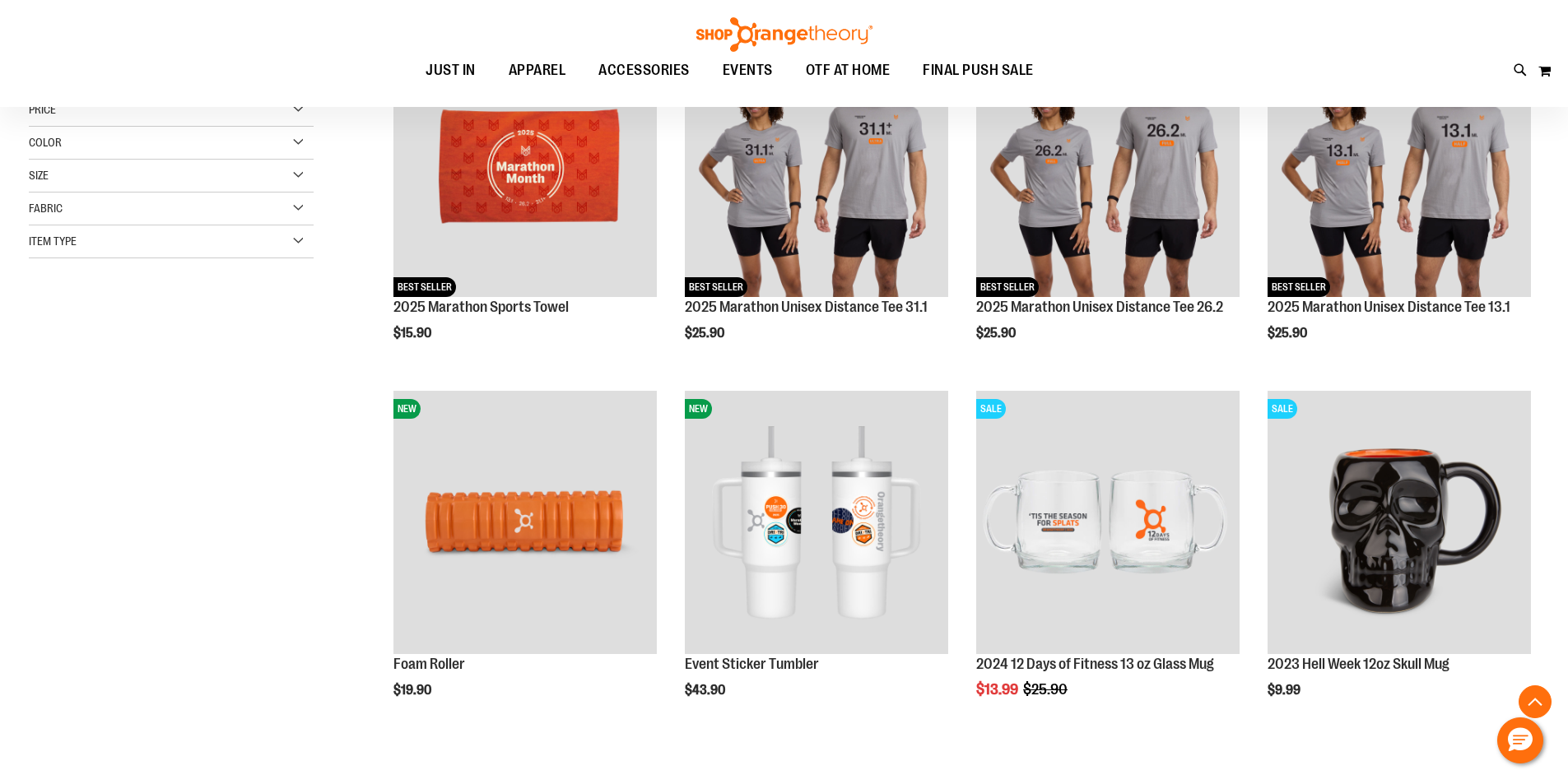
scroll to position [410, 0]
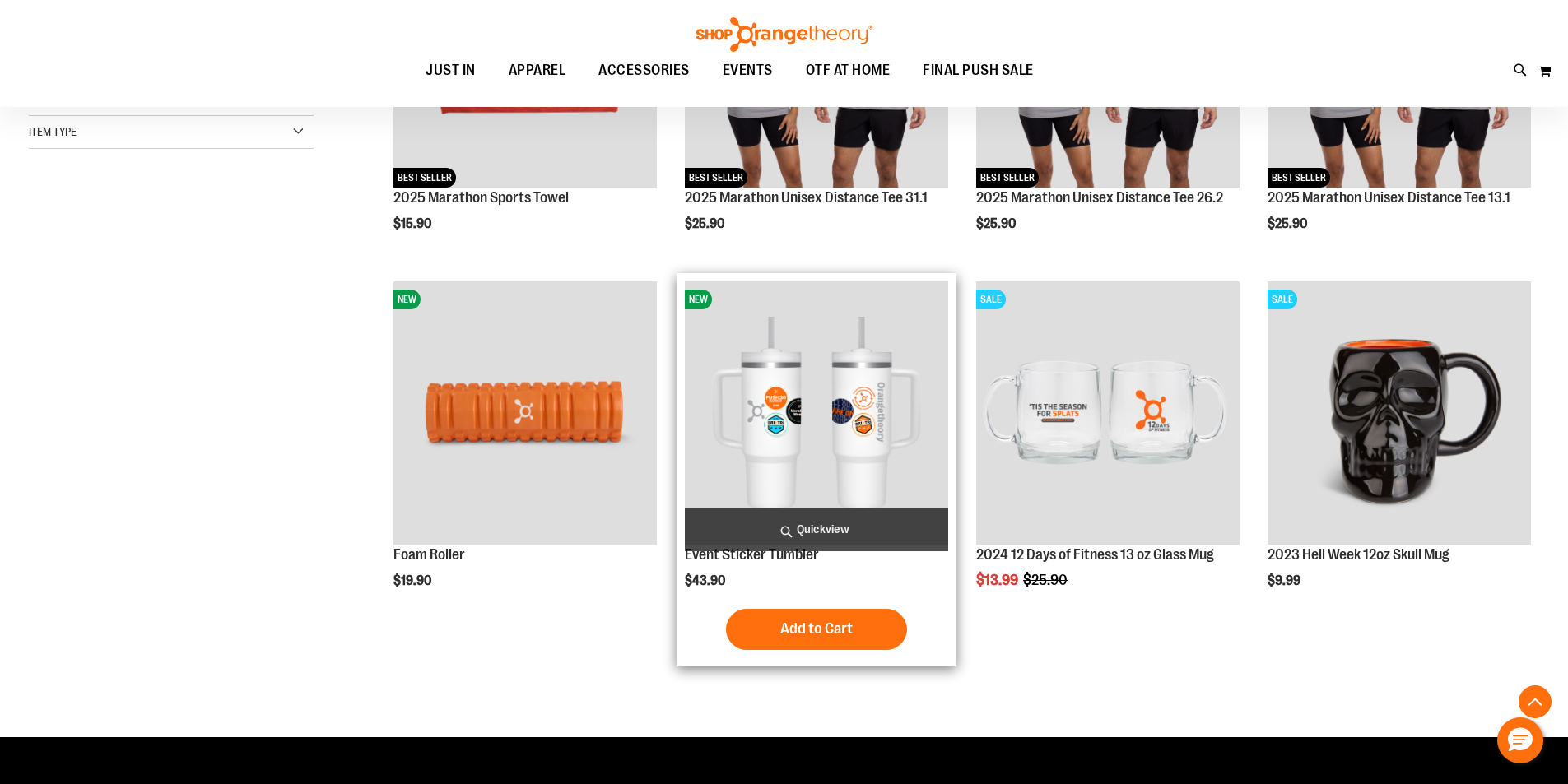
click at [854, 391] on img "product" at bounding box center [817, 412] width 263 height 263
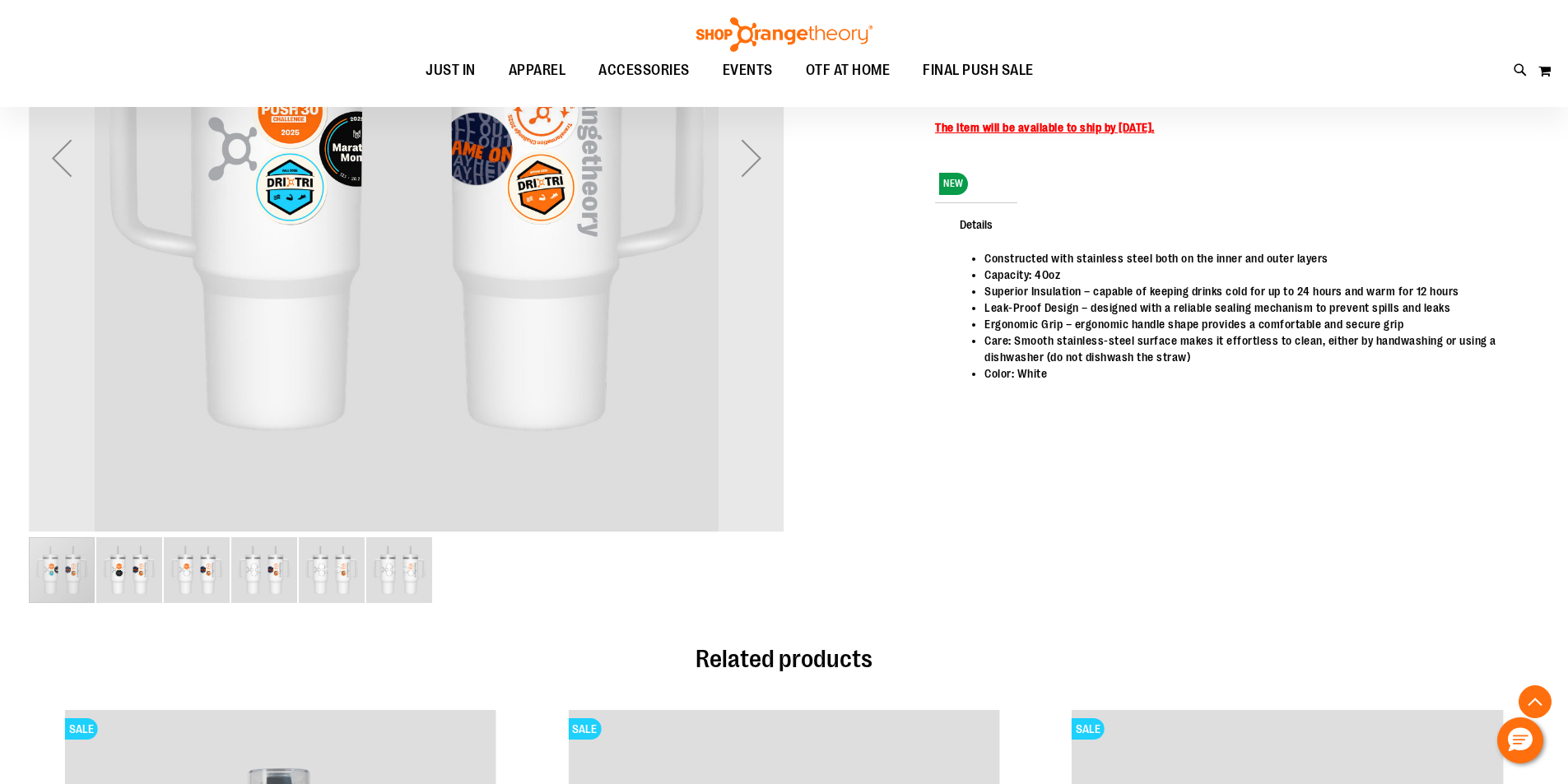
scroll to position [493, 0]
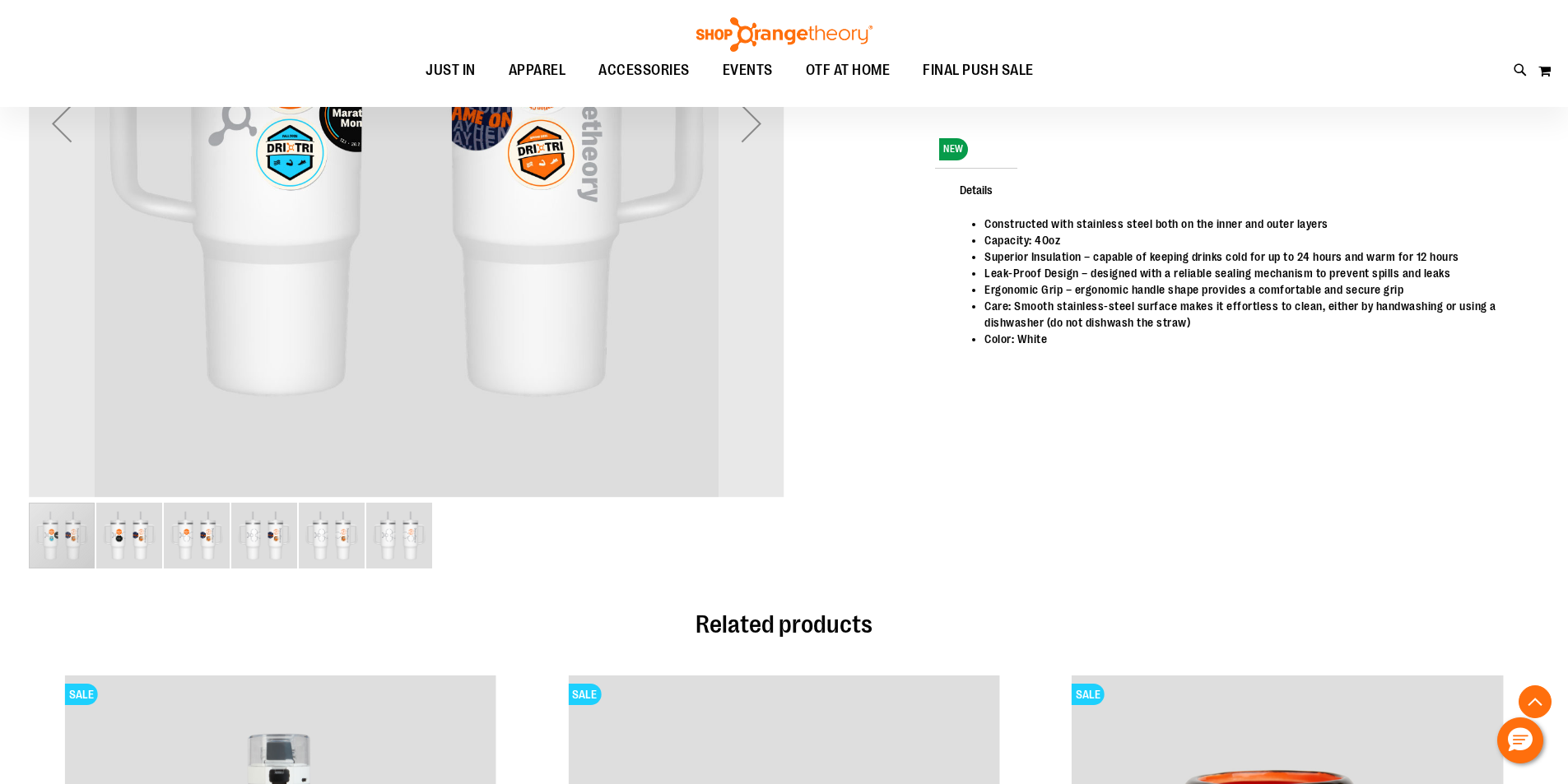
click at [415, 546] on img "image 6 of 6" at bounding box center [399, 535] width 66 height 66
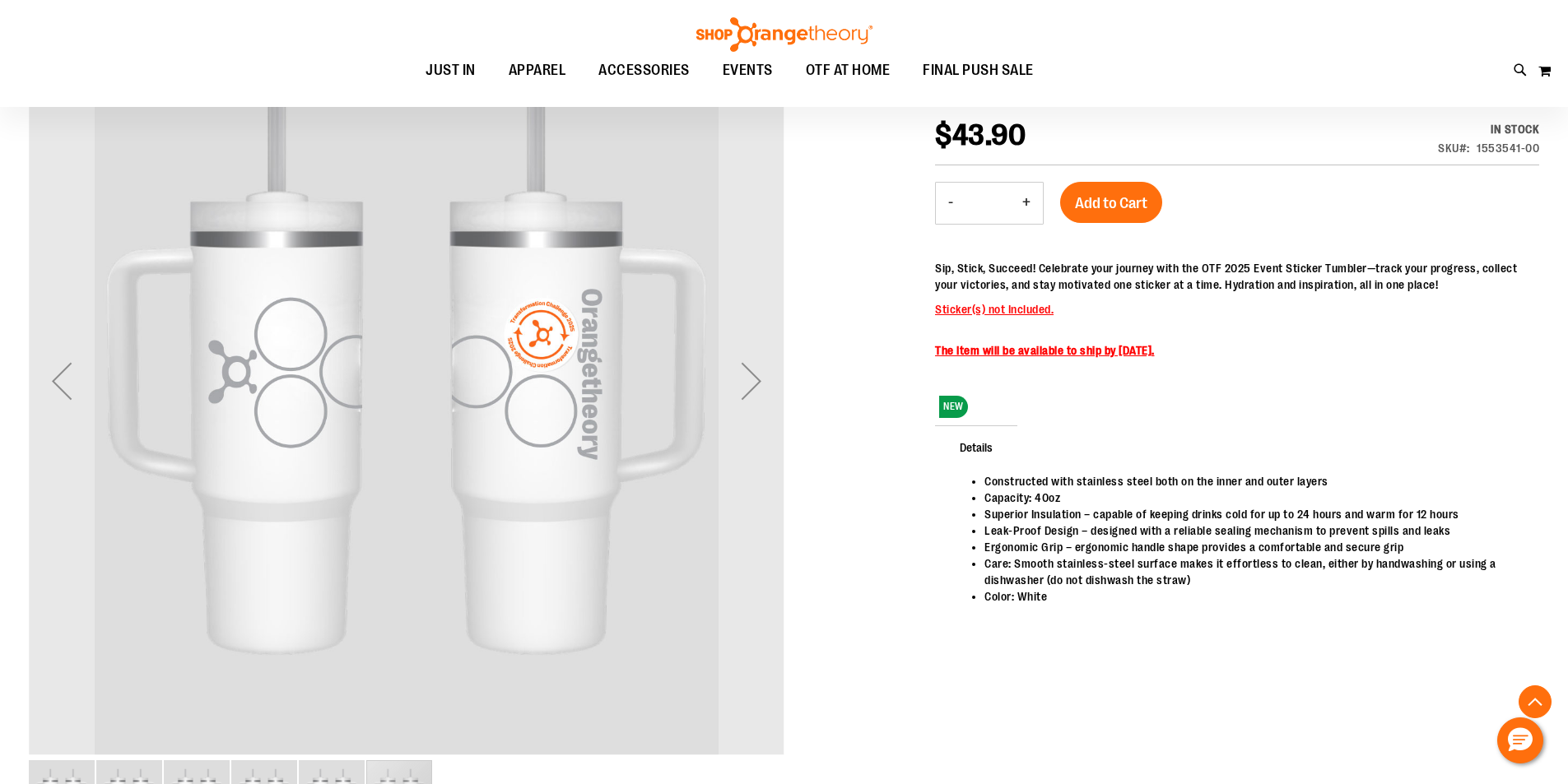
scroll to position [328, 0]
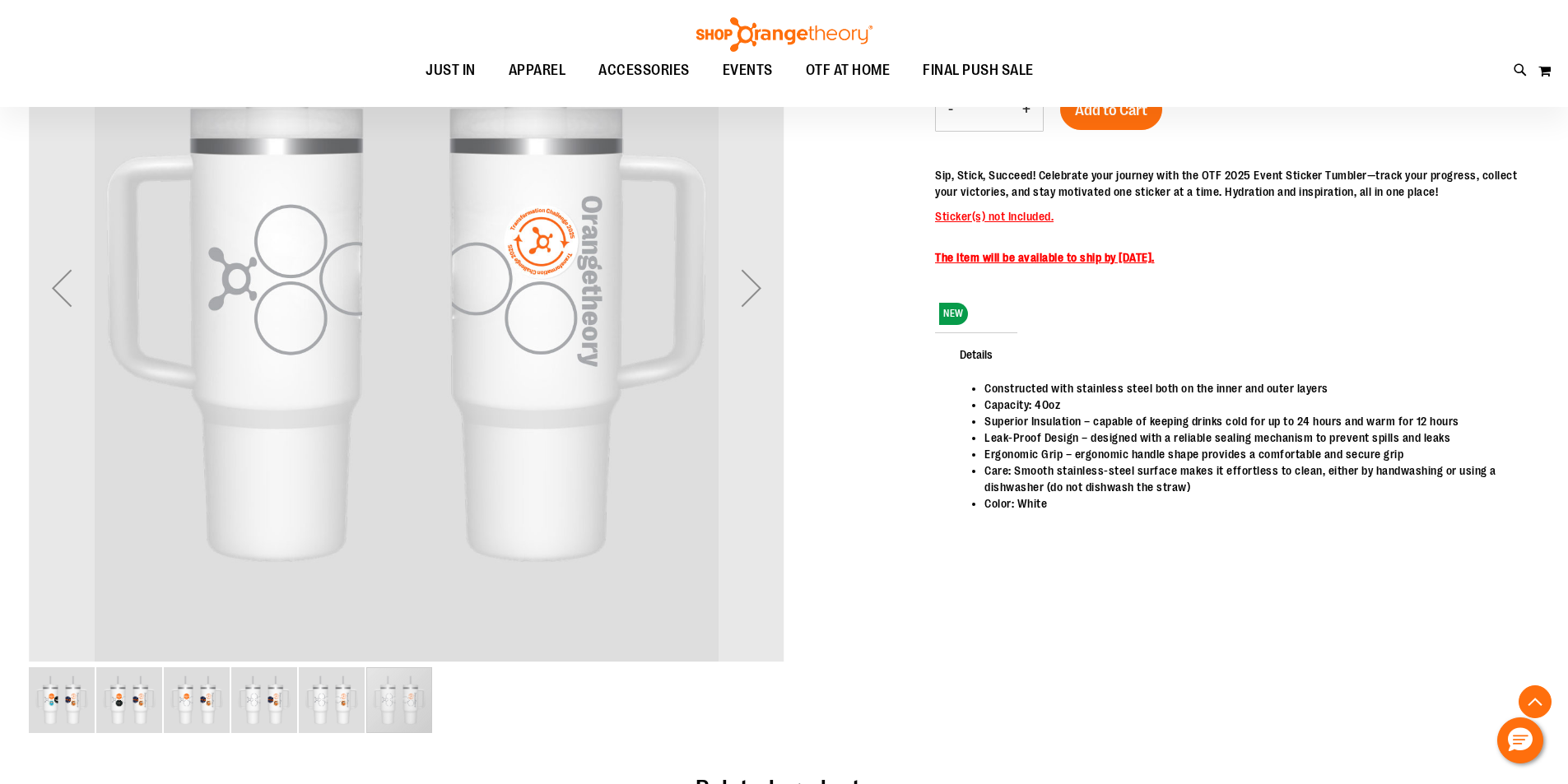
click at [337, 686] on img "image 5 of 6" at bounding box center [332, 700] width 66 height 66
click at [267, 704] on img "image 4 of 6" at bounding box center [264, 700] width 66 height 66
click at [212, 704] on img "image 3 of 6" at bounding box center [197, 700] width 66 height 66
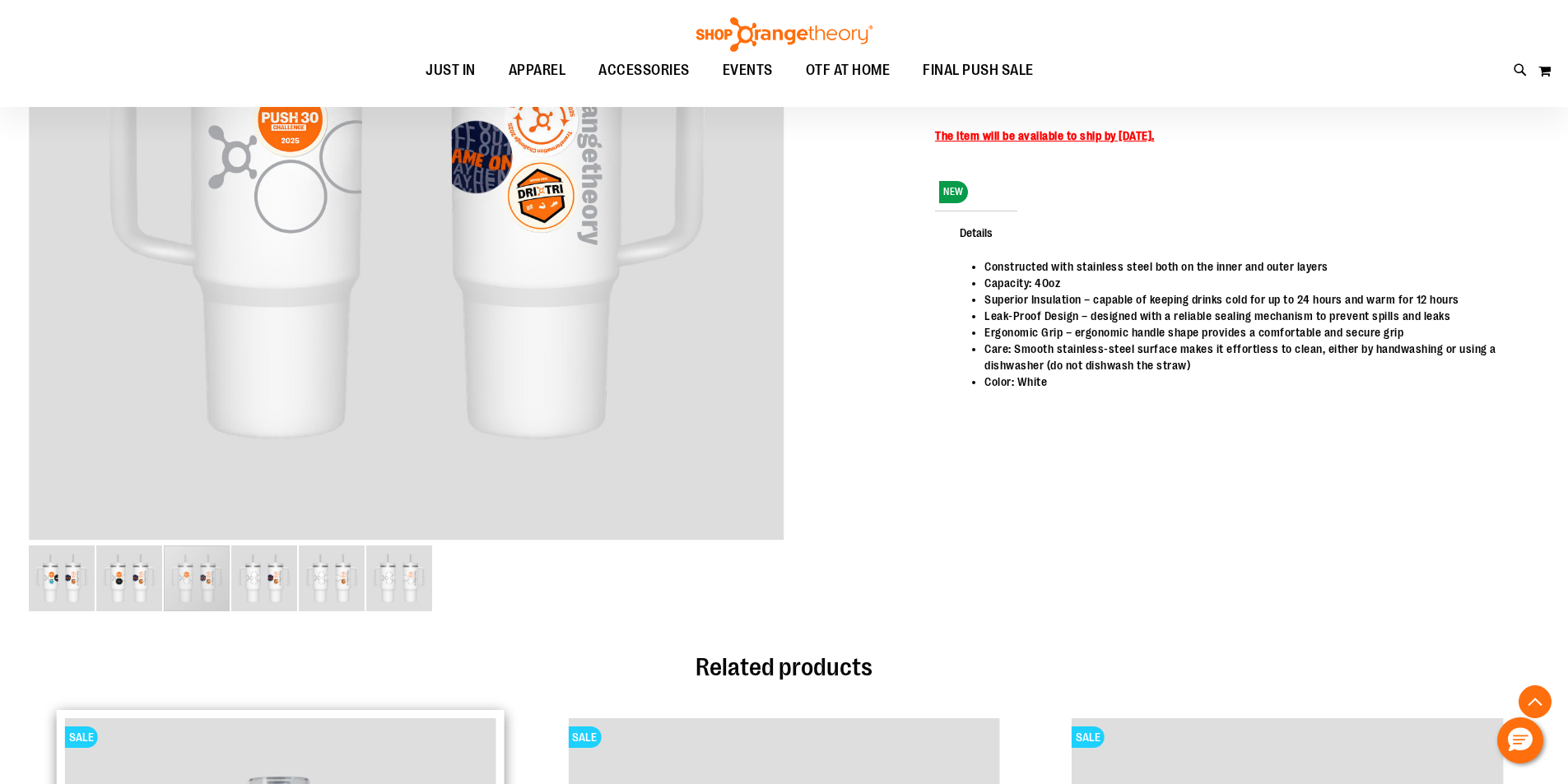
scroll to position [986, 0]
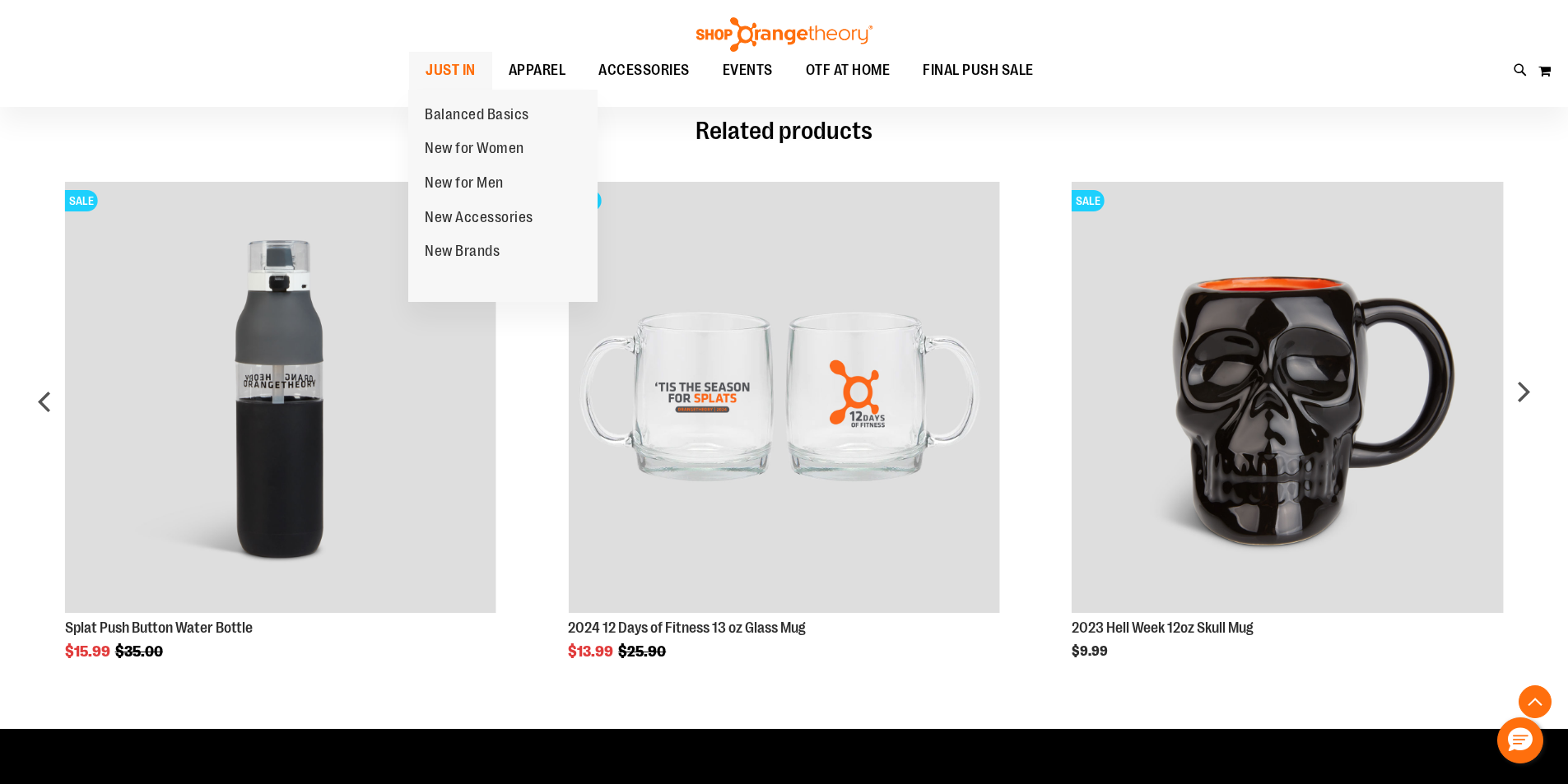
click at [444, 73] on span "JUST IN" at bounding box center [450, 70] width 50 height 37
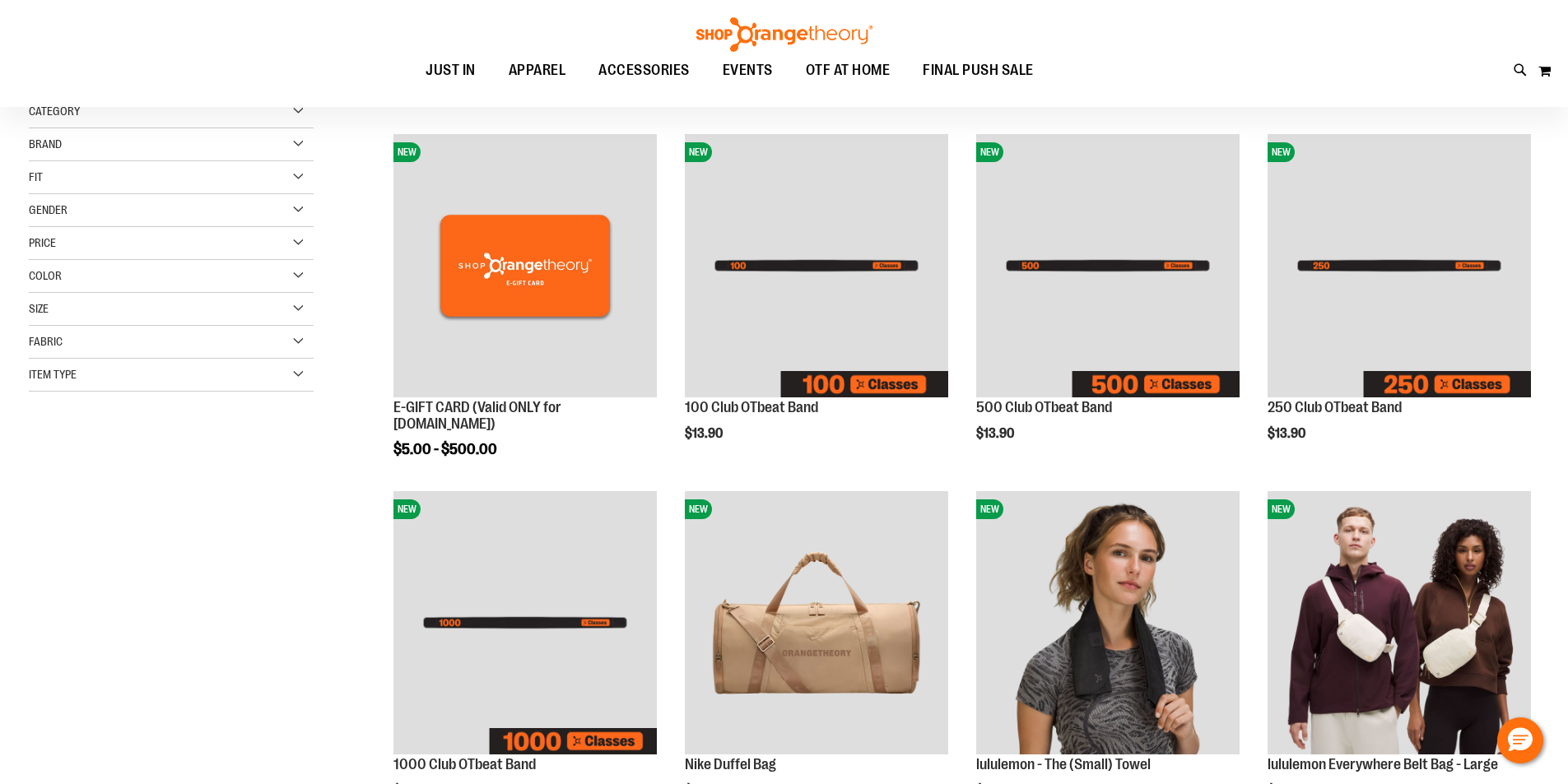
scroll to position [246, 0]
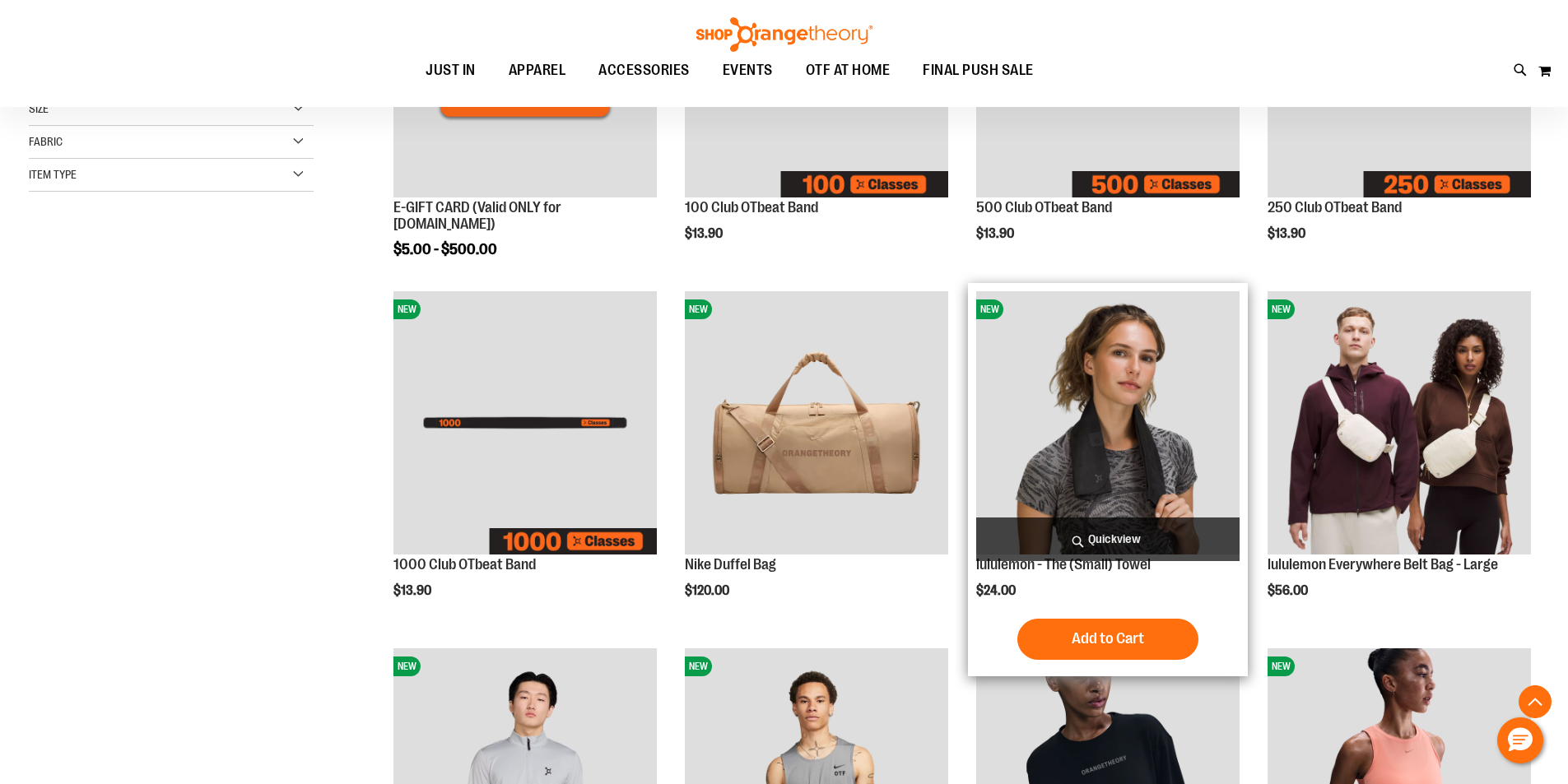
scroll to position [410, 0]
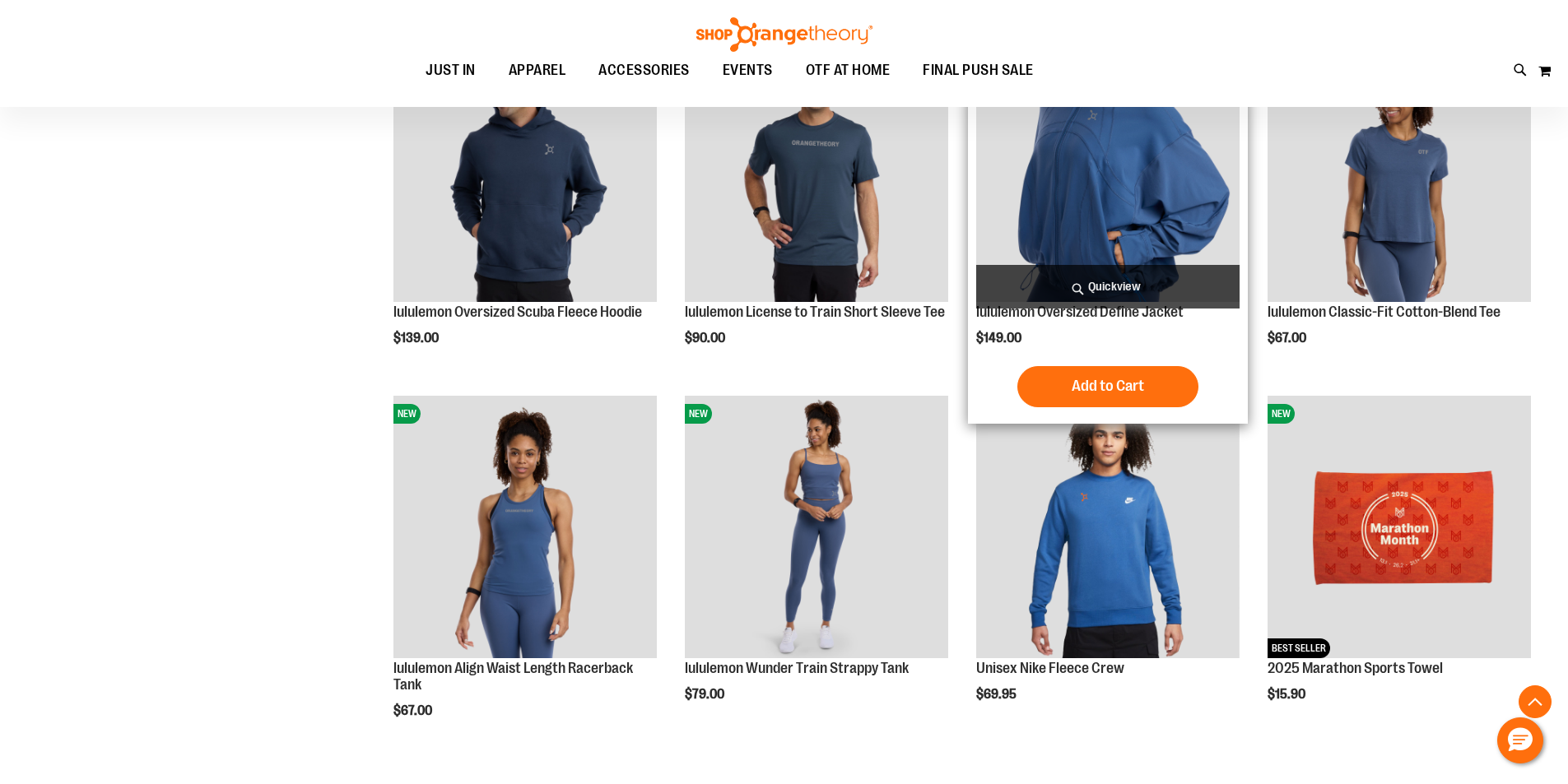
scroll to position [2098, 0]
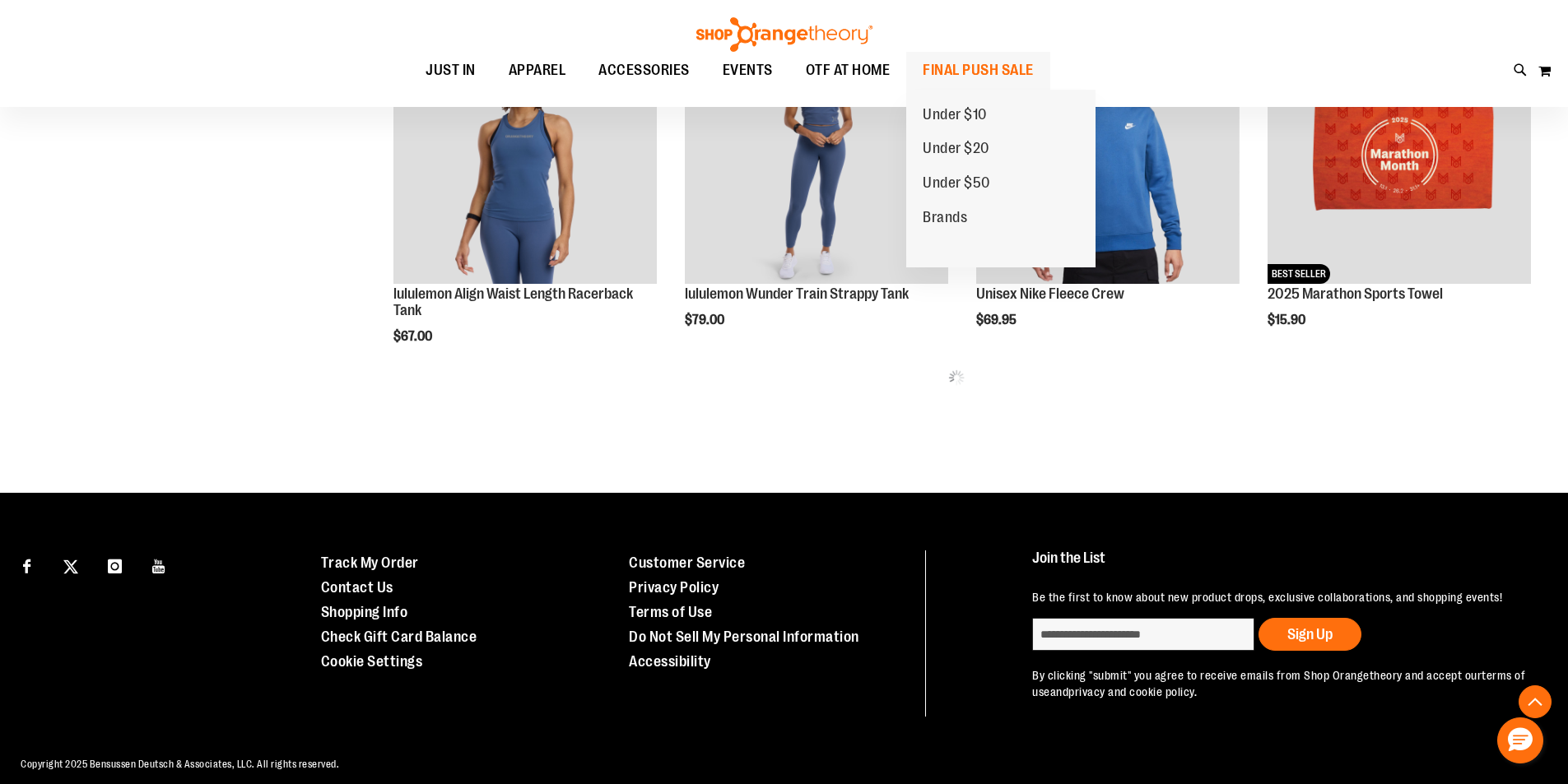
click at [995, 70] on span "FINAL PUSH SALE" at bounding box center [978, 70] width 111 height 37
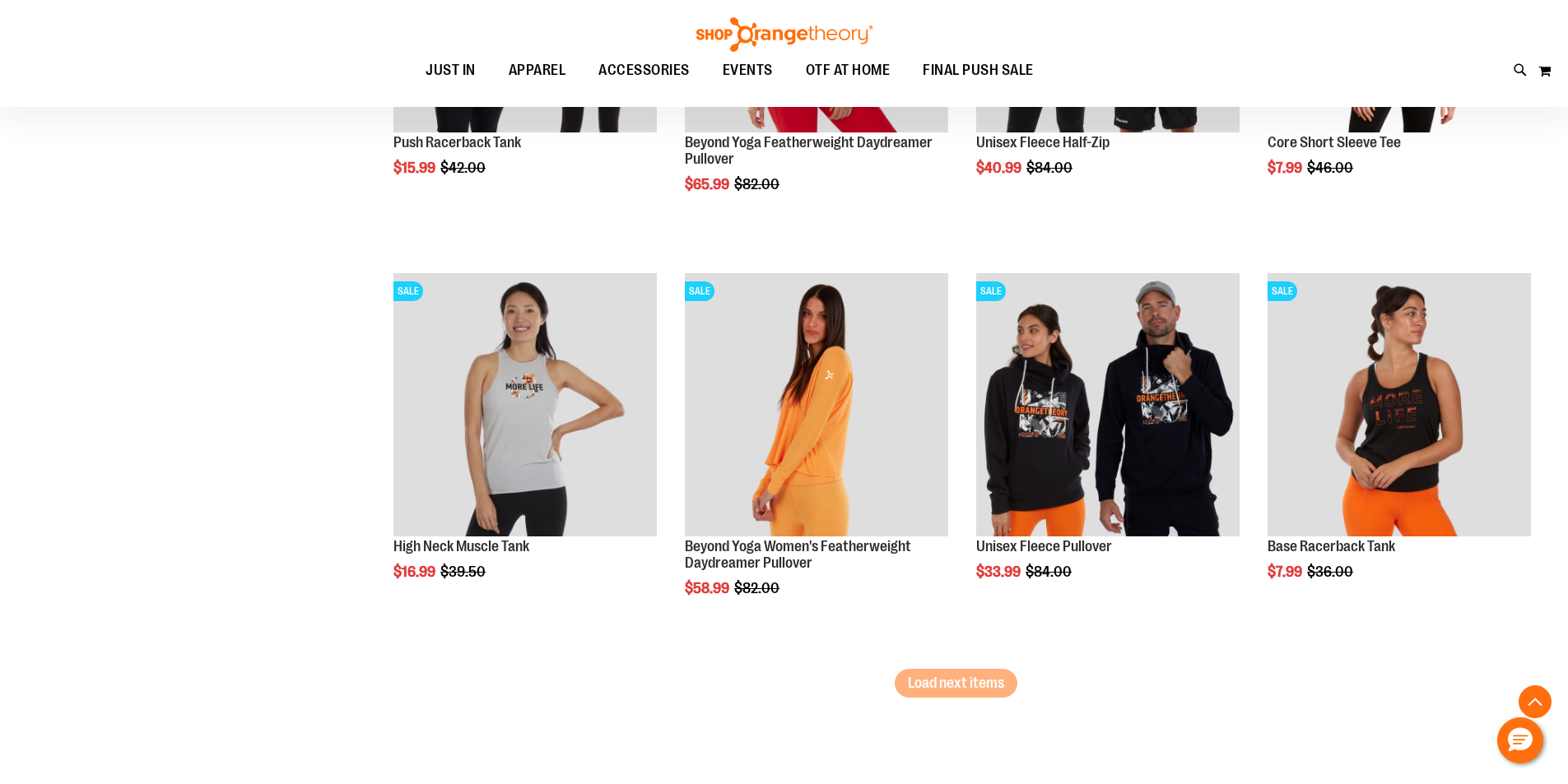
scroll to position [3324, 0]
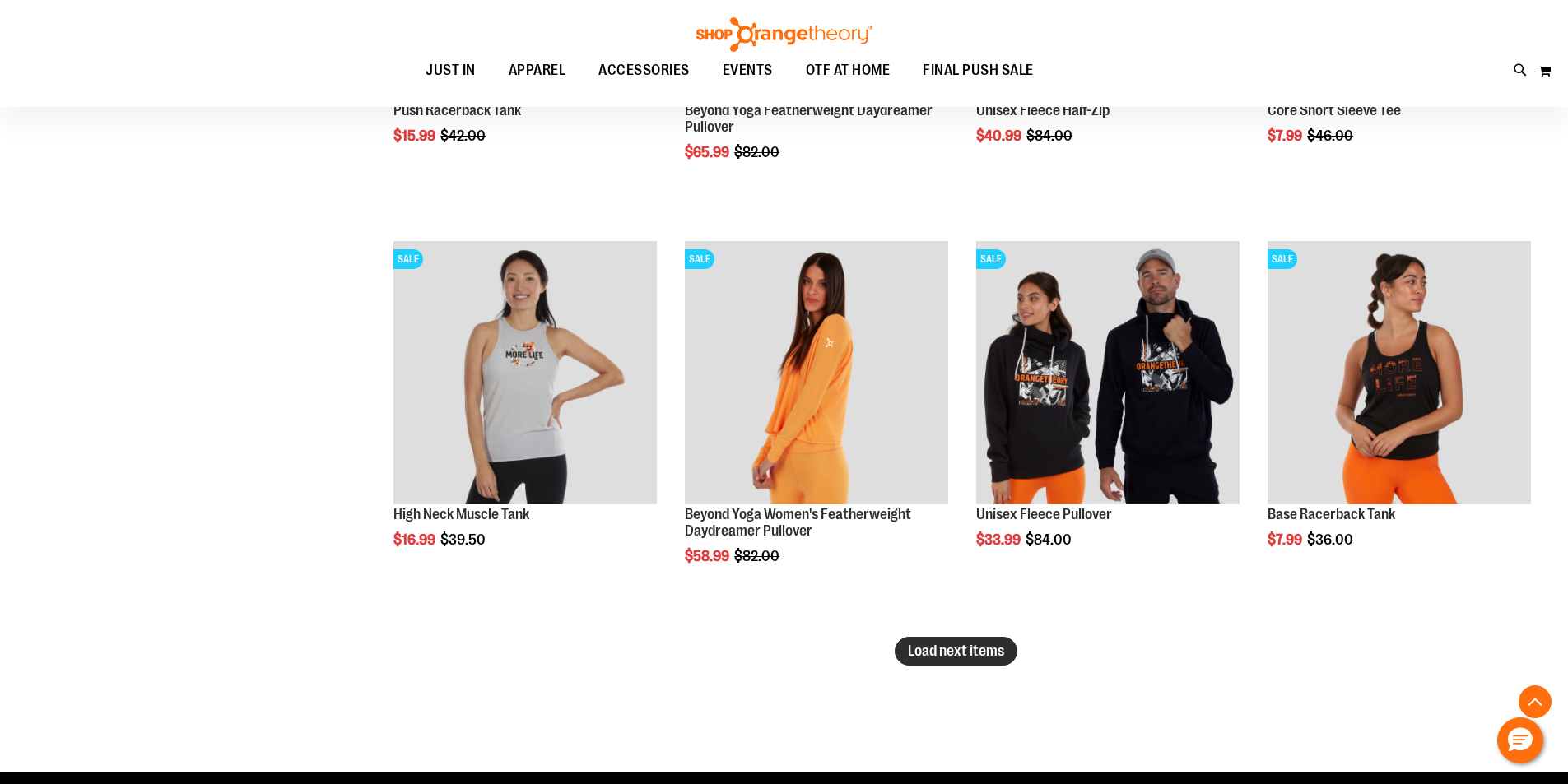
click at [969, 642] on span "Load next items" at bounding box center [956, 650] width 97 height 16
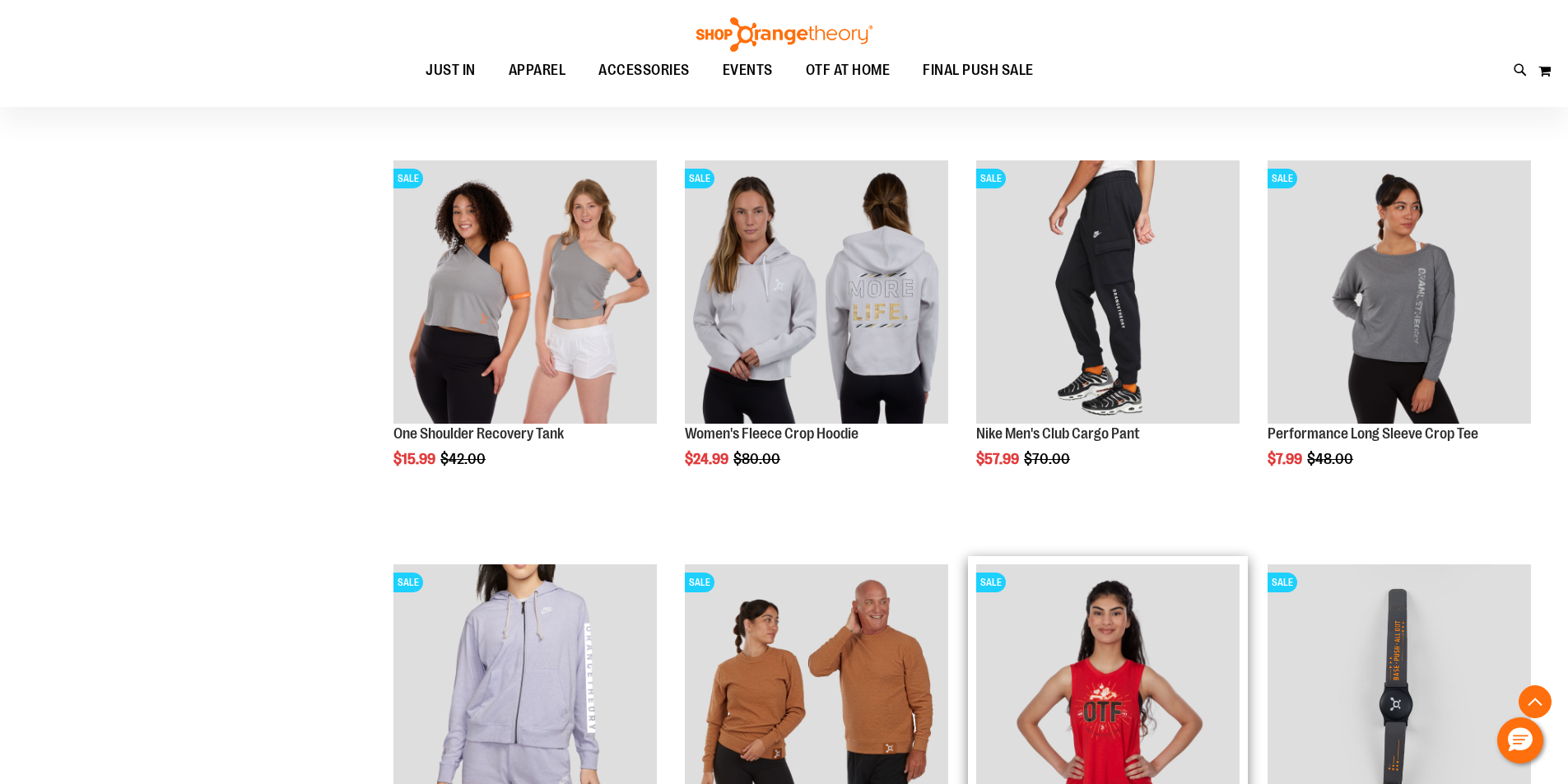
scroll to position [4666, 0]
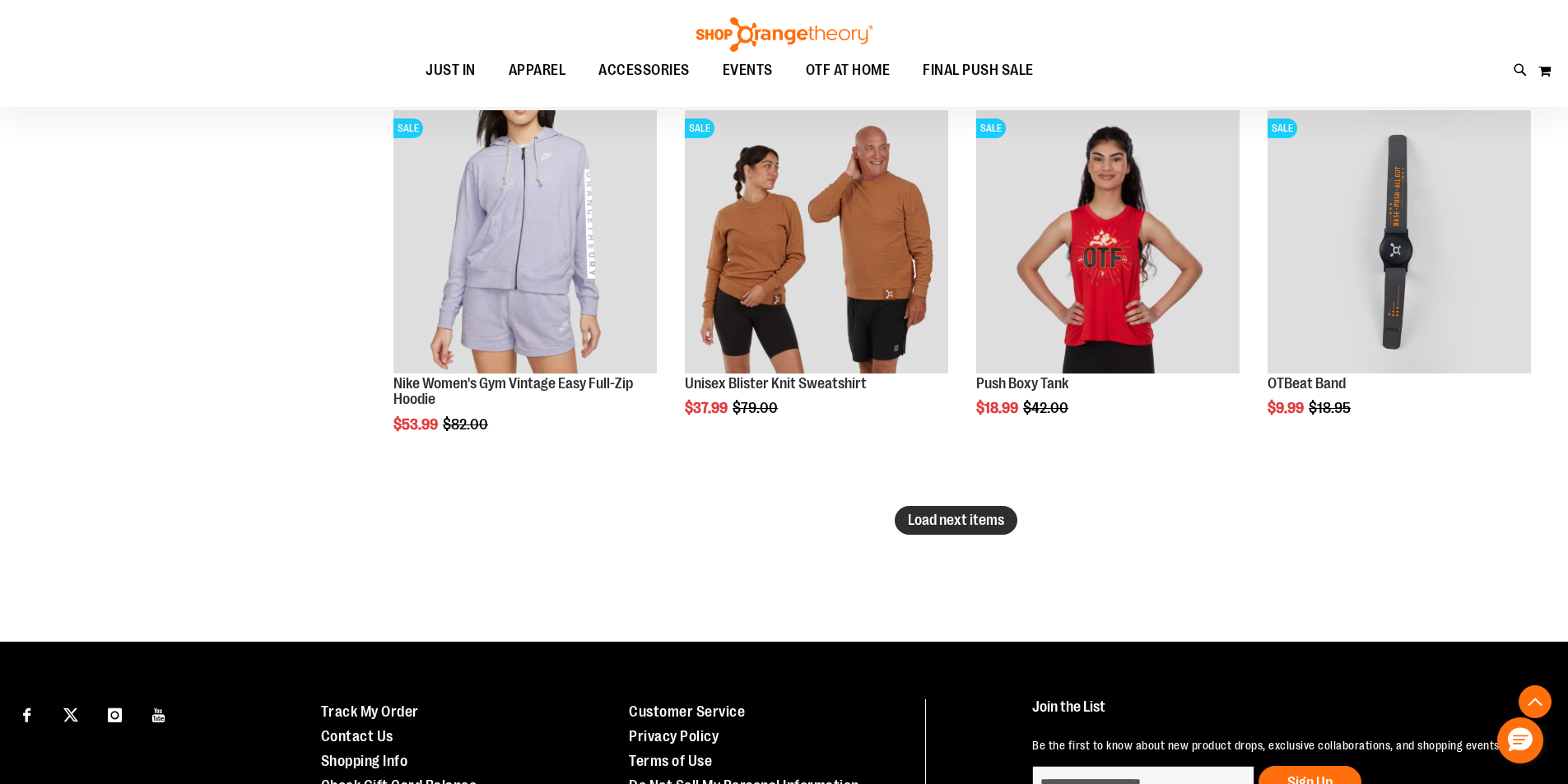
click at [941, 521] on span "Load next items" at bounding box center [956, 519] width 97 height 16
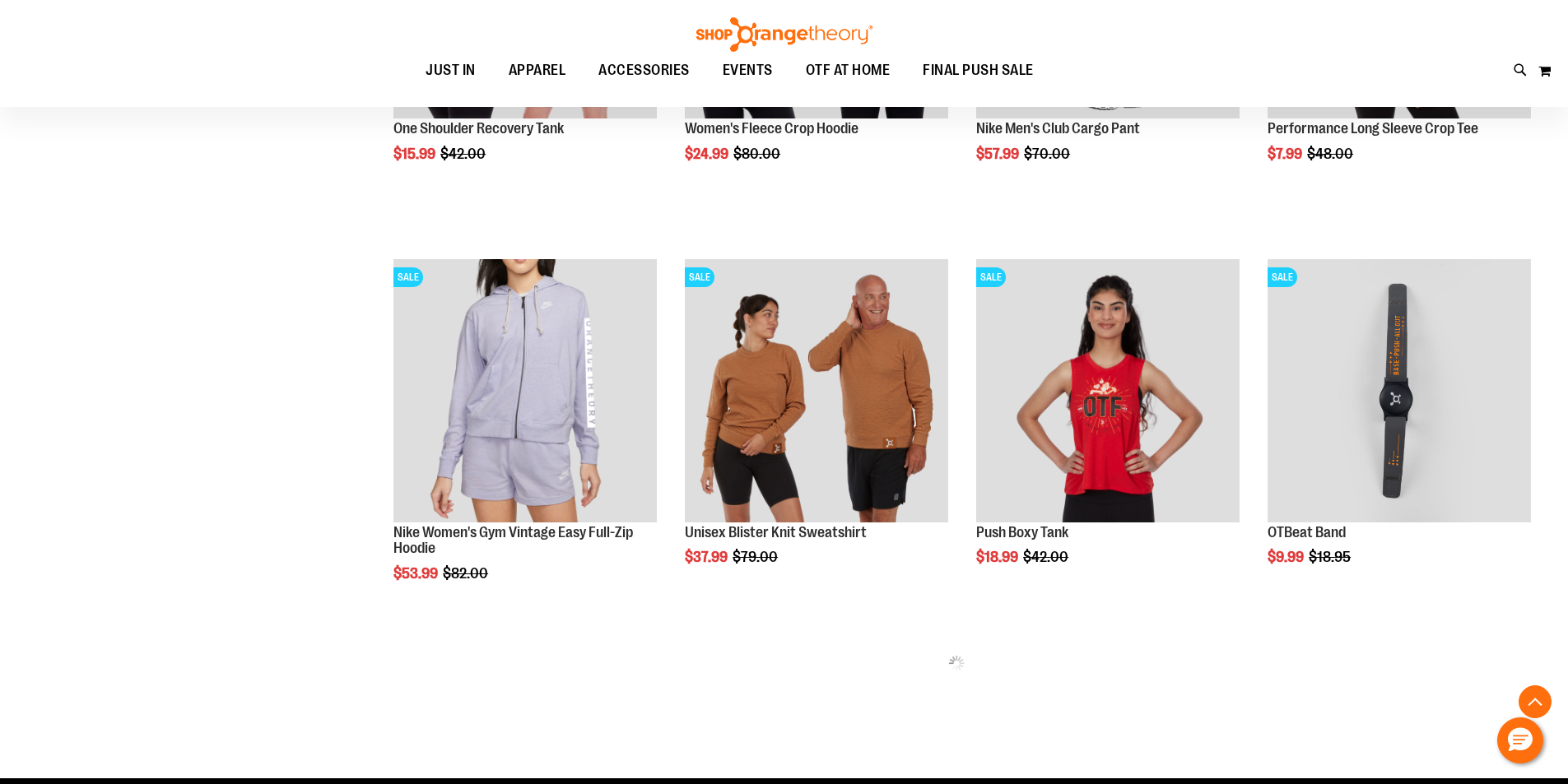
scroll to position [4255, 0]
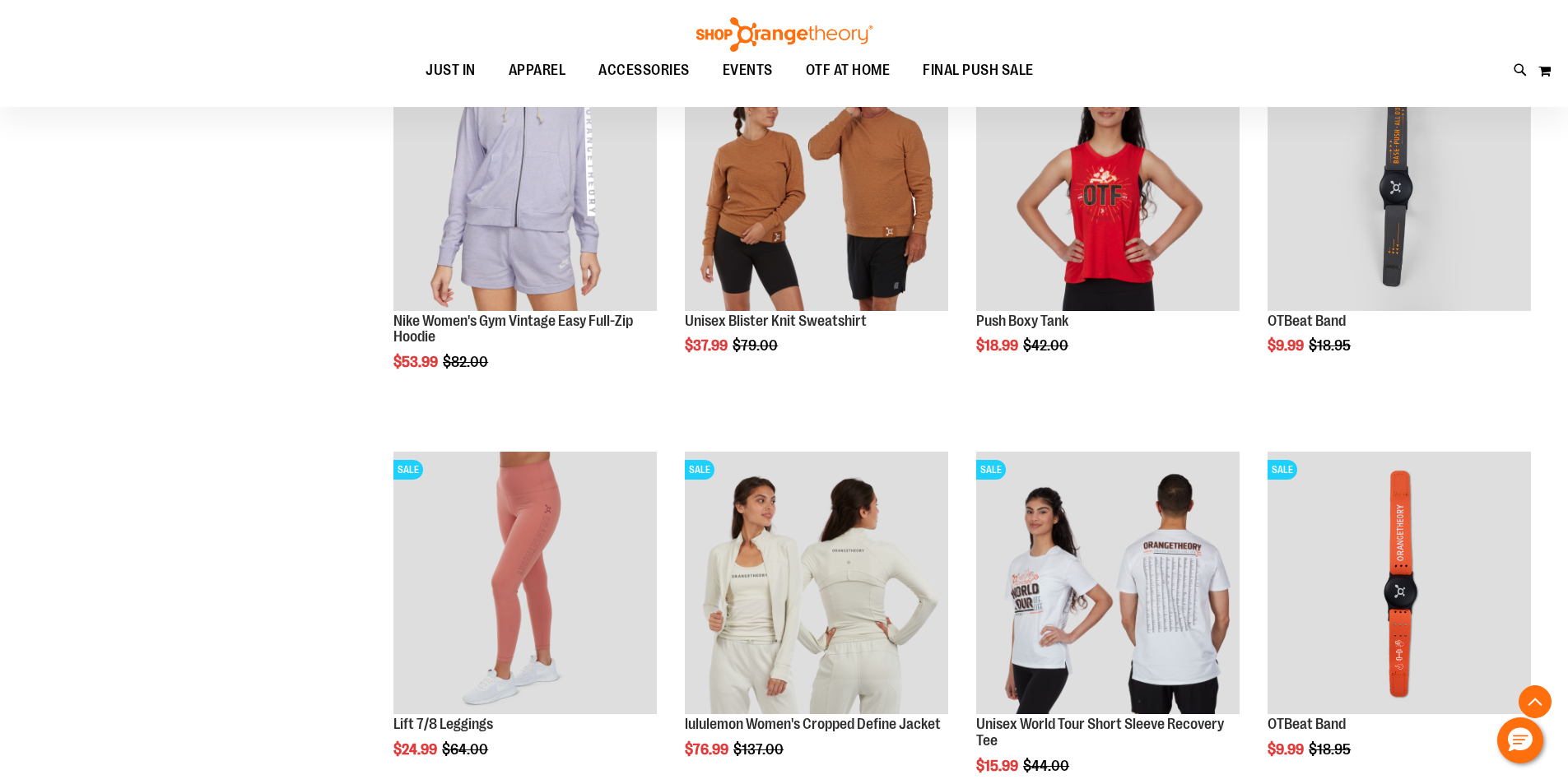
scroll to position [4748, 0]
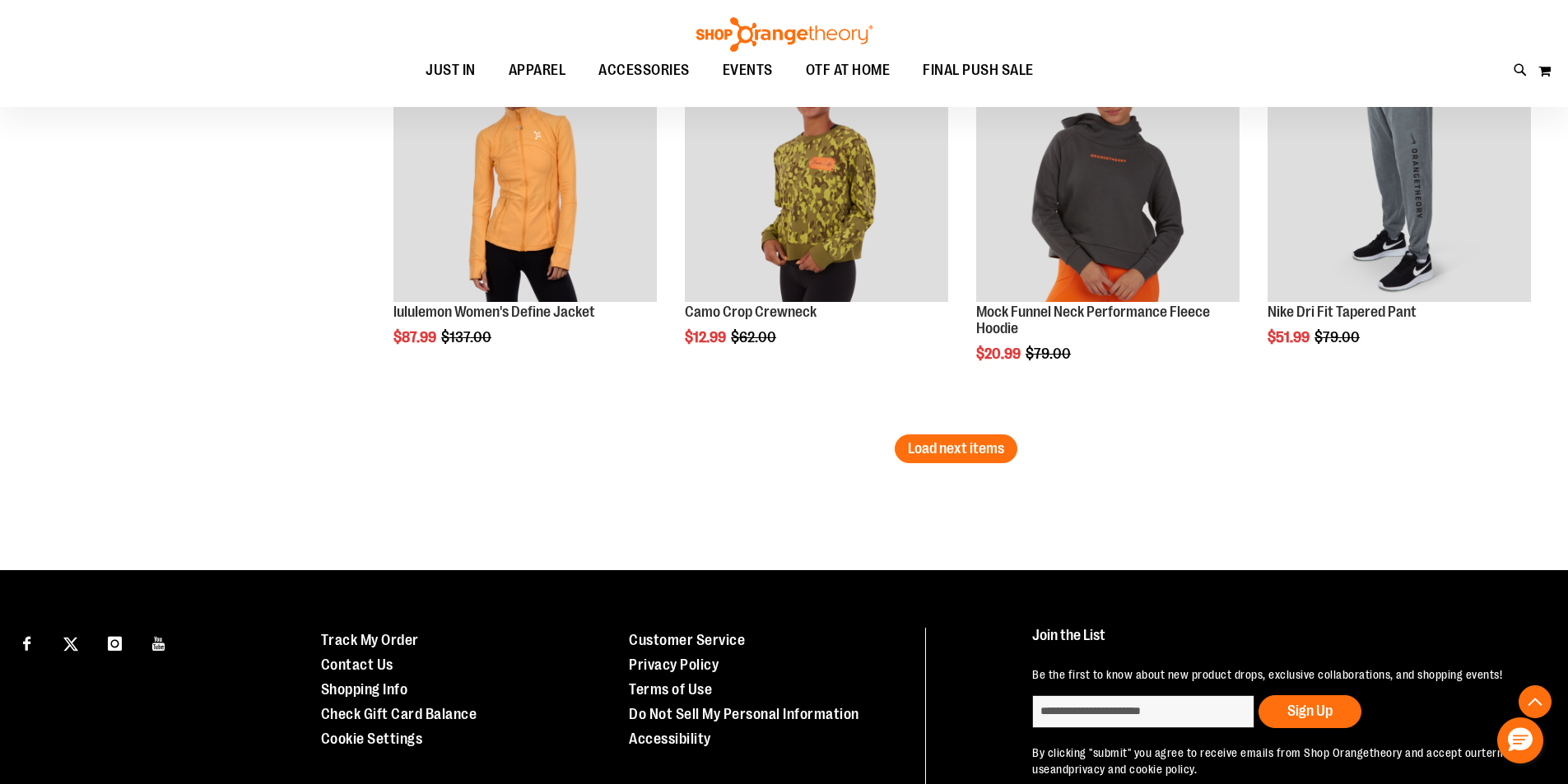
scroll to position [5982, 0]
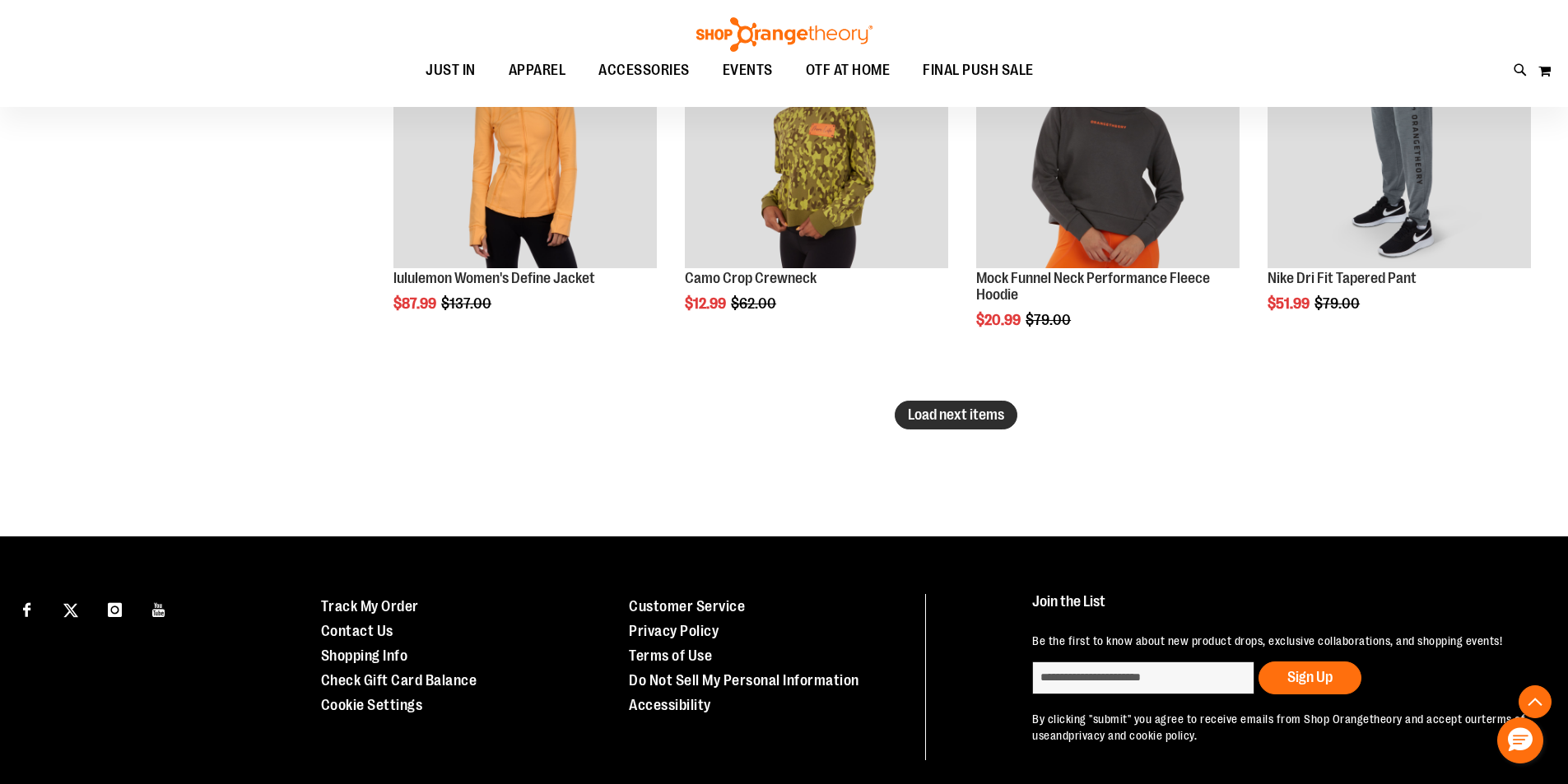
click at [967, 425] on button "Load next items" at bounding box center [956, 415] width 123 height 28
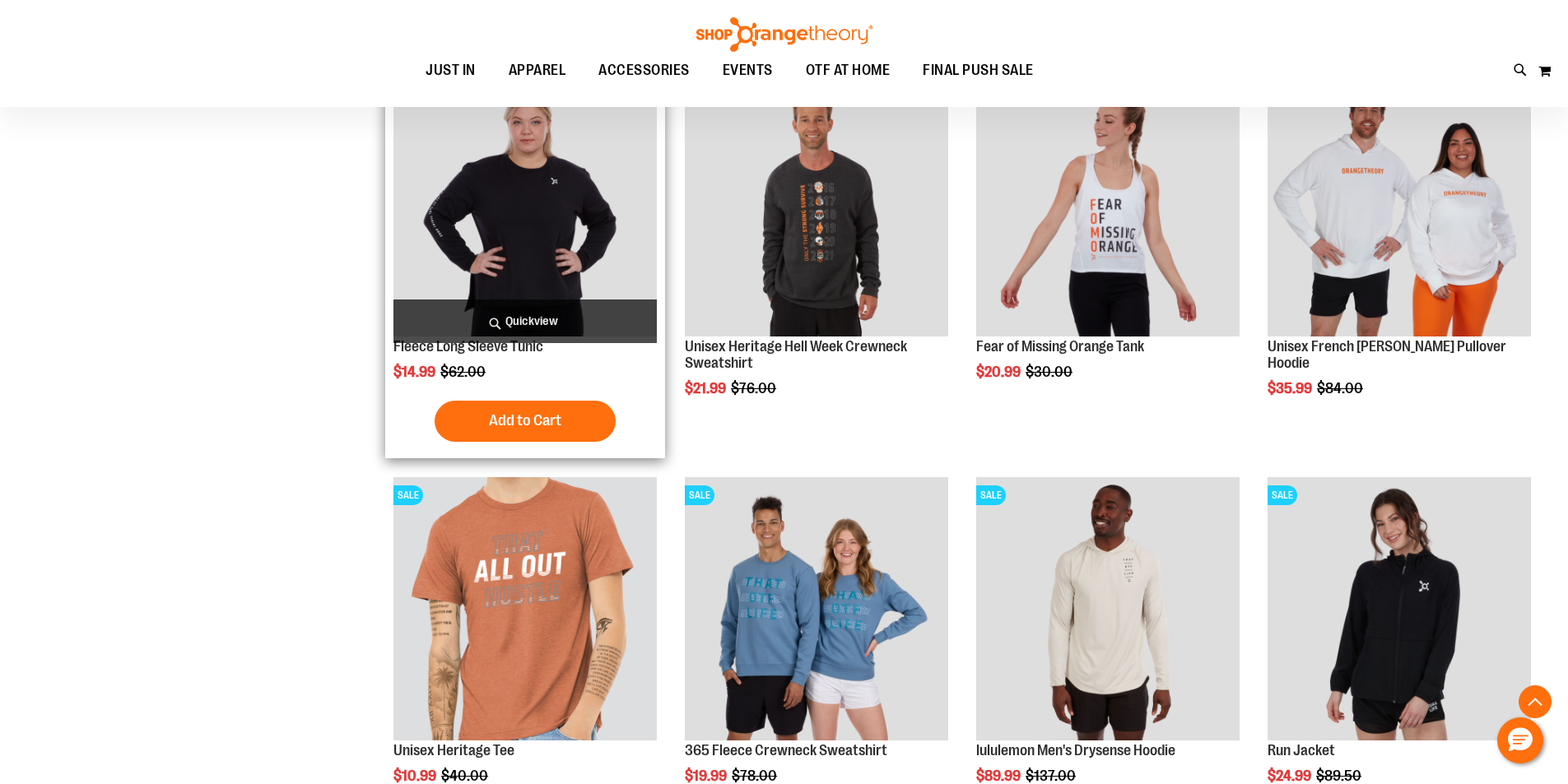
scroll to position [6311, 0]
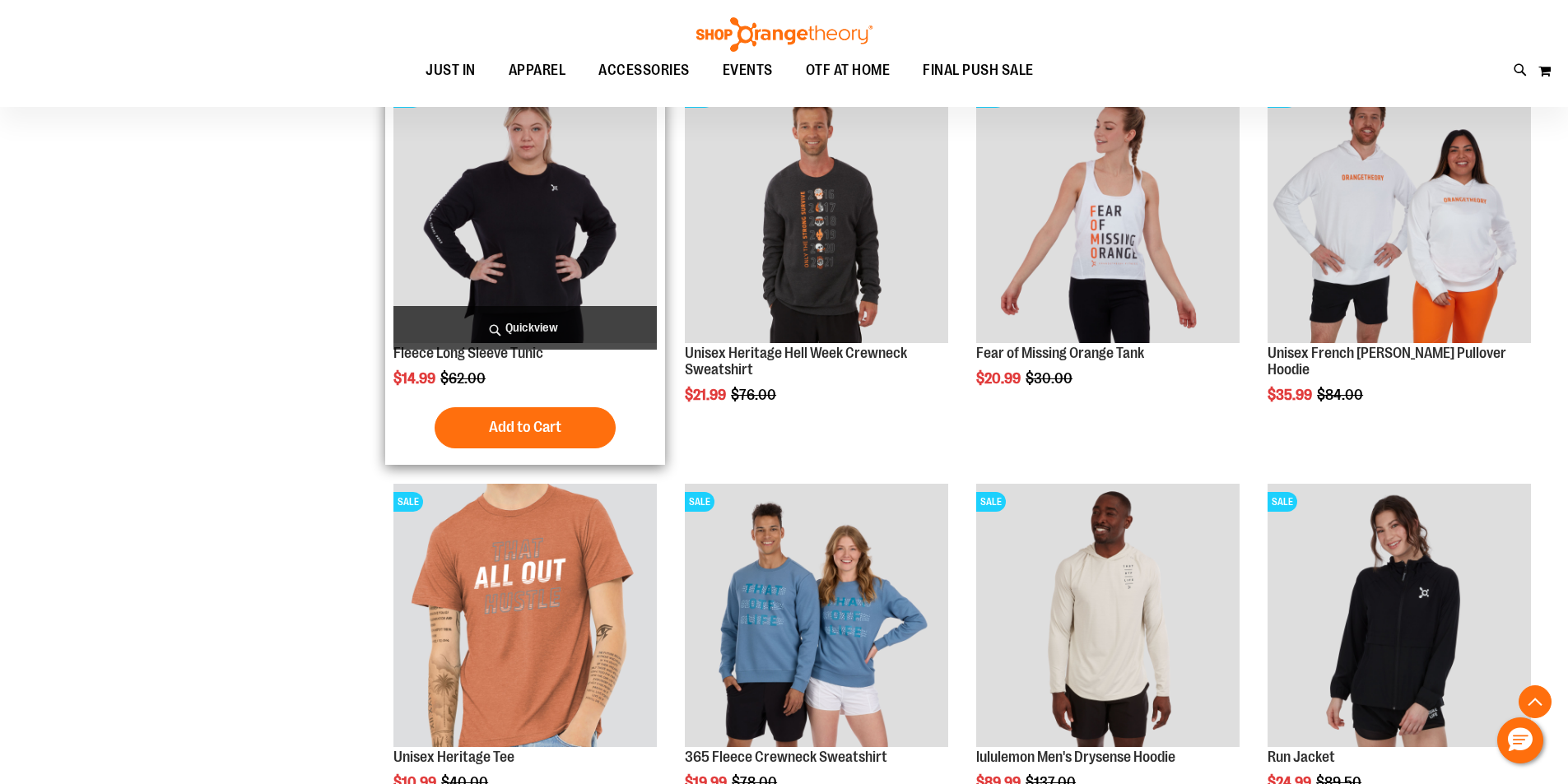
click at [529, 270] on img "product" at bounding box center [525, 211] width 263 height 263
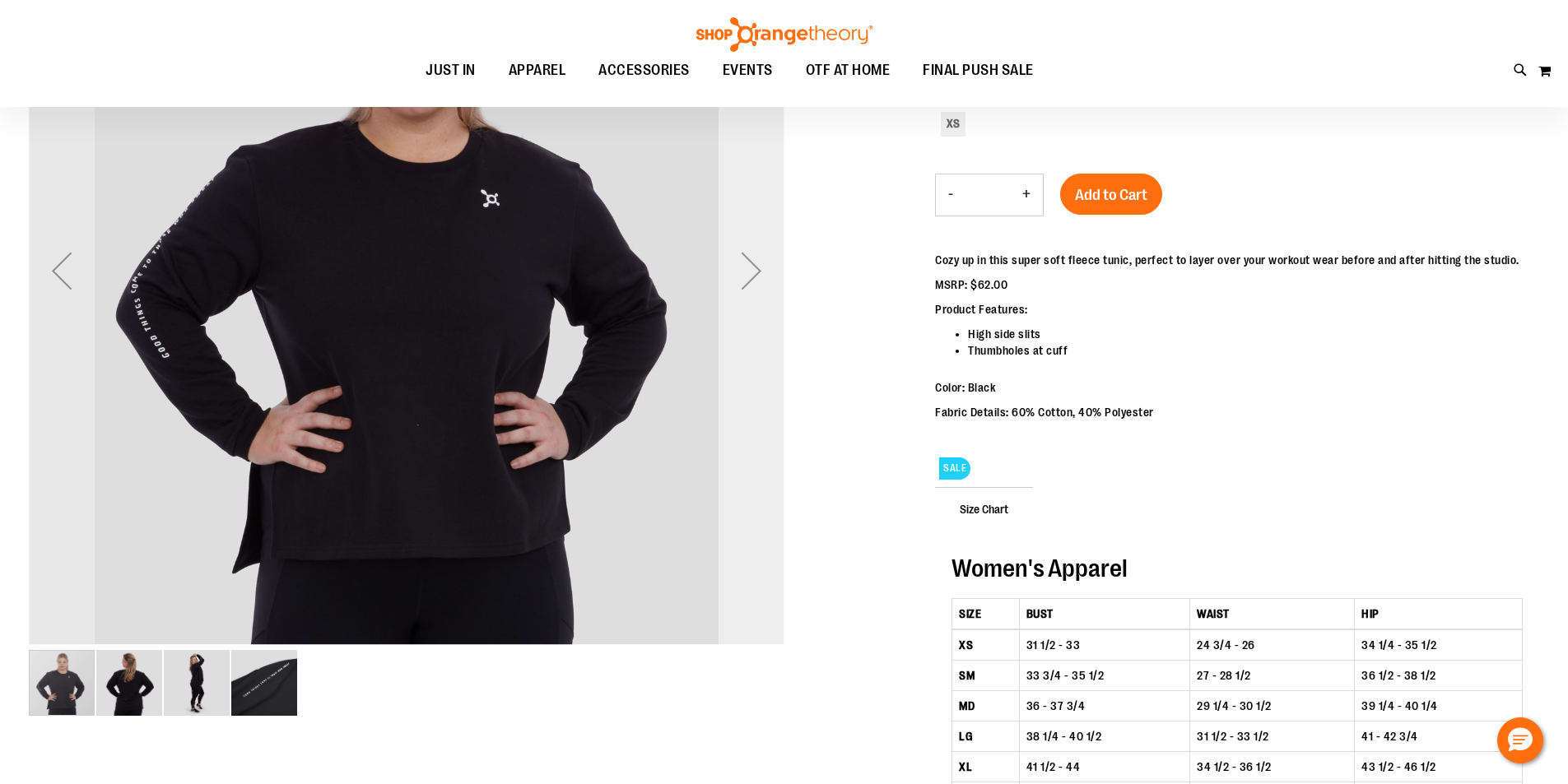
scroll to position [163, 0]
click at [749, 270] on div "Next" at bounding box center [751, 271] width 66 height 66
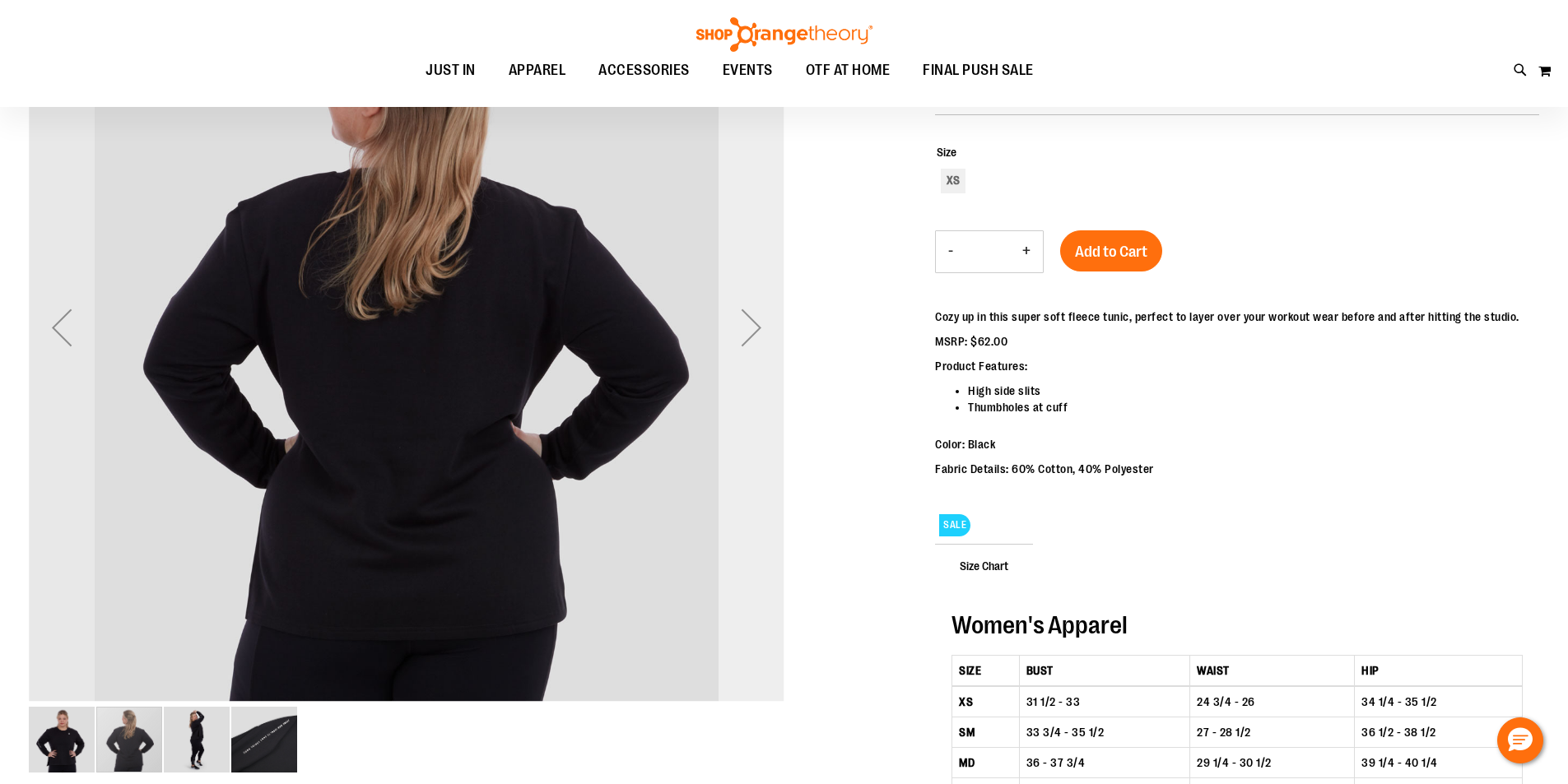
scroll to position [80, 0]
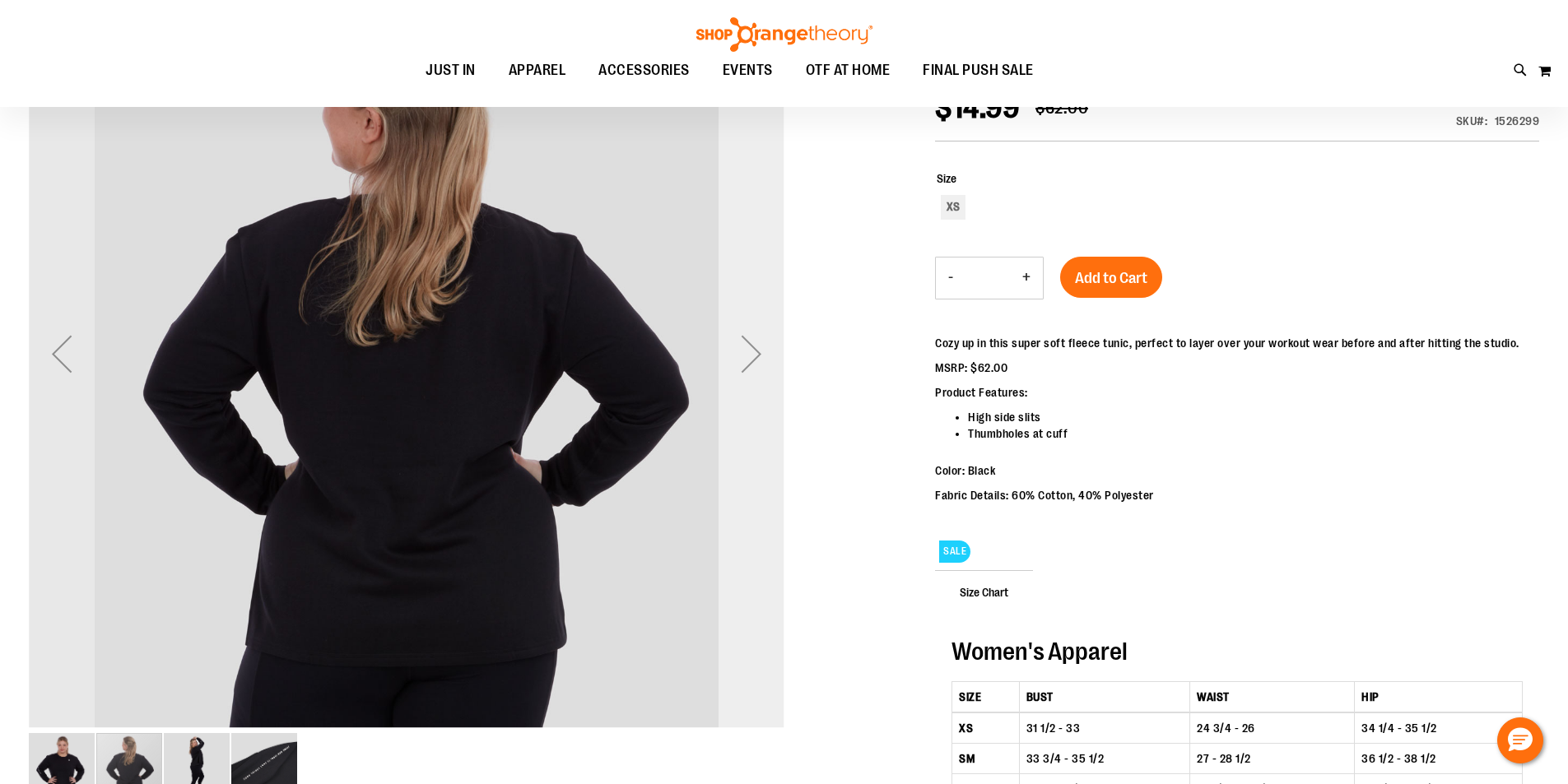
click at [736, 349] on div "Next" at bounding box center [751, 354] width 66 height 66
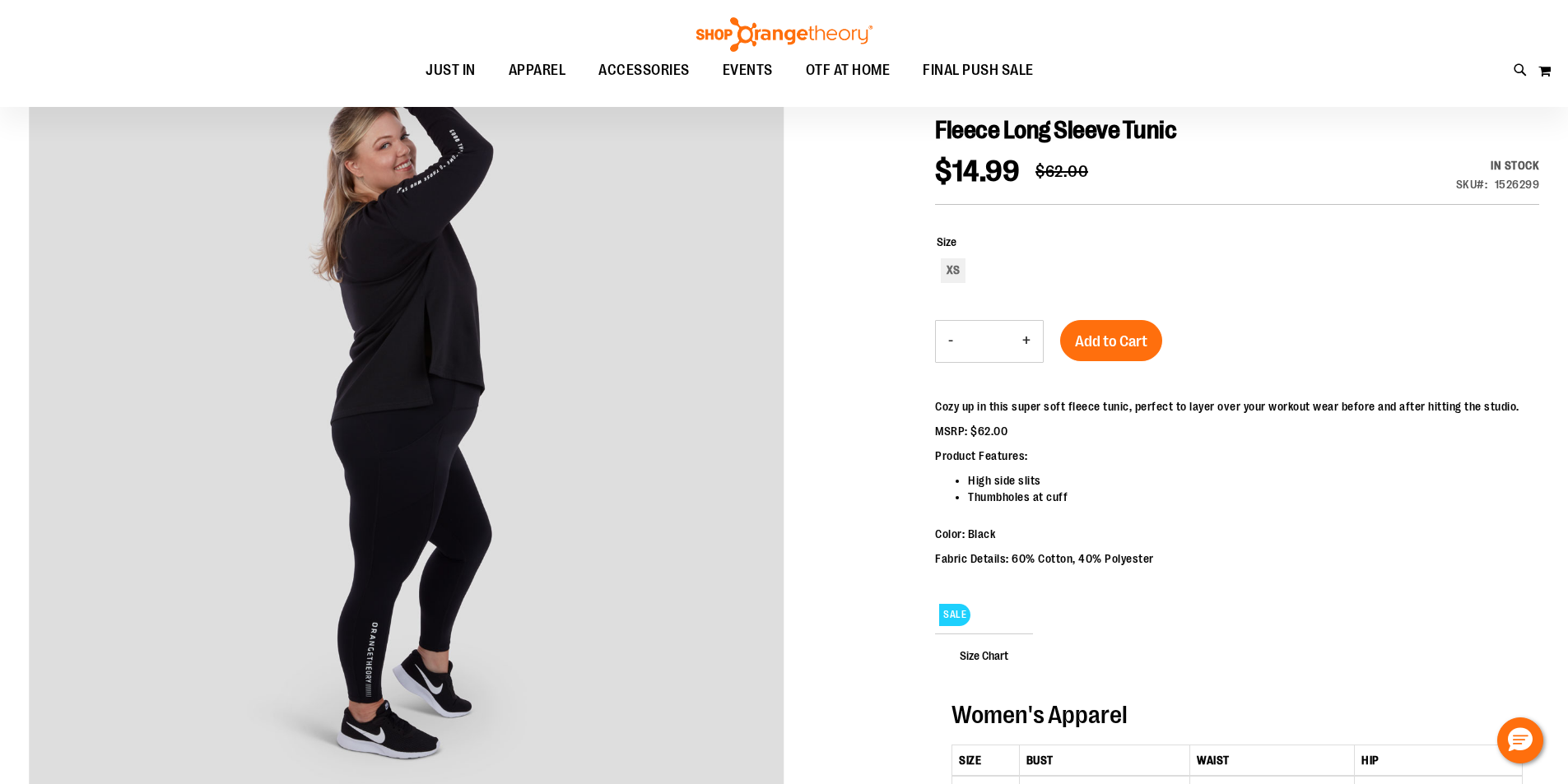
scroll to position [0, 0]
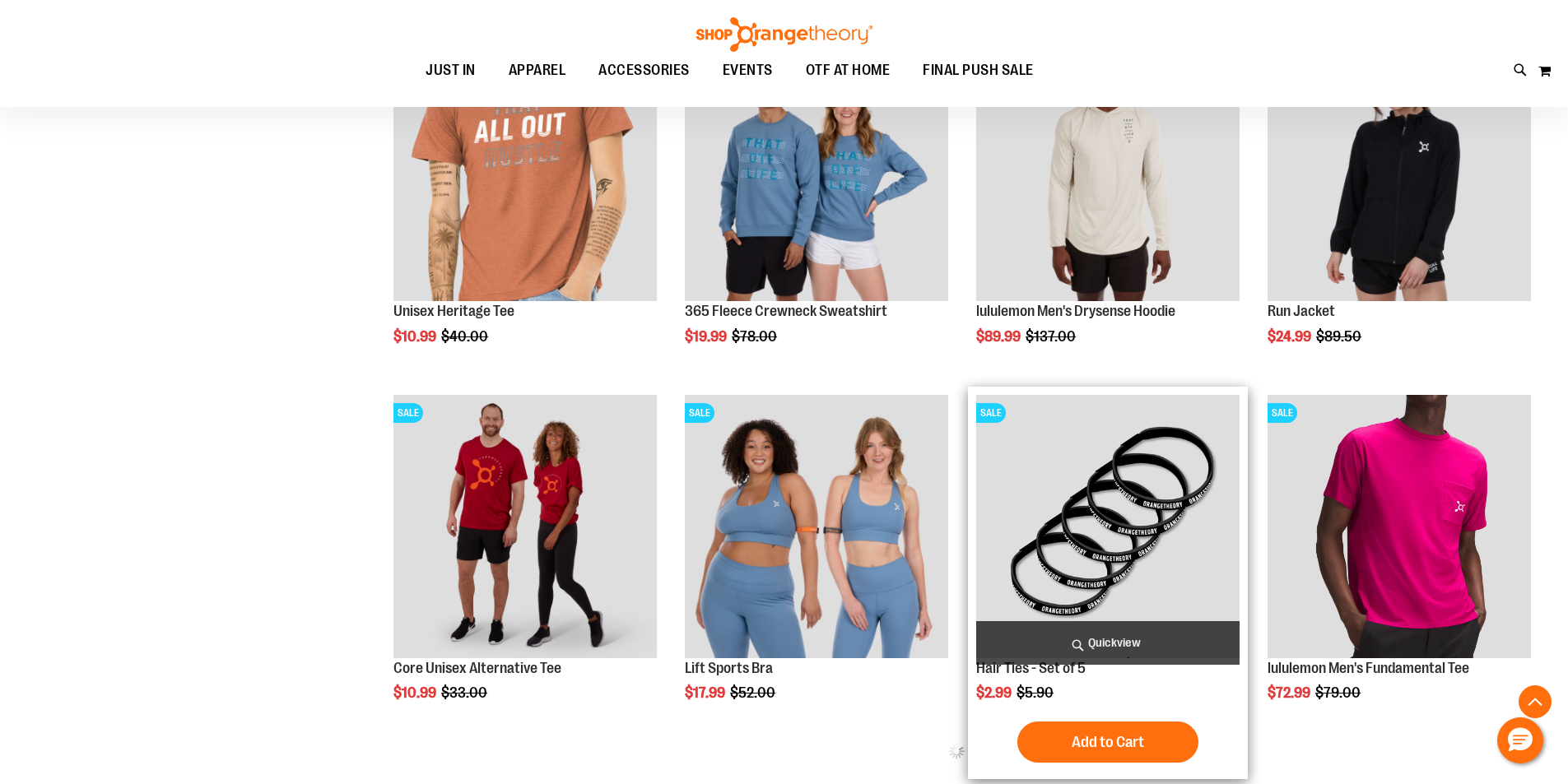
scroll to position [920, 0]
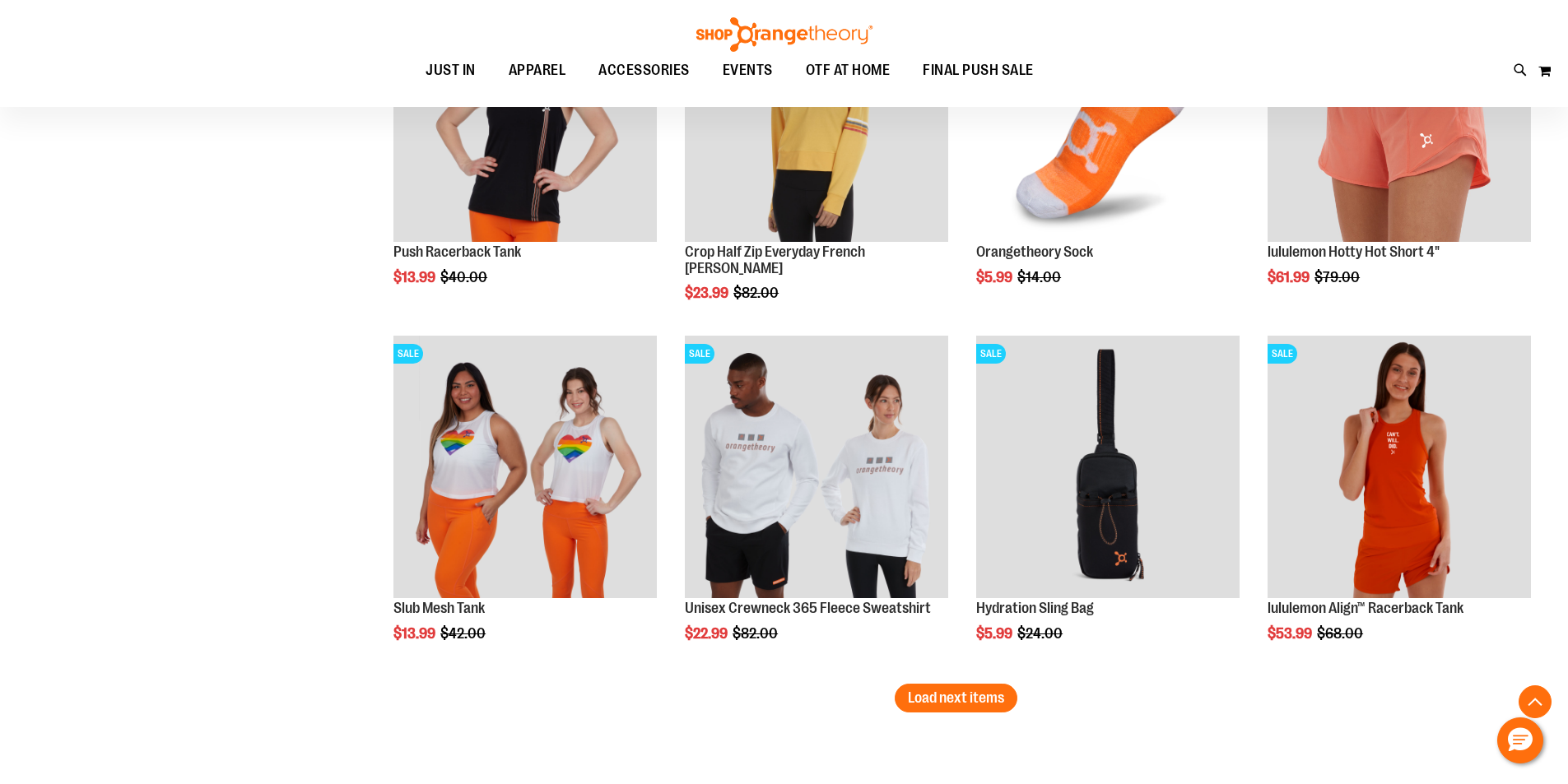
scroll to position [2895, 0]
click at [976, 705] on span "Load next items" at bounding box center [956, 696] width 97 height 16
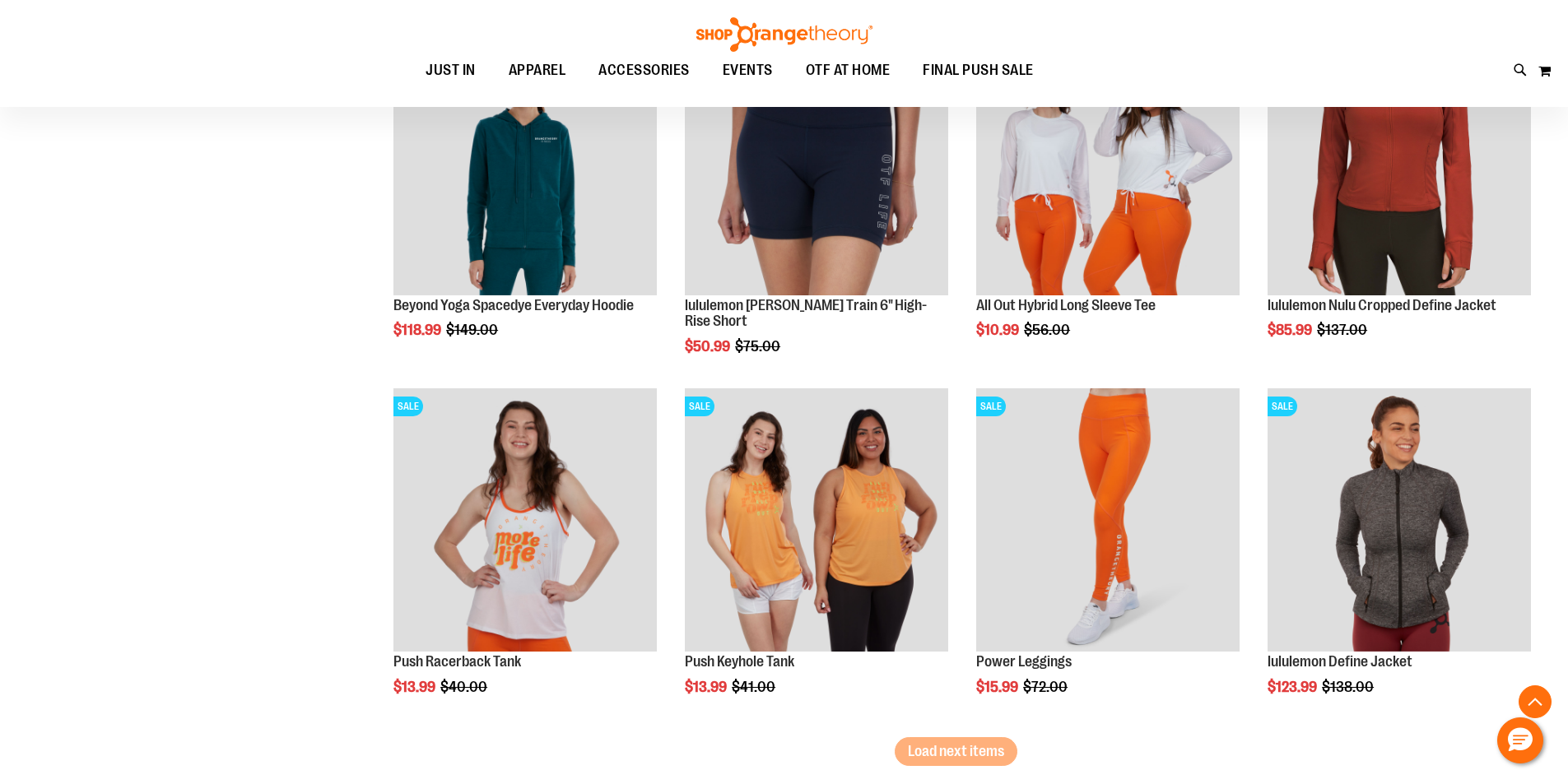
scroll to position [3964, 0]
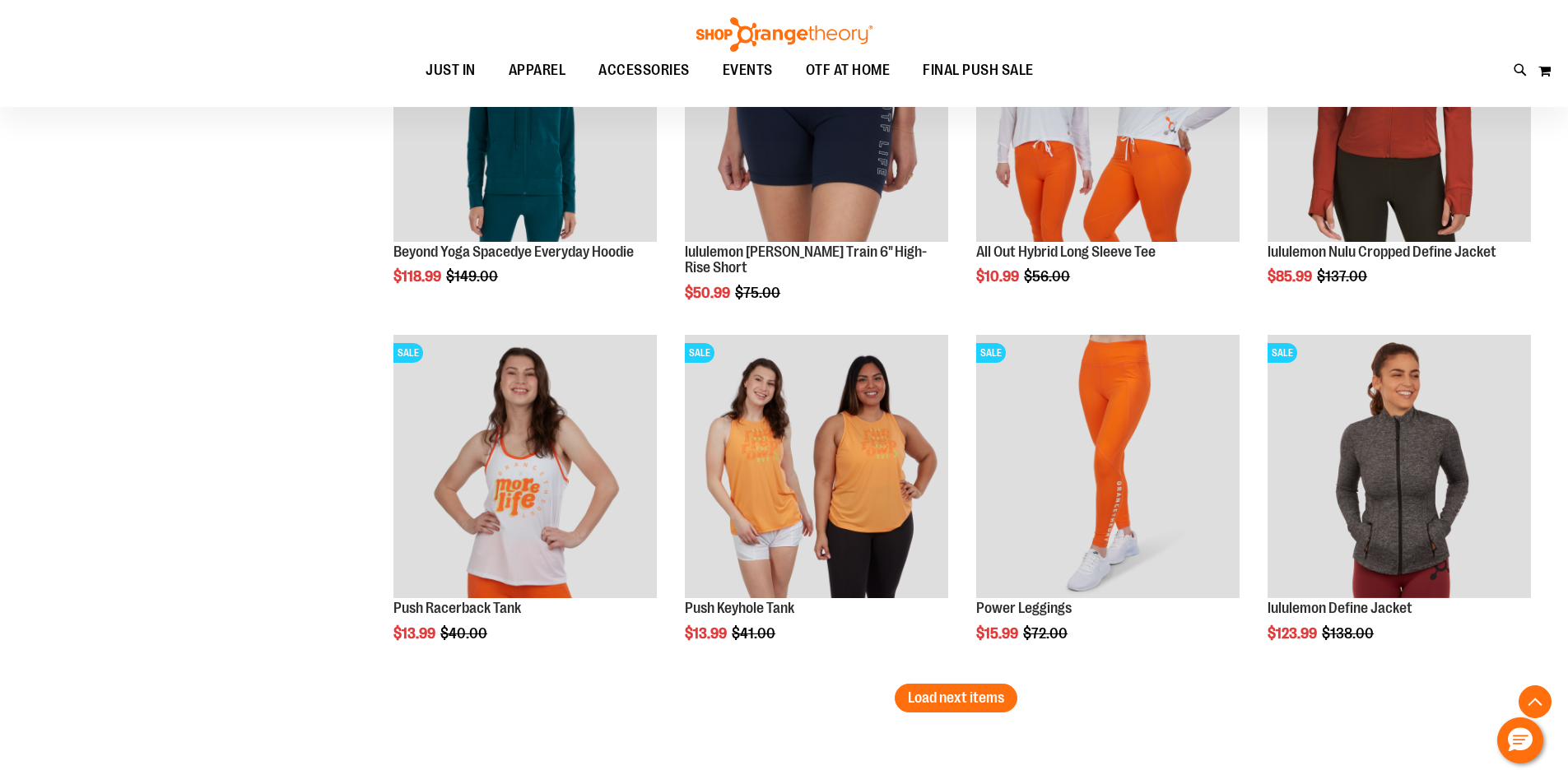
click at [932, 698] on span "Load next items" at bounding box center [956, 697] width 97 height 16
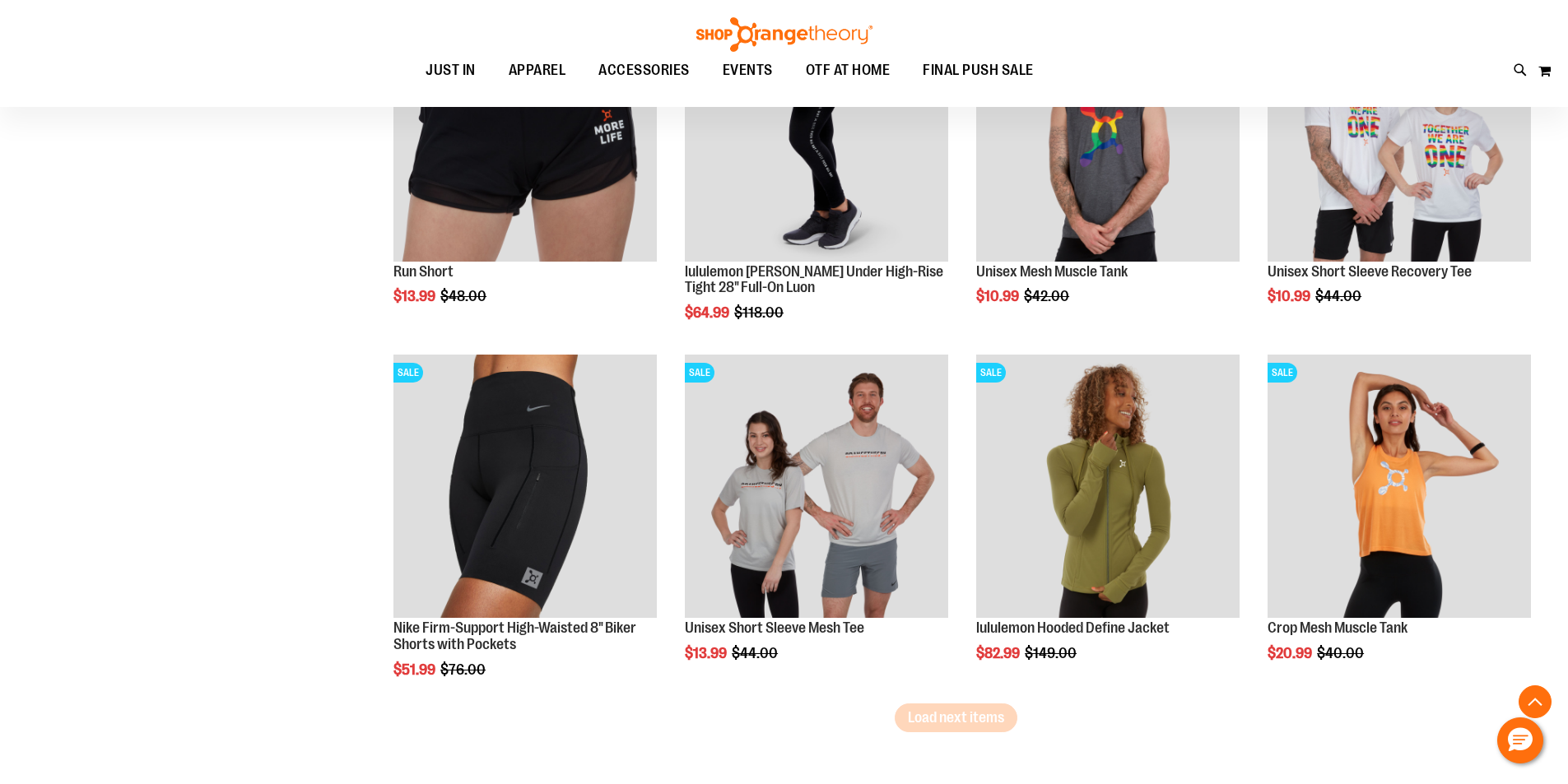
scroll to position [5034, 0]
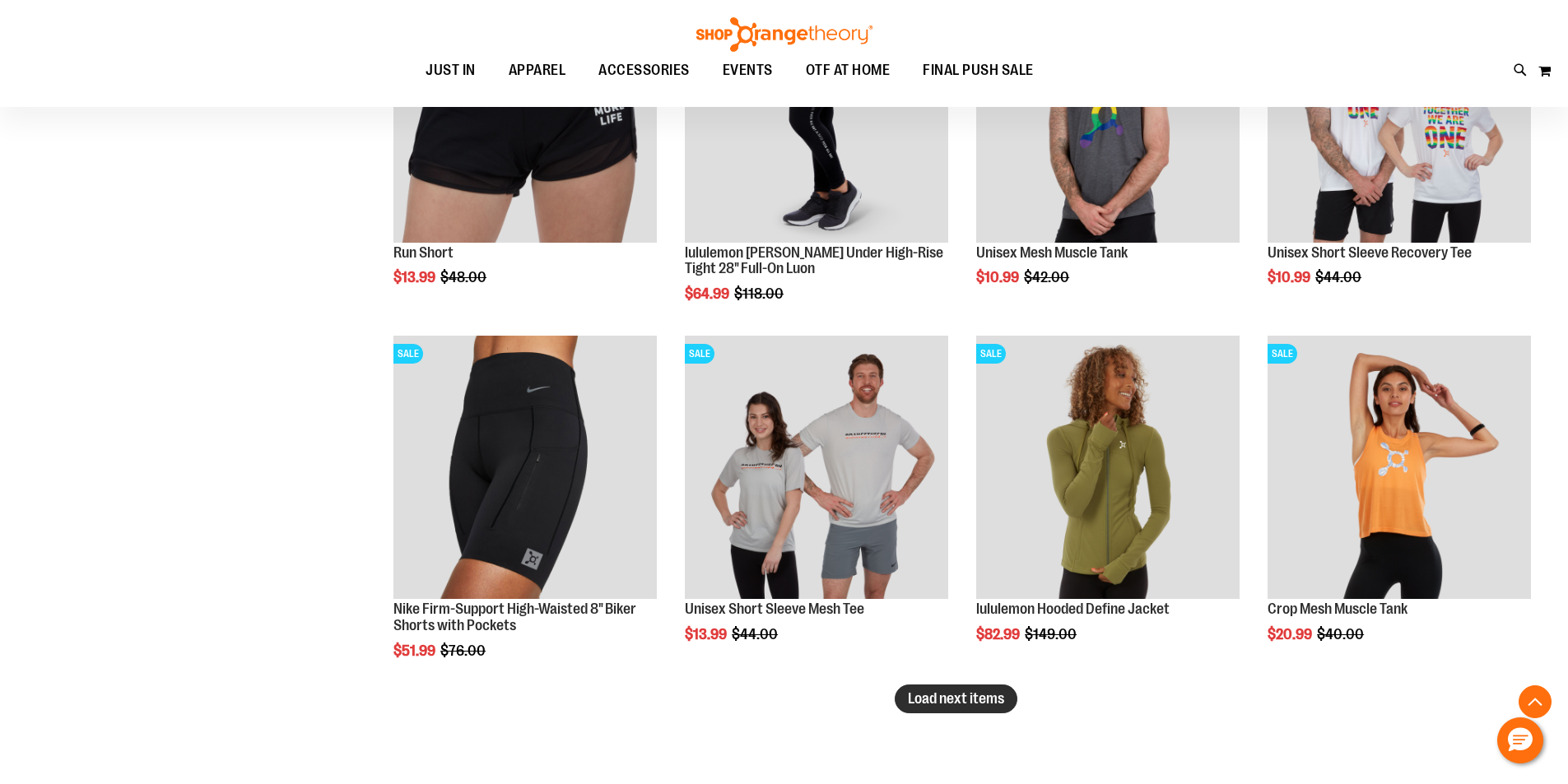
click at [986, 698] on span "Load next items" at bounding box center [956, 698] width 97 height 16
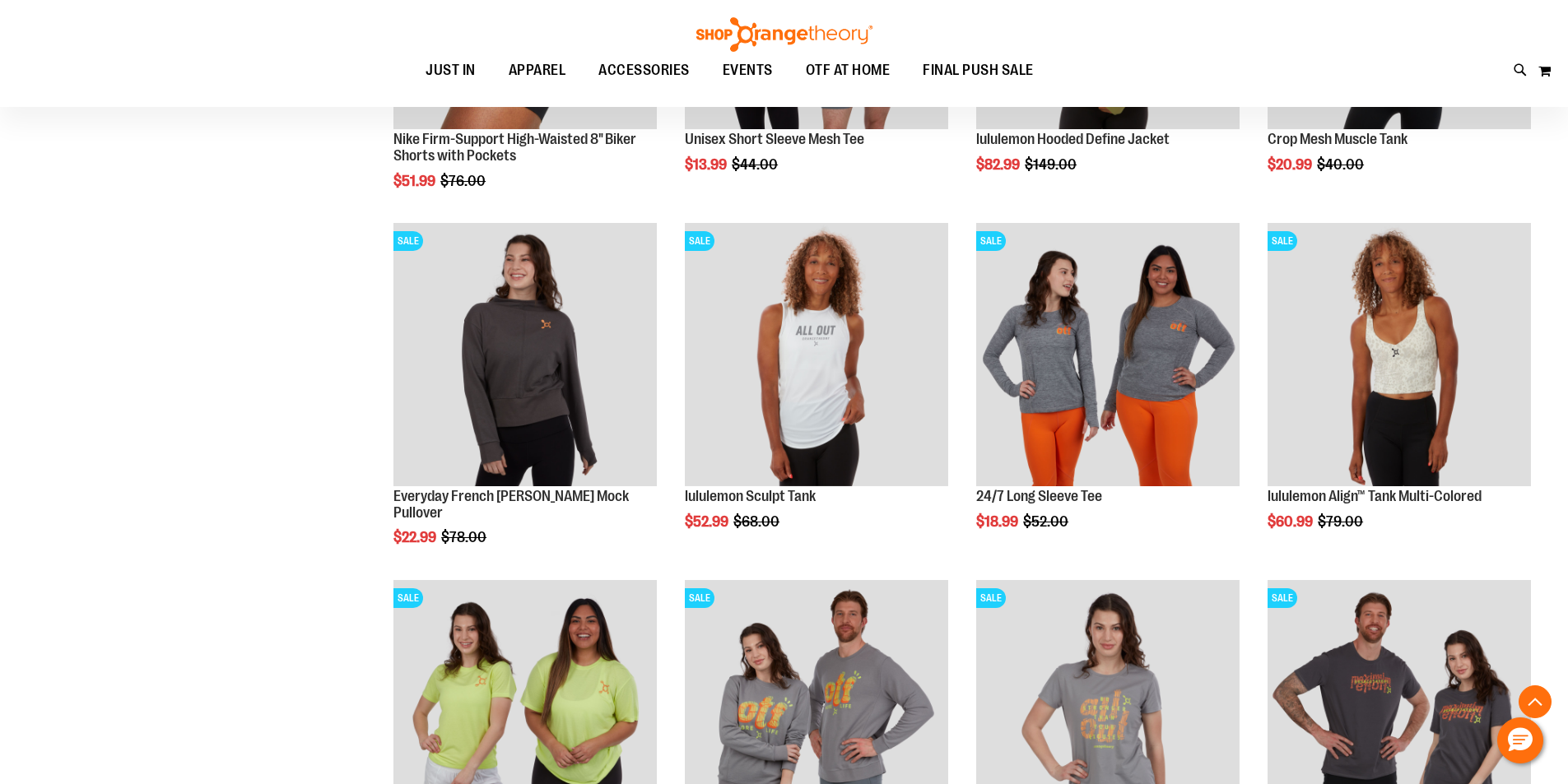
scroll to position [5528, 0]
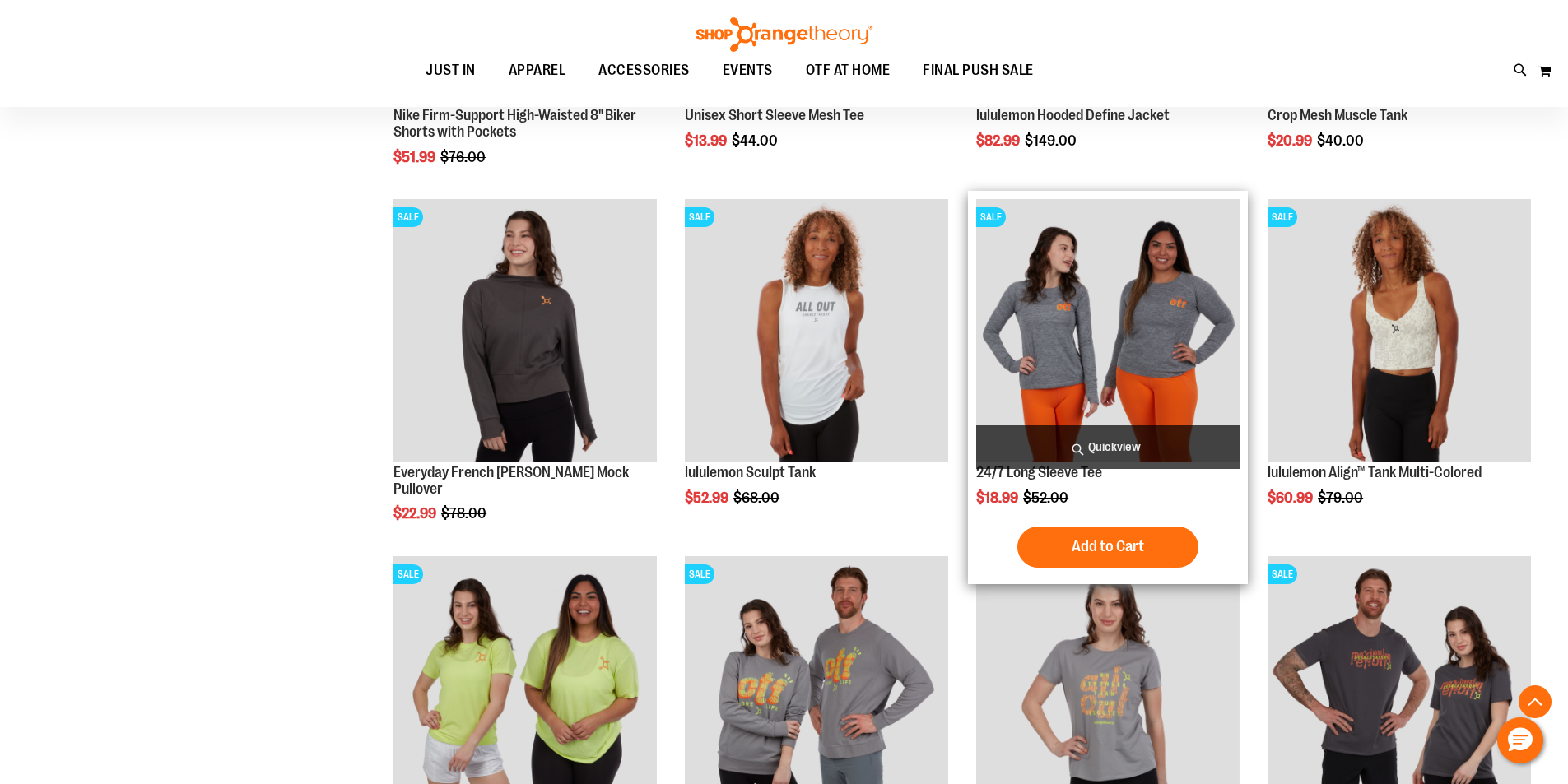
click at [1143, 287] on img "product" at bounding box center [1107, 330] width 263 height 263
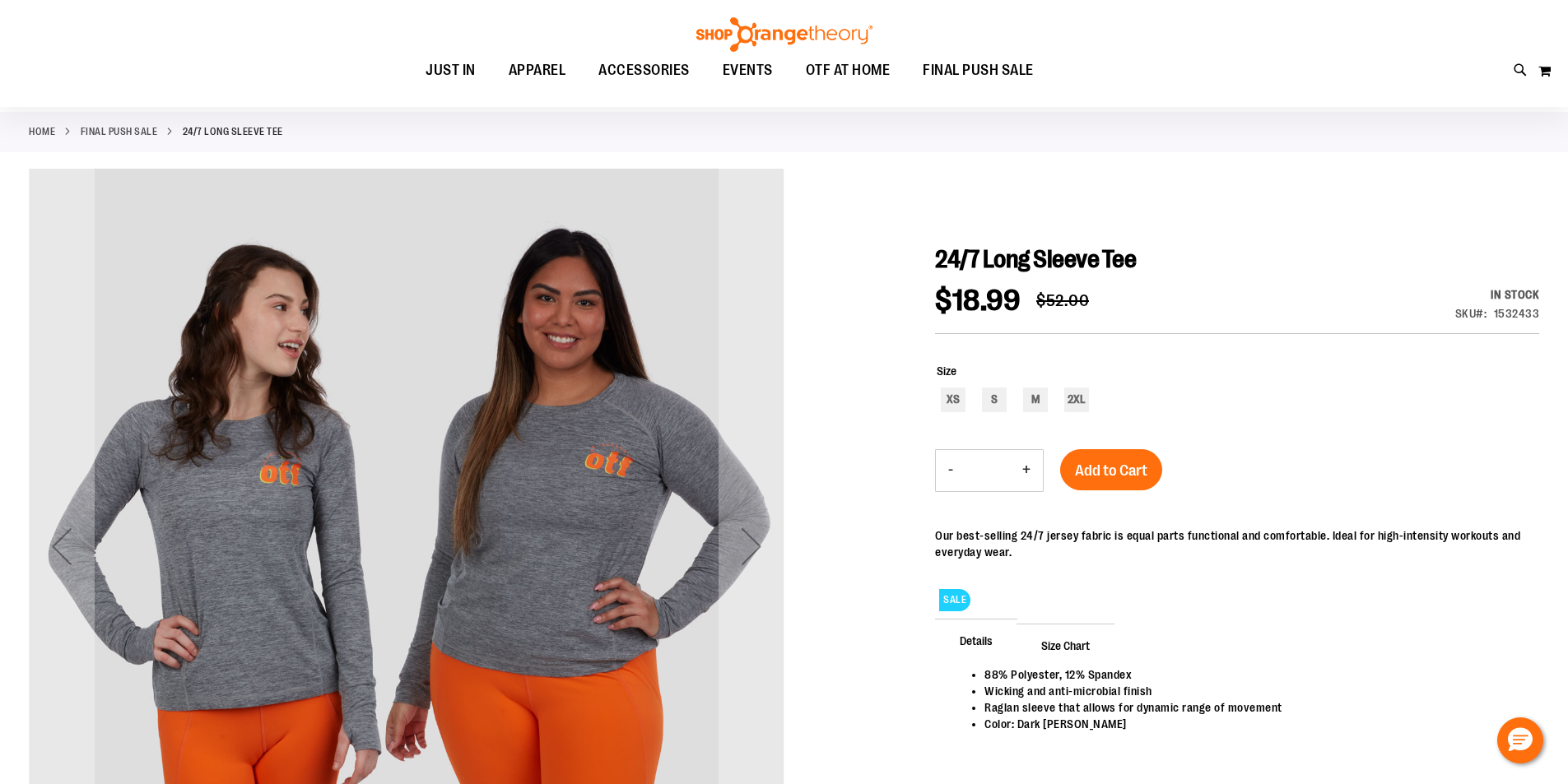
scroll to position [164, 0]
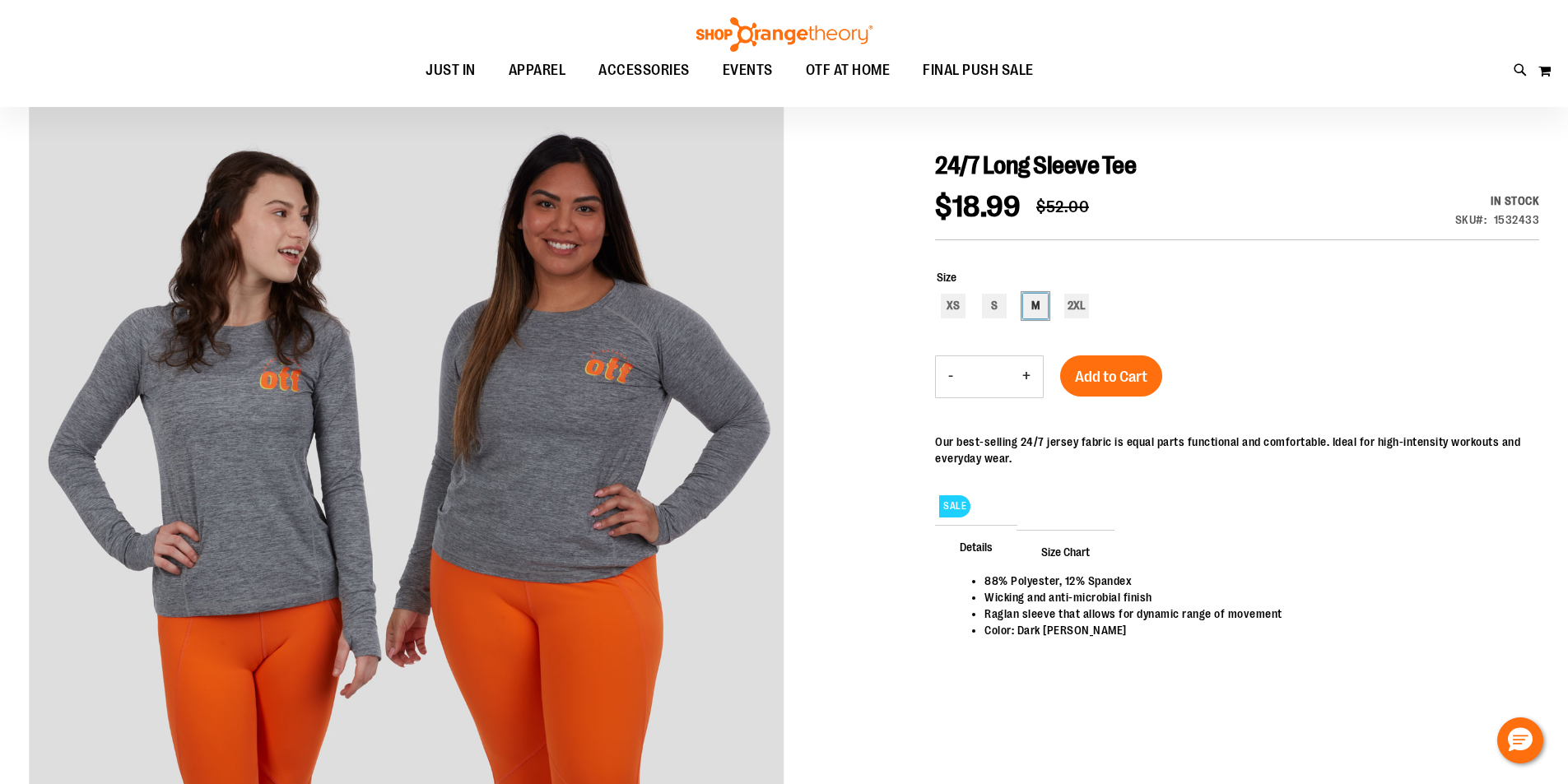
click at [1041, 307] on div "M" at bounding box center [1035, 305] width 25 height 25
type input "***"
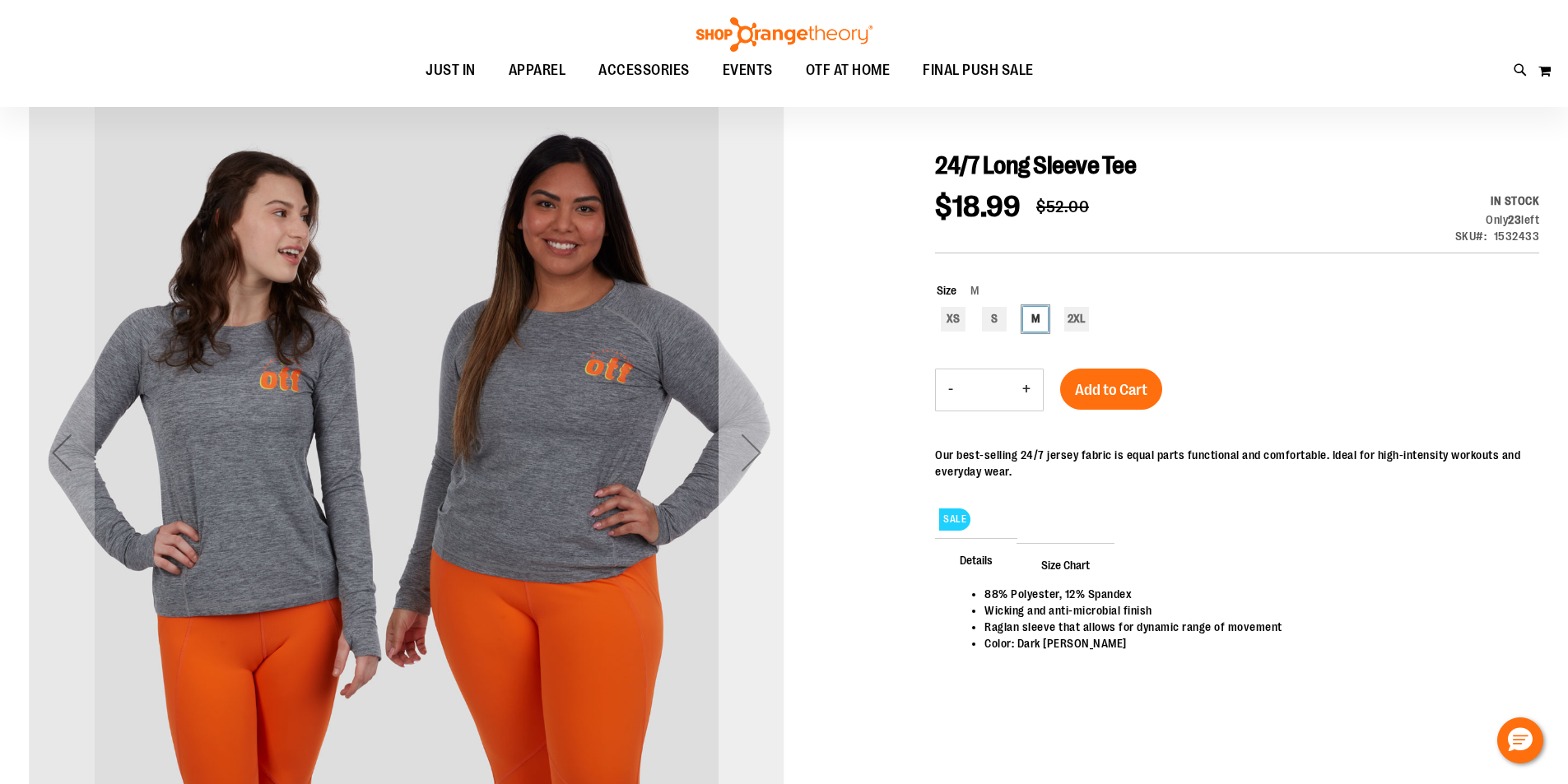
click at [749, 434] on div "Next" at bounding box center [751, 453] width 66 height 66
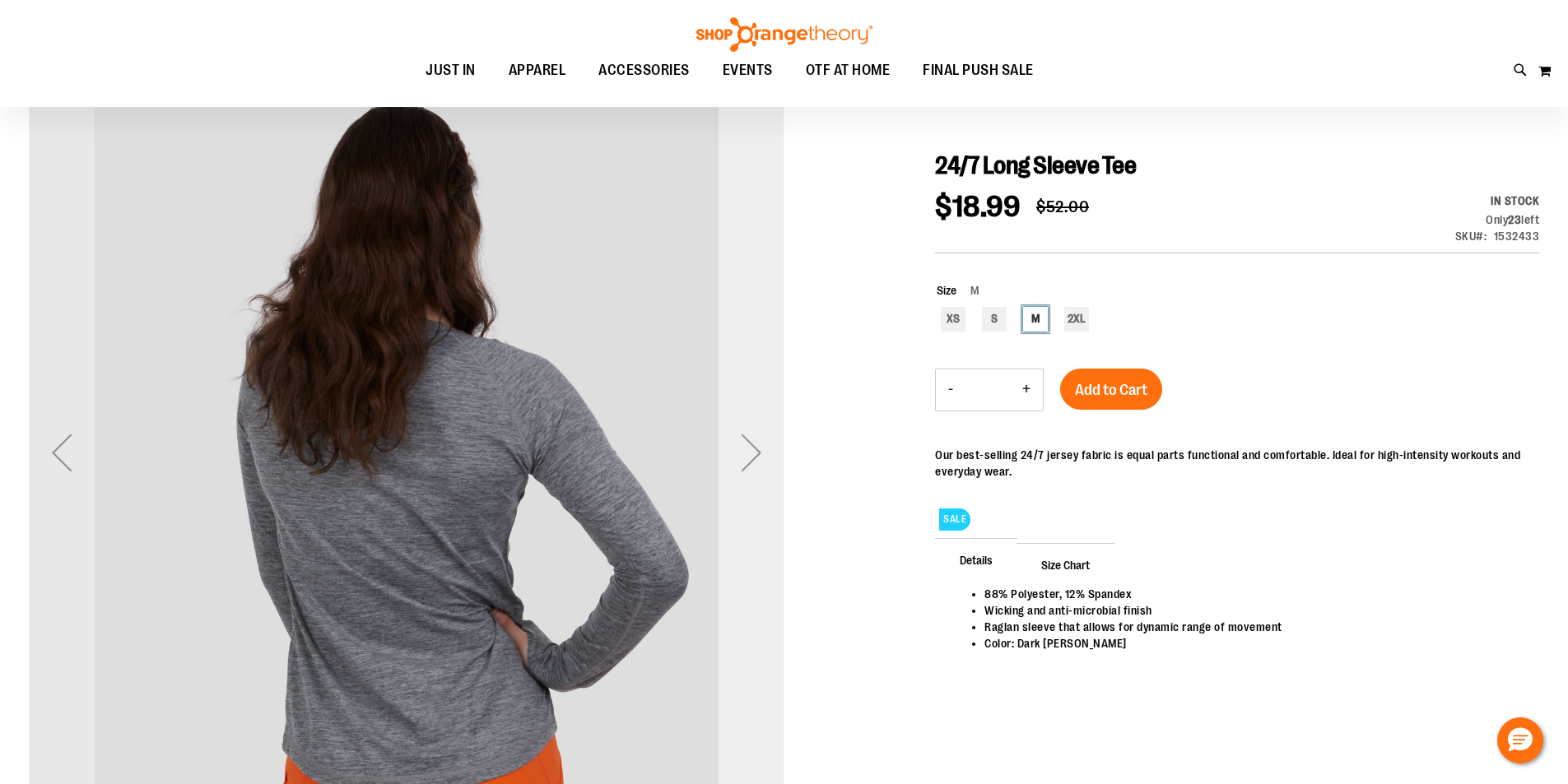
click at [749, 435] on div "Next" at bounding box center [751, 453] width 66 height 66
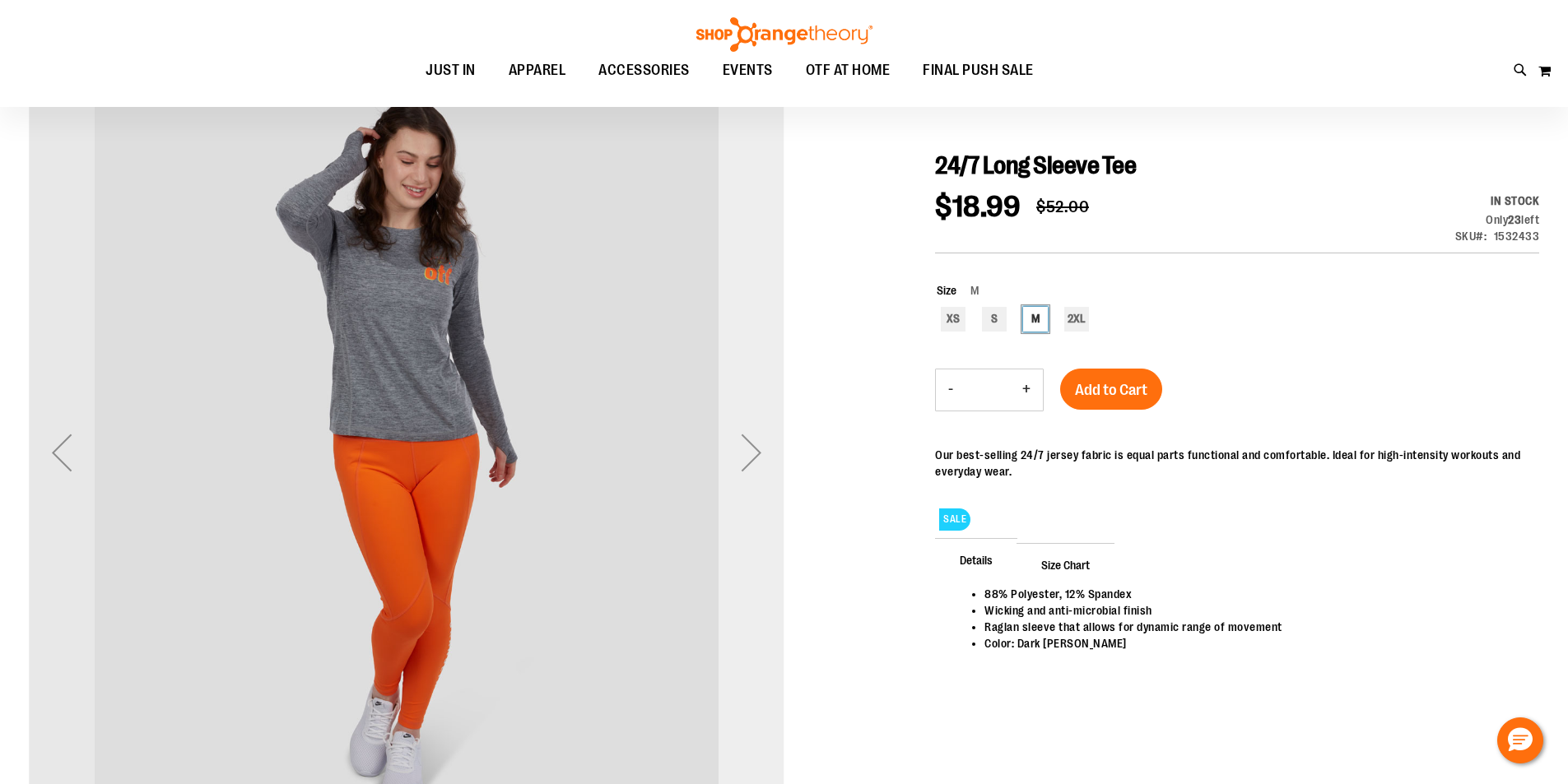
click at [749, 453] on div "Next" at bounding box center [751, 453] width 66 height 66
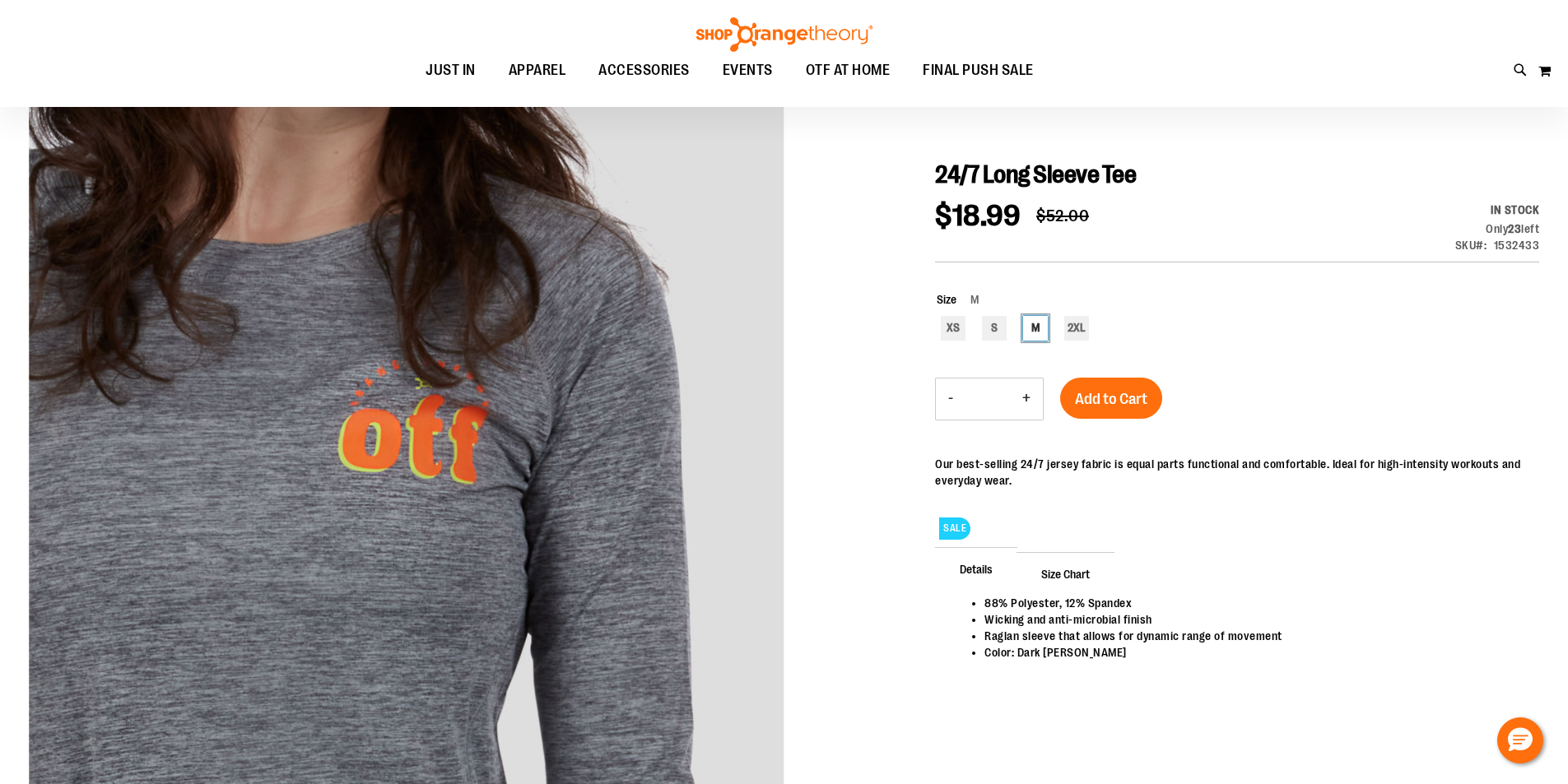
scroll to position [0, 0]
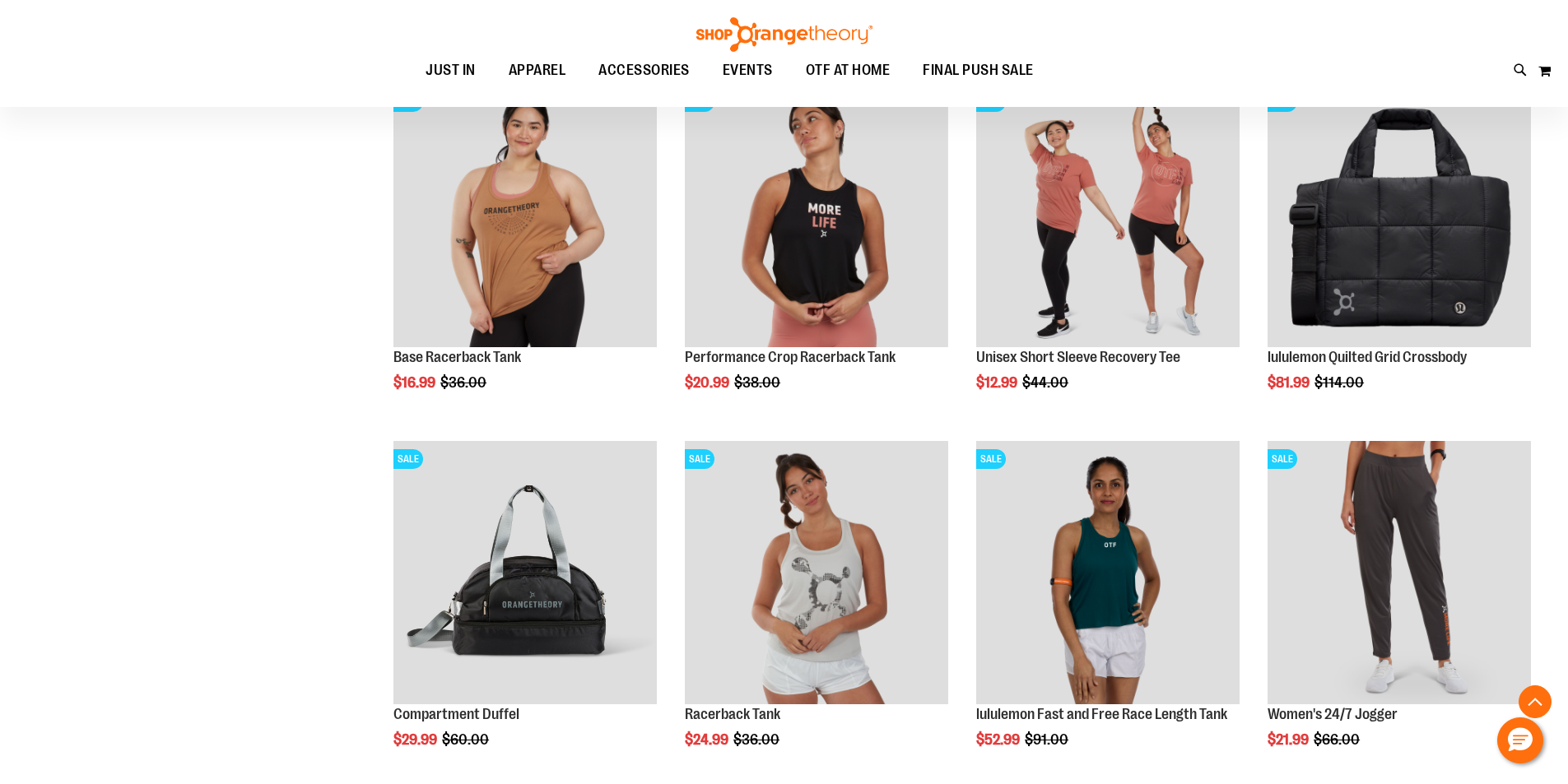
scroll to position [1414, 0]
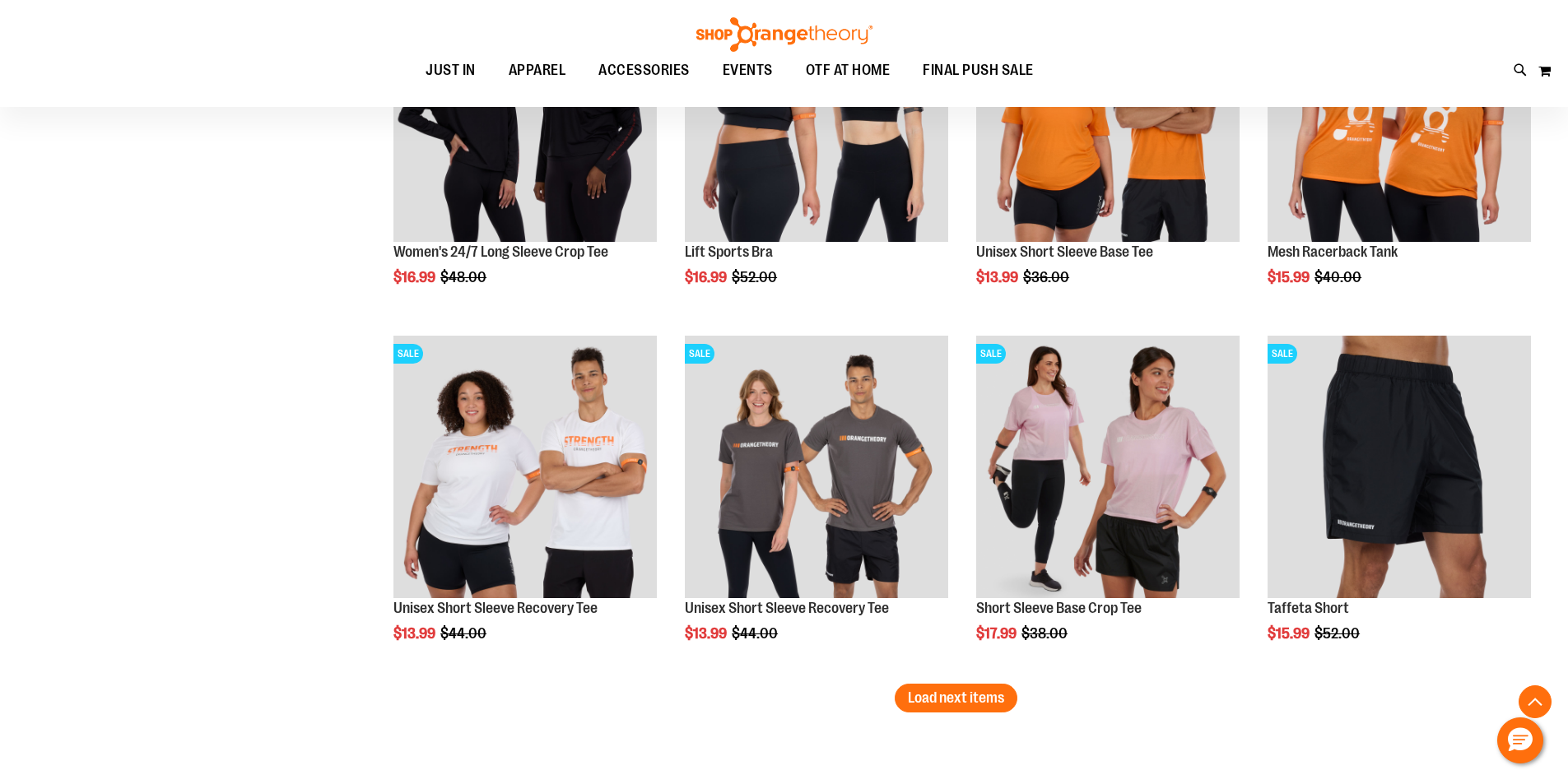
scroll to position [2977, 0]
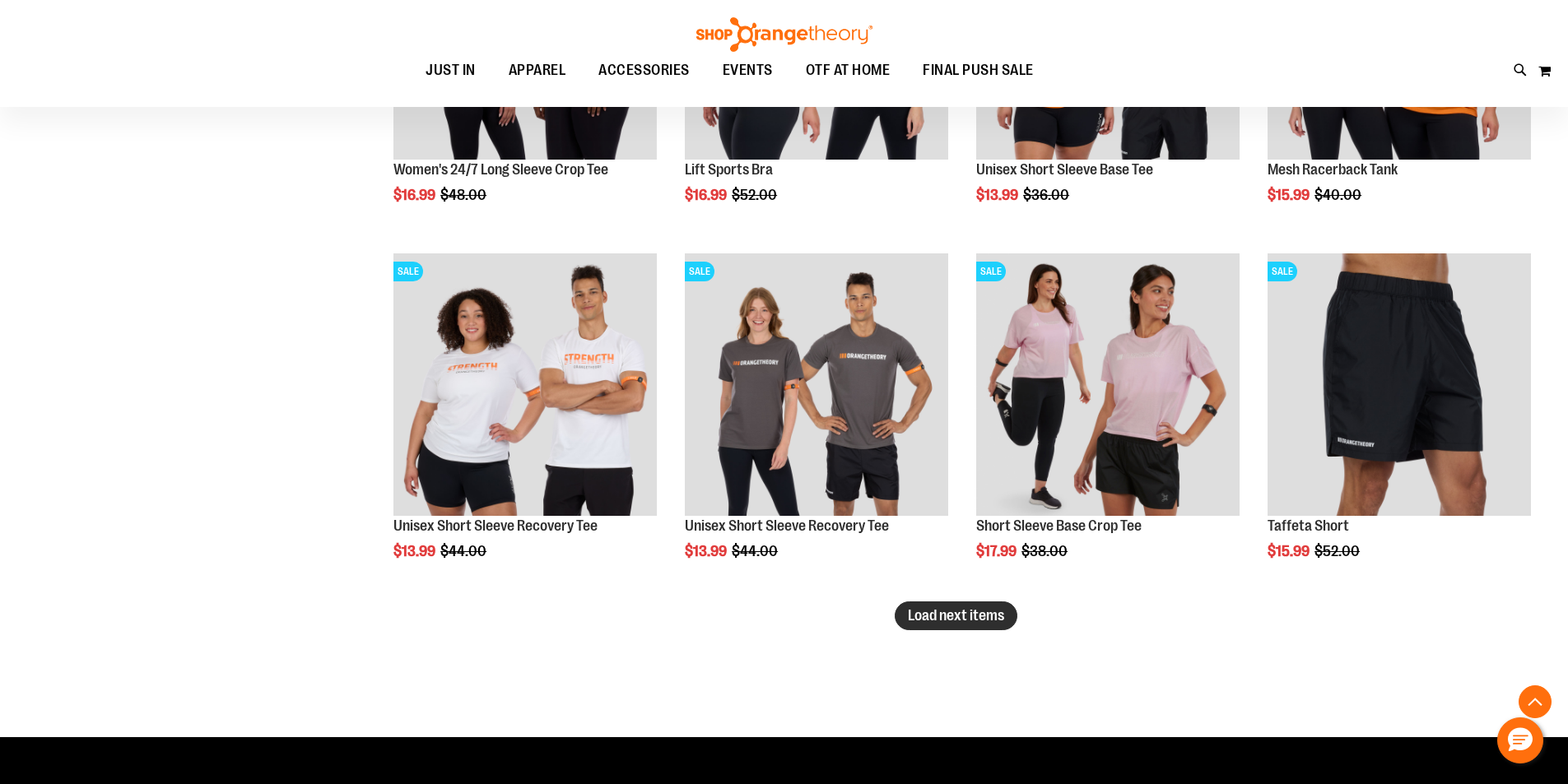
click at [944, 622] on span "Load next items" at bounding box center [956, 615] width 97 height 16
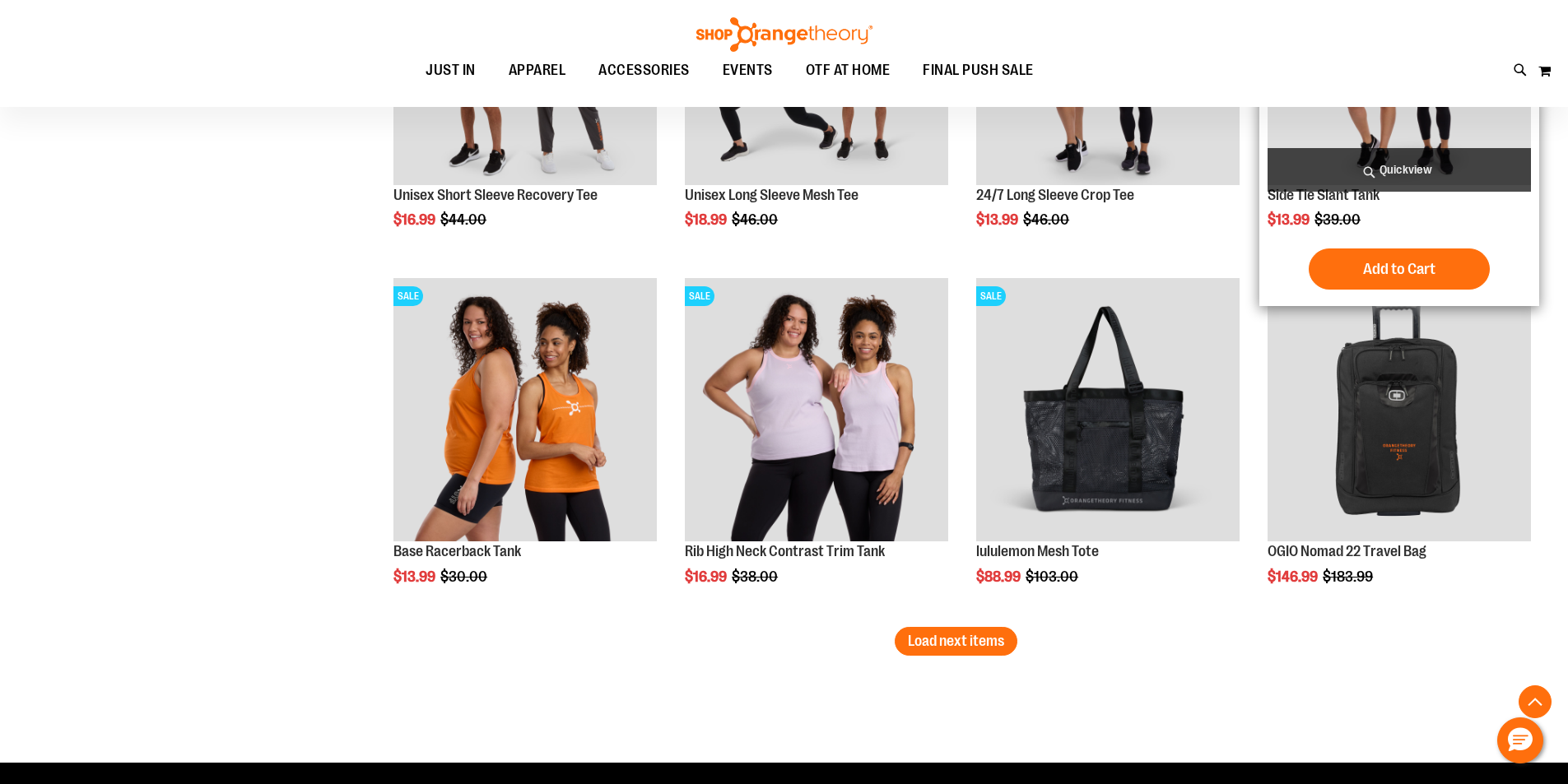
scroll to position [4048, 0]
